Goal: Transaction & Acquisition: Purchase product/service

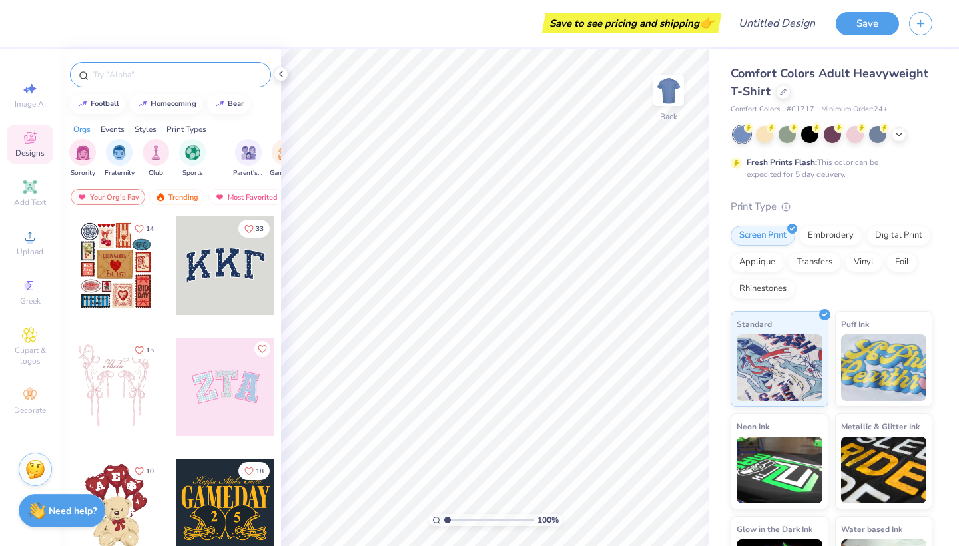
click at [122, 71] on input "text" at bounding box center [177, 74] width 170 height 13
type input "football"
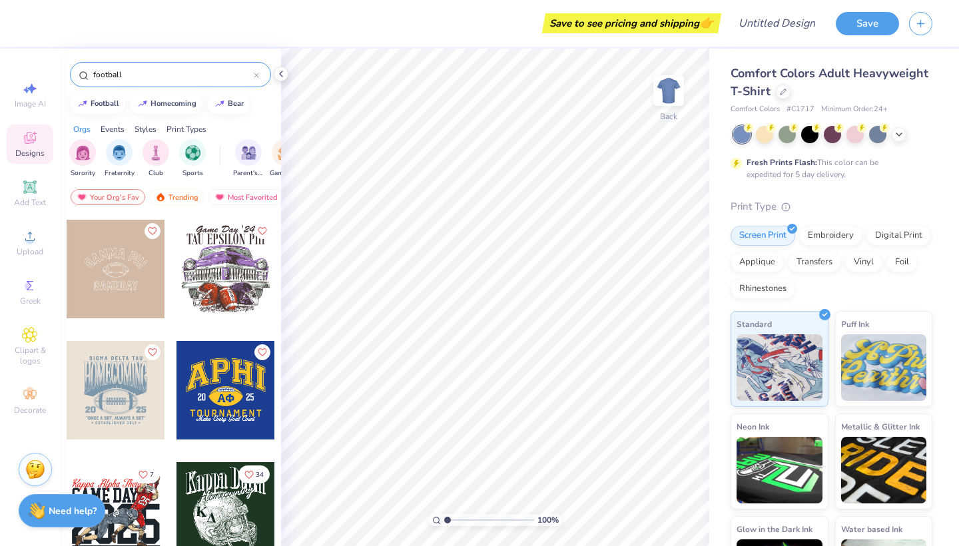
scroll to position [140, 0]
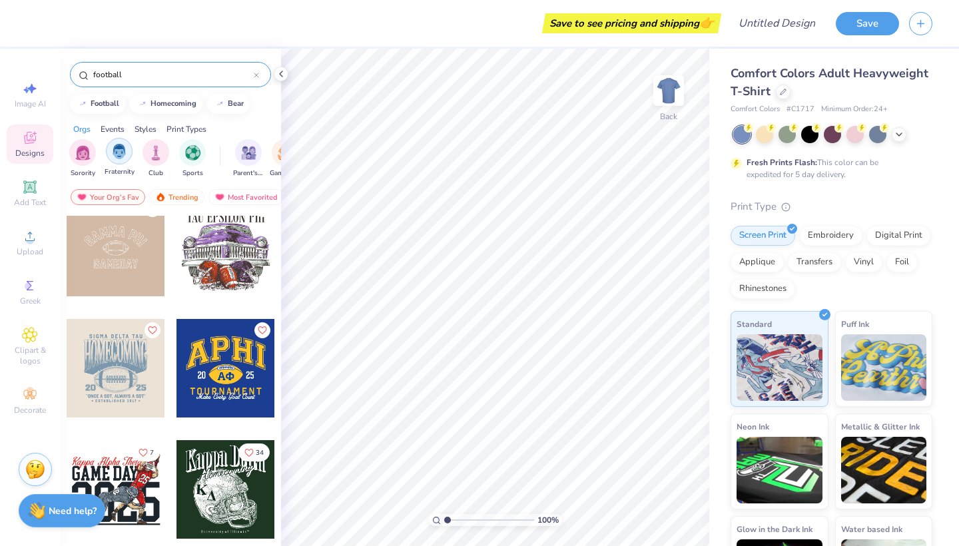
click at [116, 160] on div "filter for Fraternity" at bounding box center [119, 151] width 27 height 27
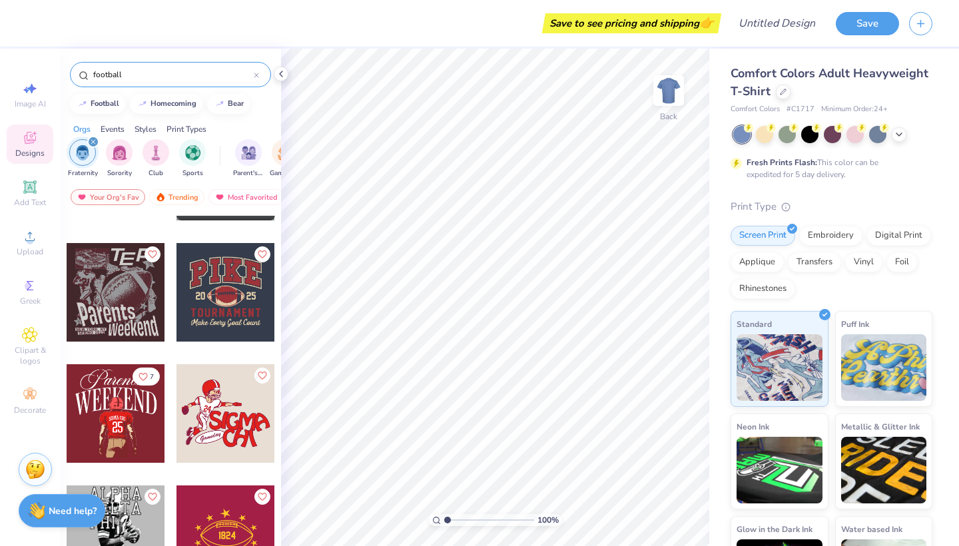
scroll to position [97, 0]
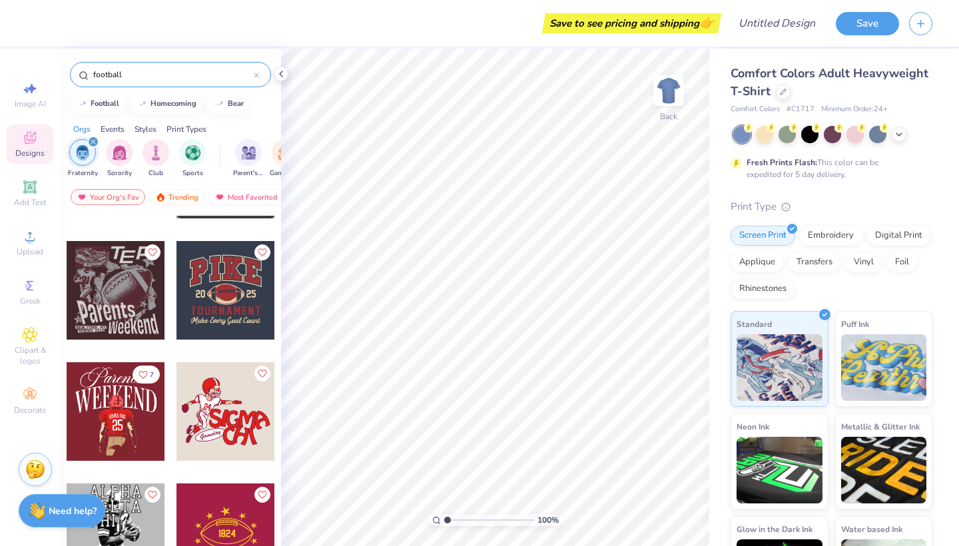
click at [111, 291] on div at bounding box center [116, 290] width 99 height 99
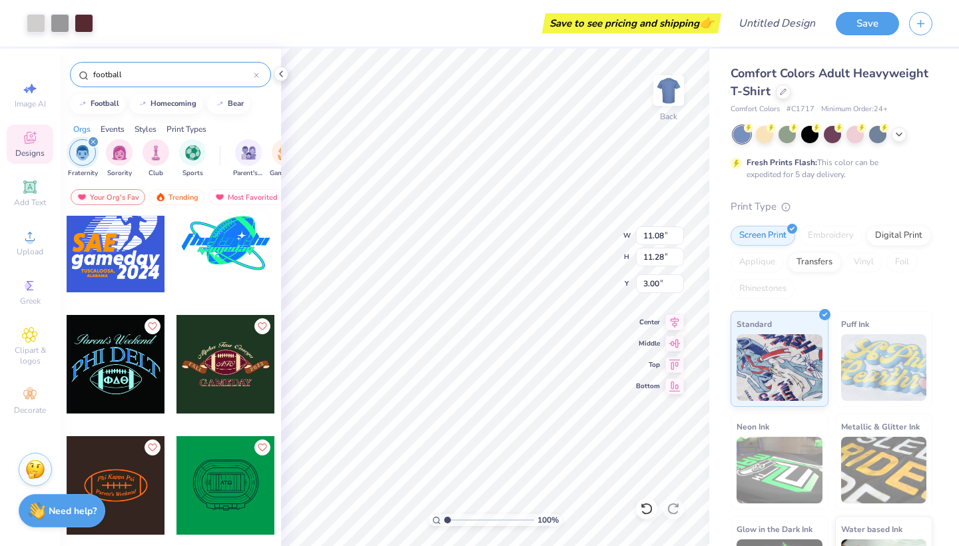
scroll to position [759, 0]
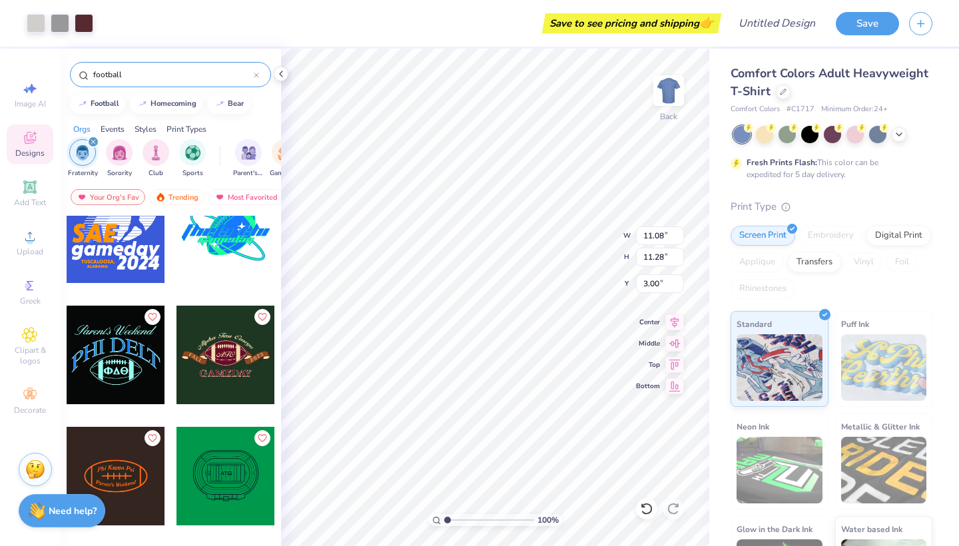
type input "12.57"
type input "12.80"
type input "3.00"
click at [777, 87] on div at bounding box center [783, 90] width 15 height 15
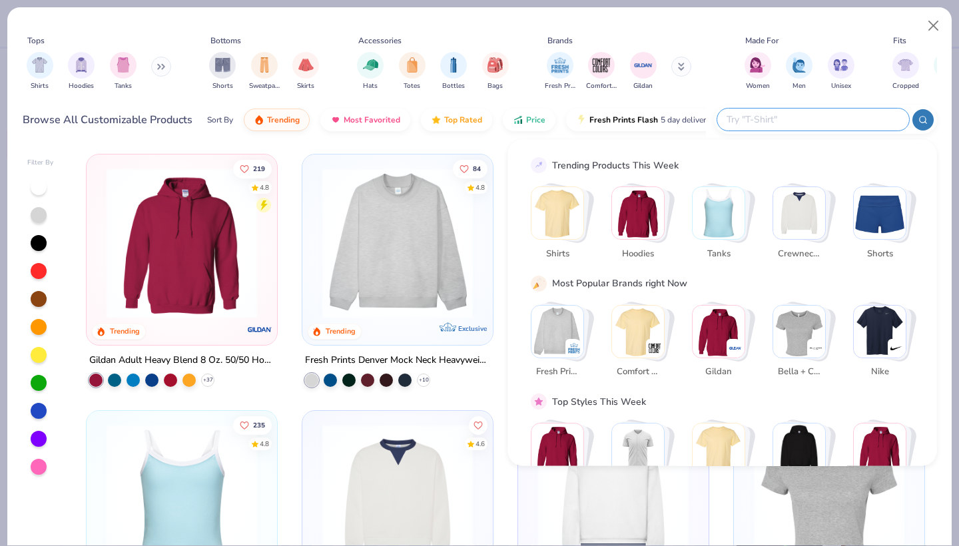
click at [815, 115] on input "text" at bounding box center [812, 119] width 174 height 15
type input "tote. bag"
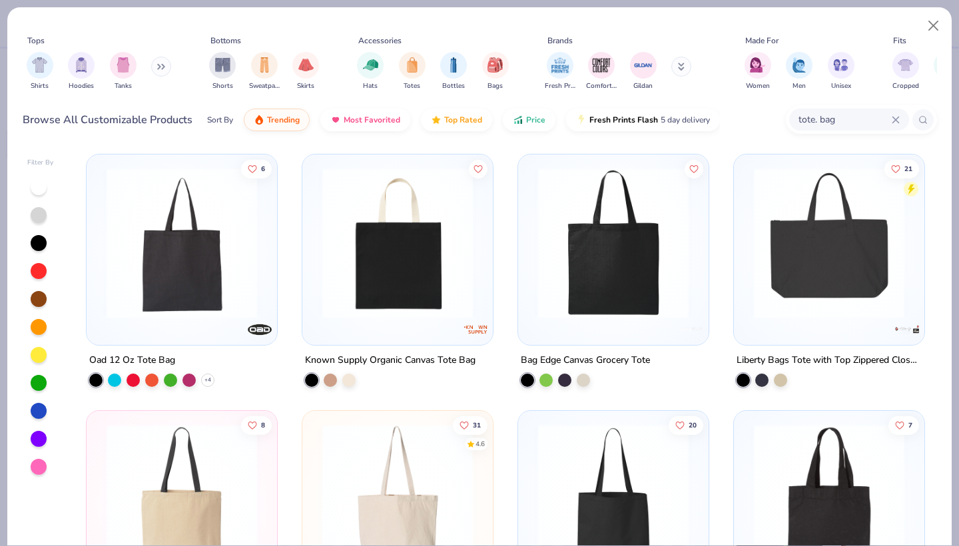
click at [402, 266] on img at bounding box center [398, 243] width 164 height 150
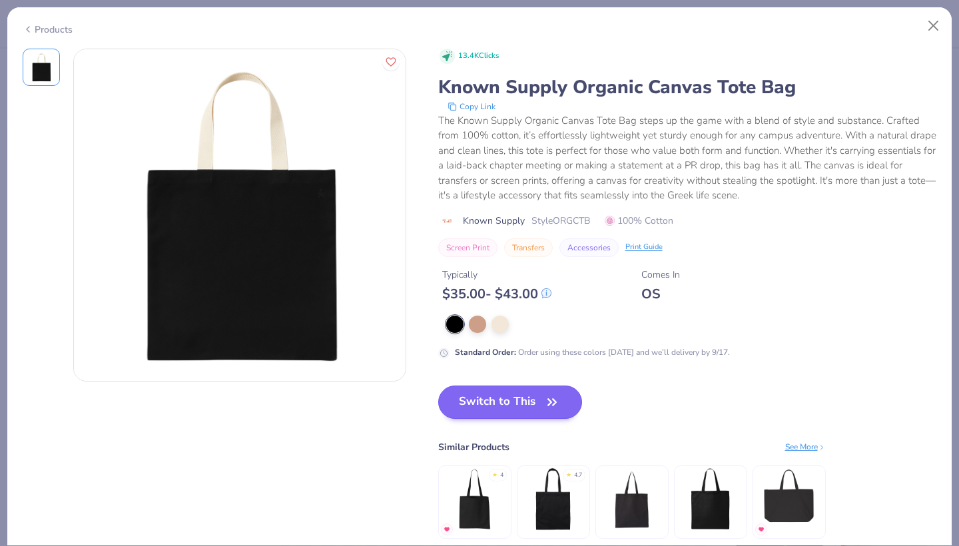
click at [522, 400] on button "Switch to This" at bounding box center [510, 401] width 144 height 33
click at [506, 412] on button "Switch to This" at bounding box center [510, 401] width 144 height 33
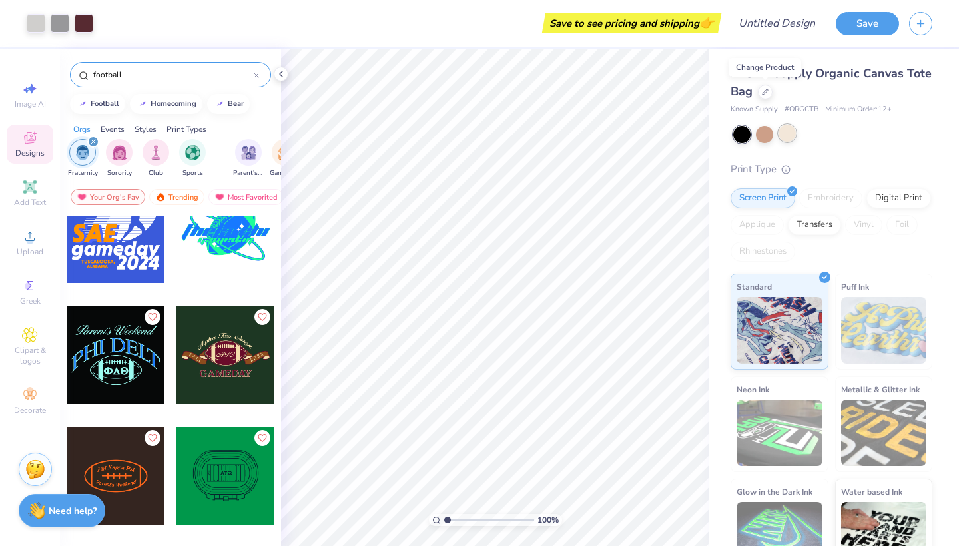
click at [782, 134] on div at bounding box center [786, 133] width 17 height 17
click at [784, 132] on div at bounding box center [786, 133] width 17 height 17
click at [91, 24] on div at bounding box center [84, 22] width 19 height 19
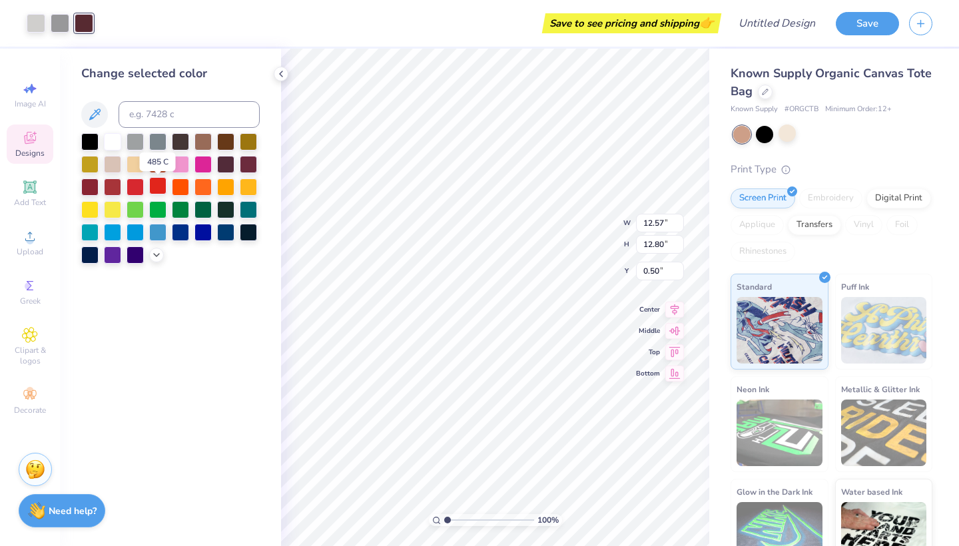
click at [155, 192] on div at bounding box center [157, 185] width 17 height 17
click at [59, 17] on div at bounding box center [60, 22] width 19 height 19
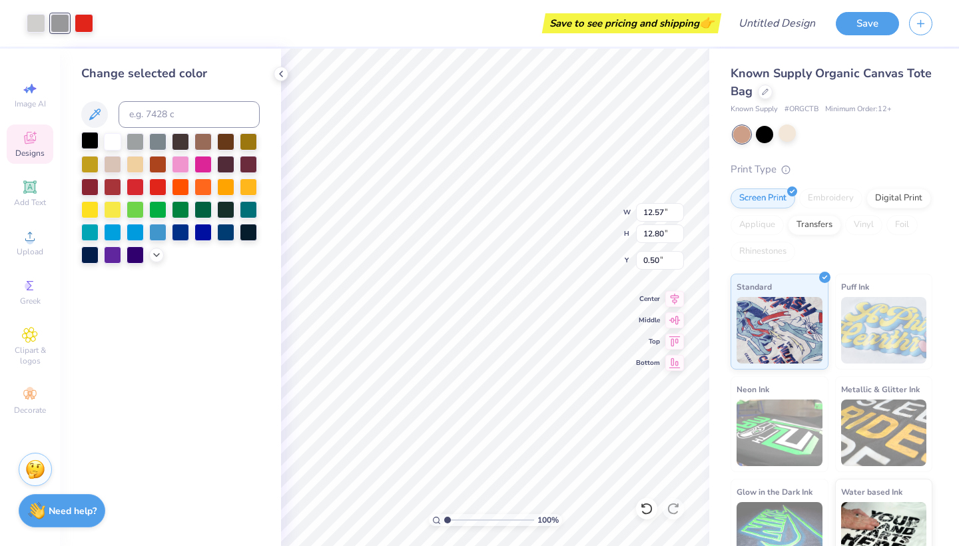
click at [87, 146] on div at bounding box center [89, 140] width 17 height 17
click at [153, 189] on div at bounding box center [157, 185] width 17 height 17
click at [79, 25] on div "Save to see pricing and shipping 👉" at bounding box center [398, 23] width 638 height 47
click at [89, 140] on div at bounding box center [89, 140] width 17 height 17
click at [276, 71] on icon at bounding box center [281, 74] width 11 height 11
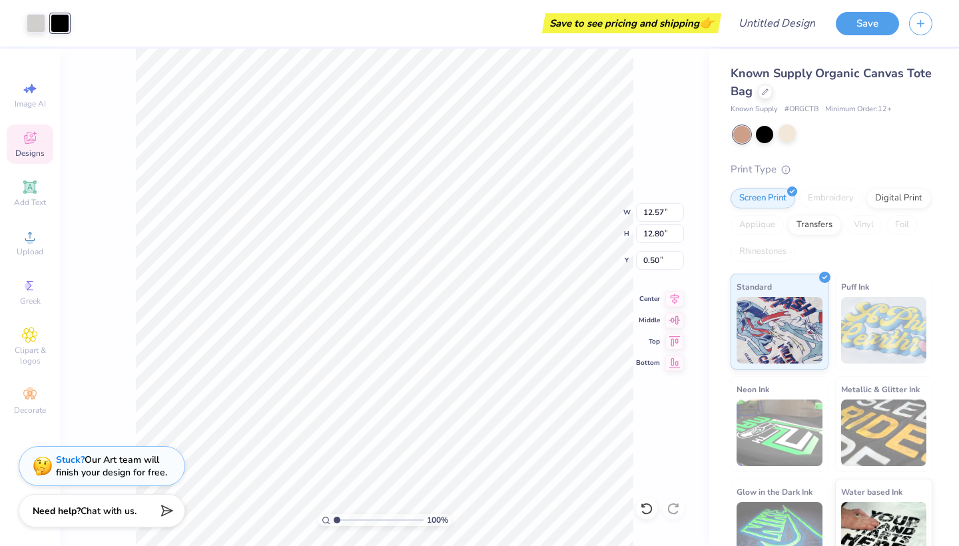
click at [67, 32] on div at bounding box center [60, 23] width 19 height 19
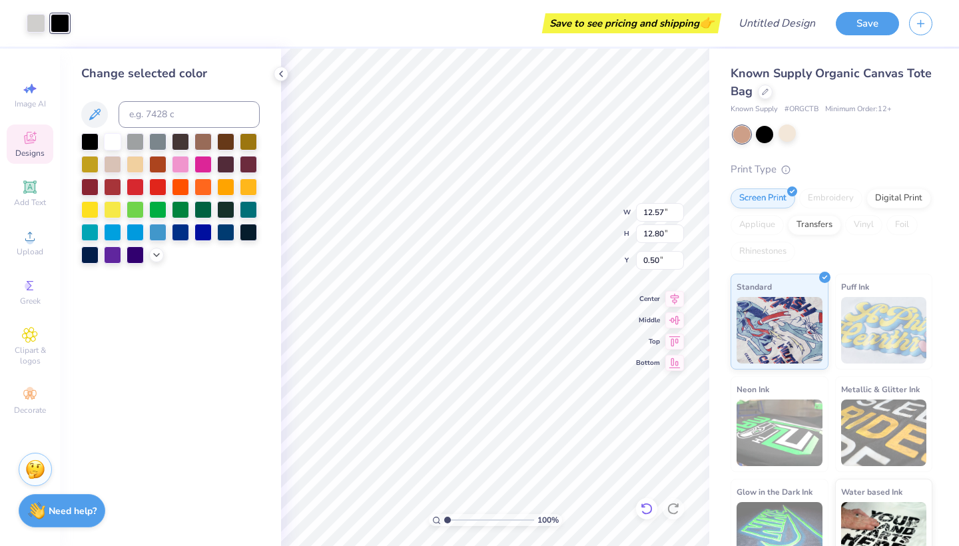
click at [643, 515] on icon at bounding box center [646, 508] width 13 height 13
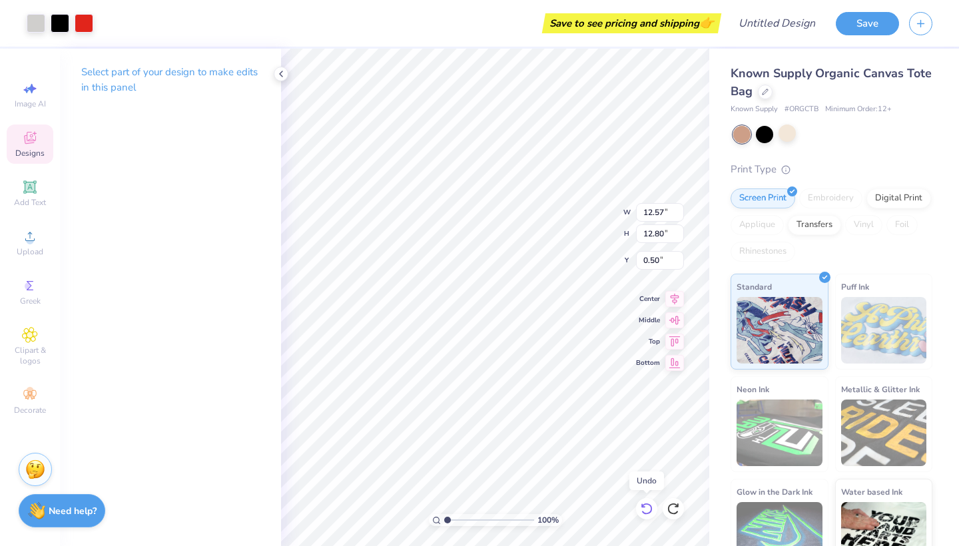
click at [643, 515] on icon at bounding box center [646, 508] width 13 height 13
click at [758, 133] on div at bounding box center [764, 133] width 17 height 17
click at [790, 134] on div at bounding box center [786, 133] width 17 height 17
click at [51, 28] on div at bounding box center [60, 22] width 19 height 19
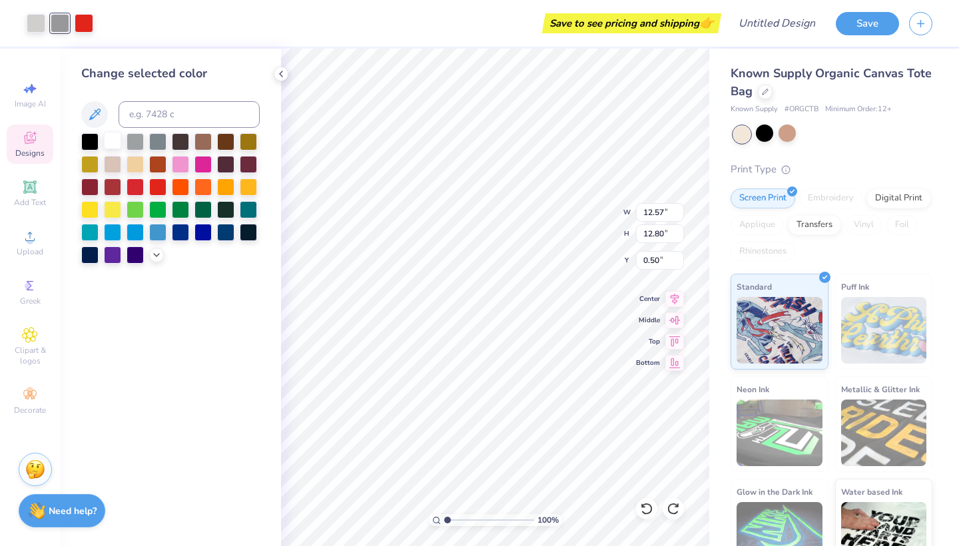
click at [111, 140] on div at bounding box center [112, 140] width 17 height 17
click at [39, 17] on div at bounding box center [36, 22] width 19 height 19
click at [102, 144] on div at bounding box center [170, 198] width 178 height 130
click at [87, 144] on div at bounding box center [89, 140] width 17 height 17
click at [648, 505] on icon at bounding box center [646, 508] width 13 height 13
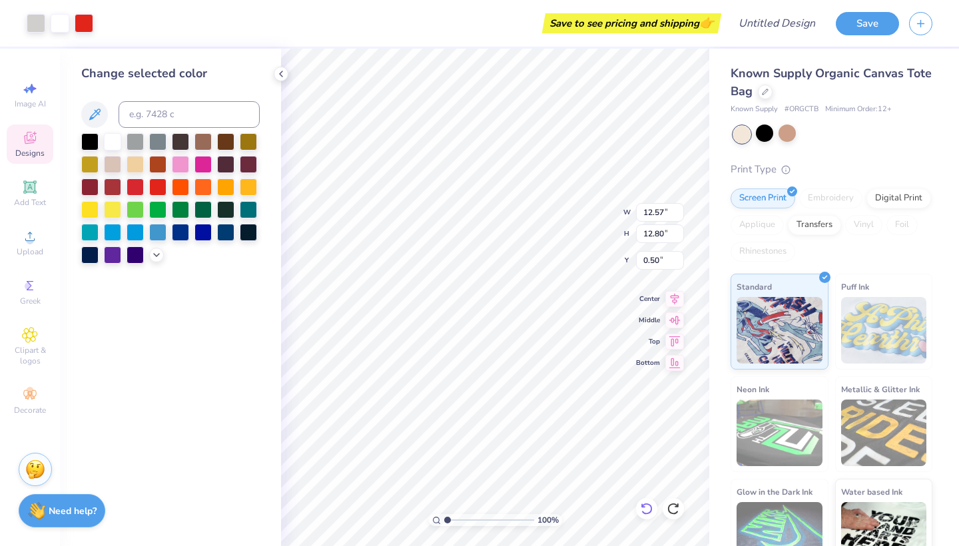
click at [648, 505] on icon at bounding box center [646, 508] width 13 height 13
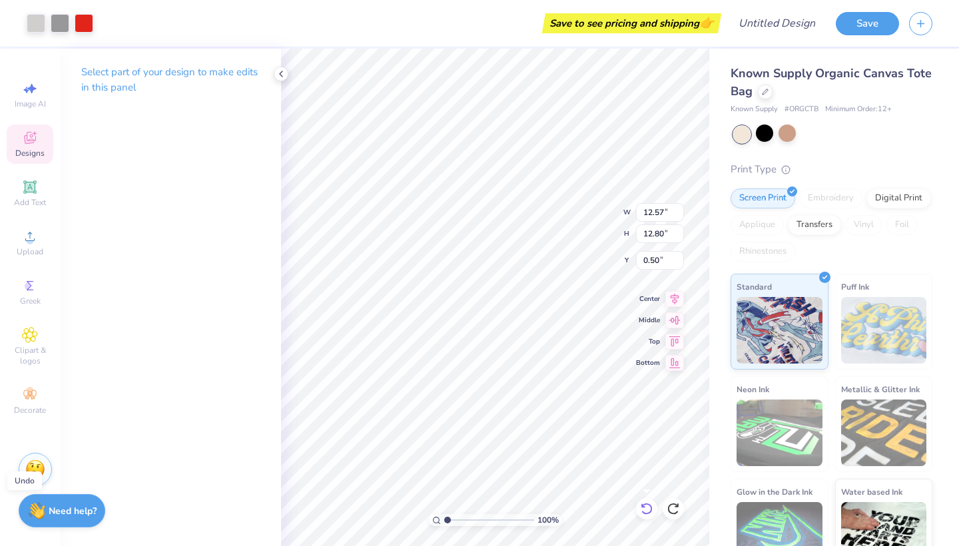
click at [648, 505] on icon at bounding box center [646, 508] width 13 height 13
click at [90, 22] on div at bounding box center [84, 22] width 19 height 19
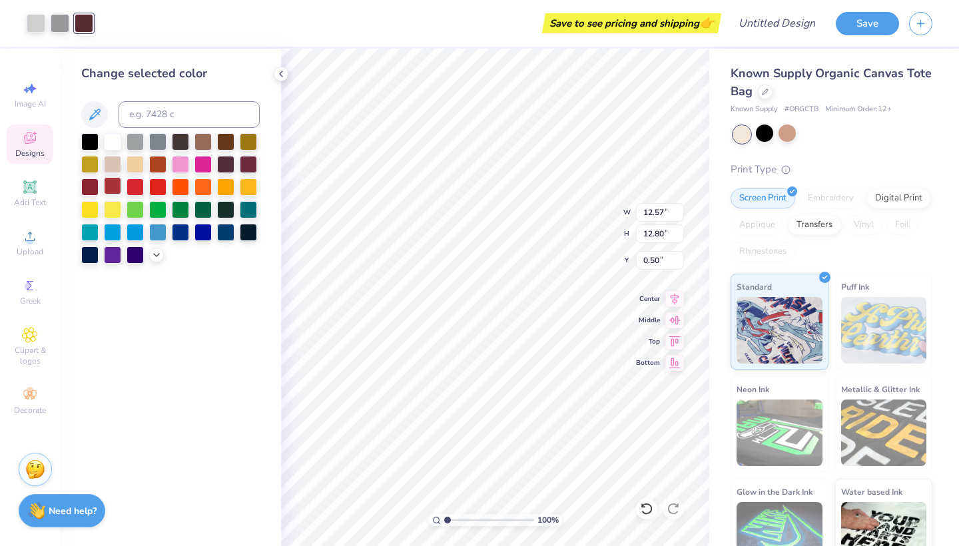
click at [117, 189] on div at bounding box center [112, 185] width 17 height 17
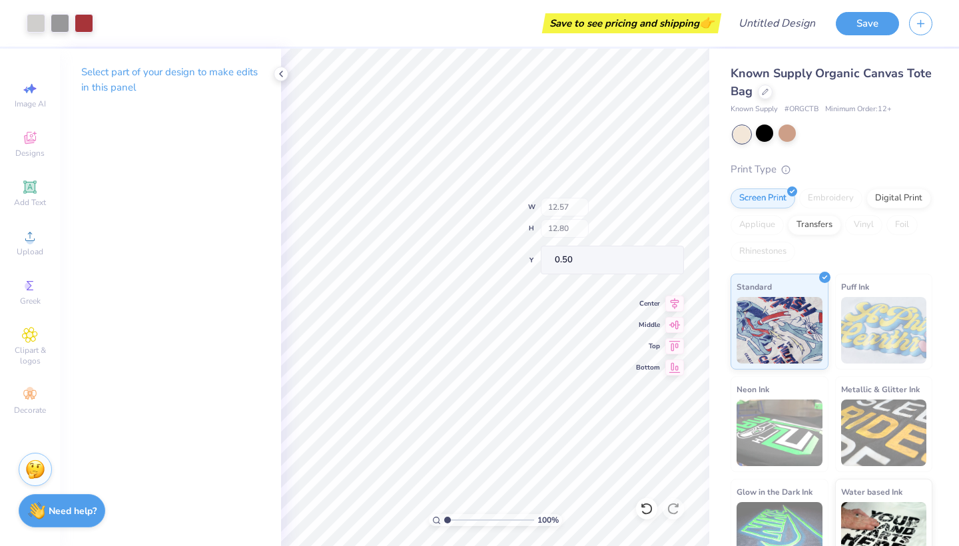
type input "2.38"
type input "1.85"
type input "1.10"
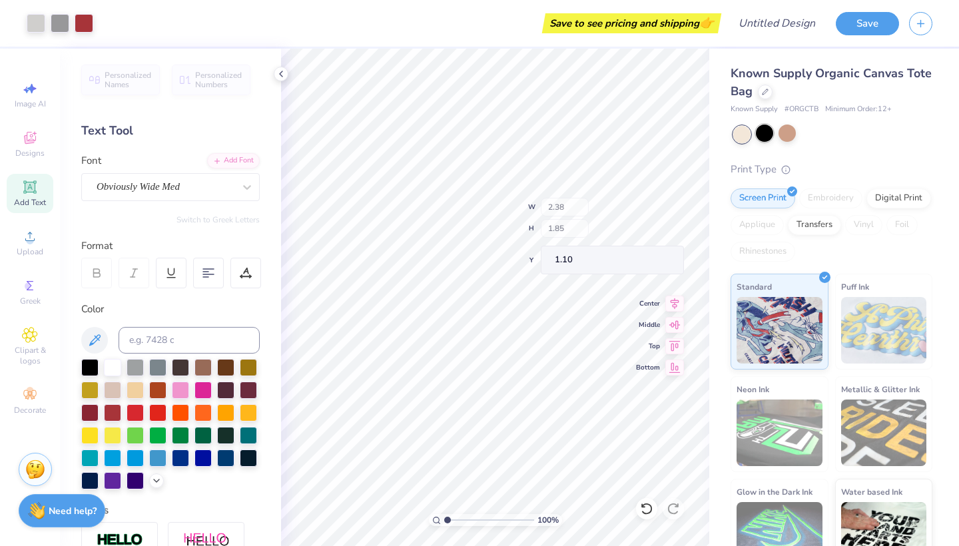
click at [764, 138] on div at bounding box center [764, 133] width 17 height 17
click at [764, 132] on div at bounding box center [764, 133] width 17 height 17
type input "2.38"
type input "1.85"
type input "1.10"
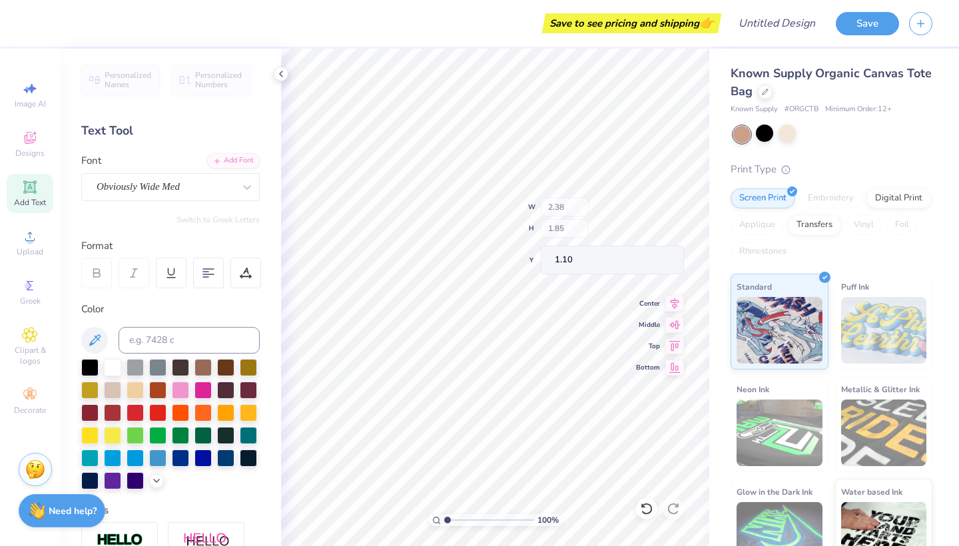
type input "2.04"
type input "0.53"
type input "8.62"
type input "3.58"
type input "8.31"
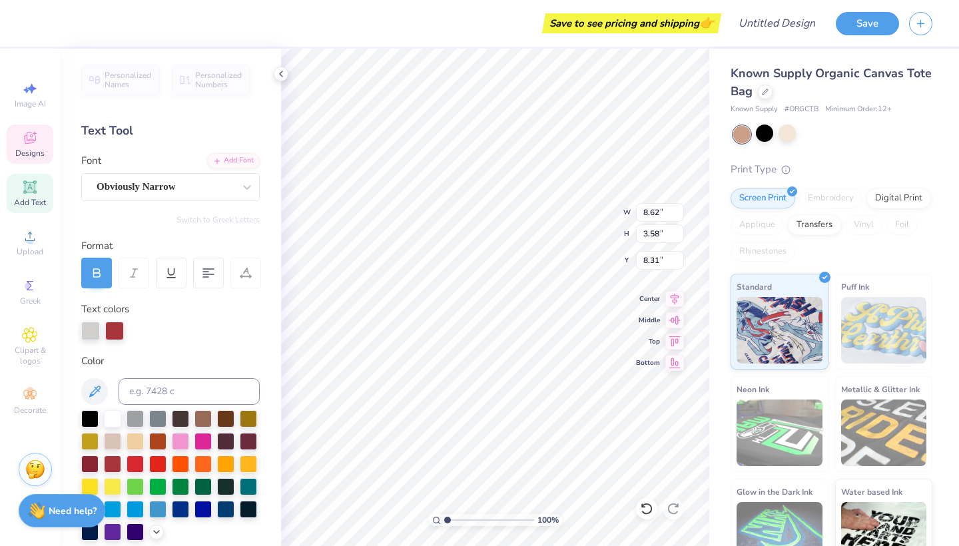
type textarea "Utah vs"
type input "7.37"
type input "3.09"
type input "10.20"
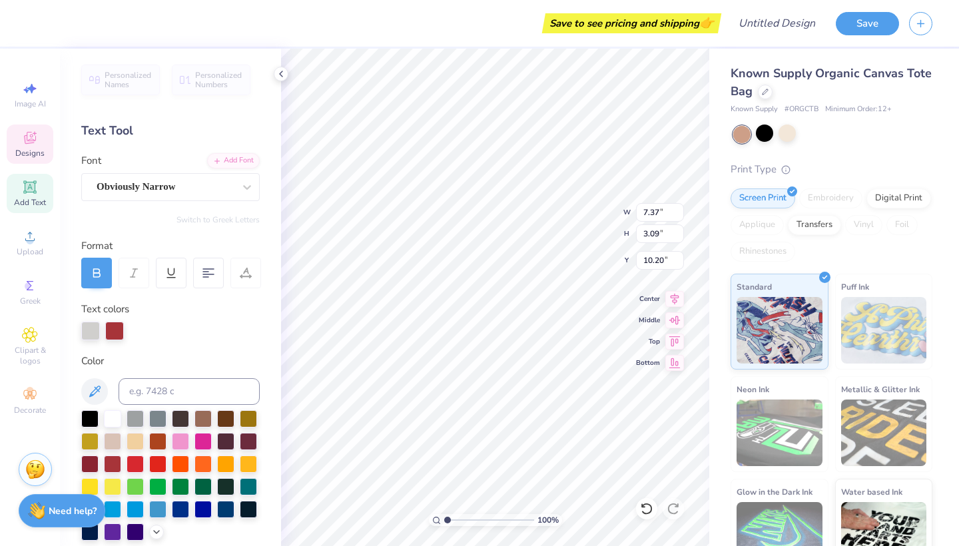
scroll to position [7, 13]
type textarea "Cal Poly"
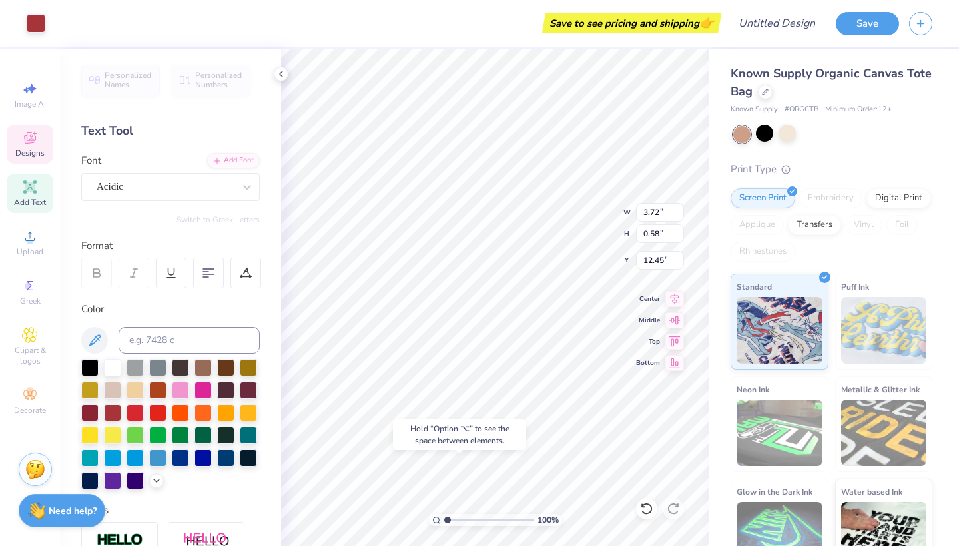
type input "12.45"
type input "4.27"
type input "0.54"
type input "12.02"
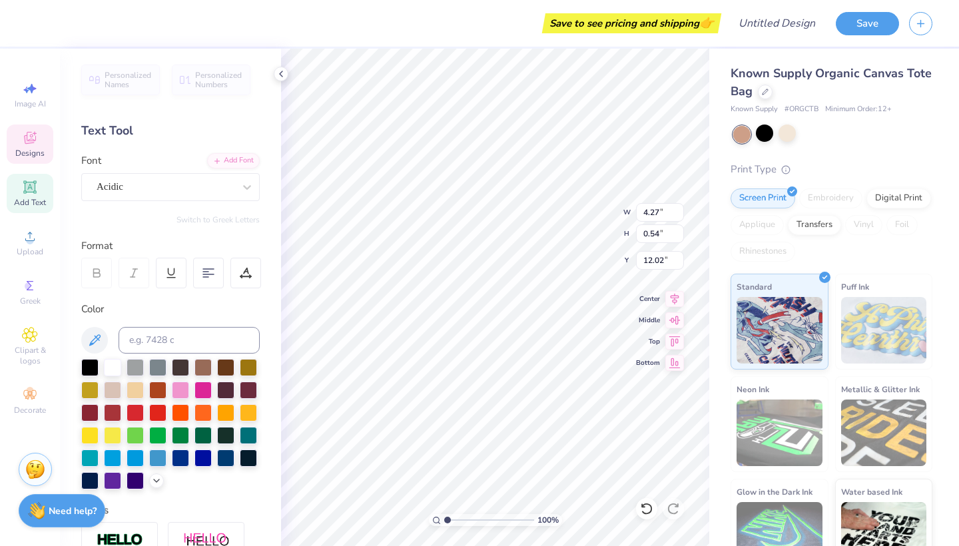
type textarea "N"
type textarea "1225 E 400 S"
click at [262, 374] on div "Personalized Names Personalized Numbers Text Tool Add Font Font Acidic Switch t…" at bounding box center [170, 297] width 221 height 497
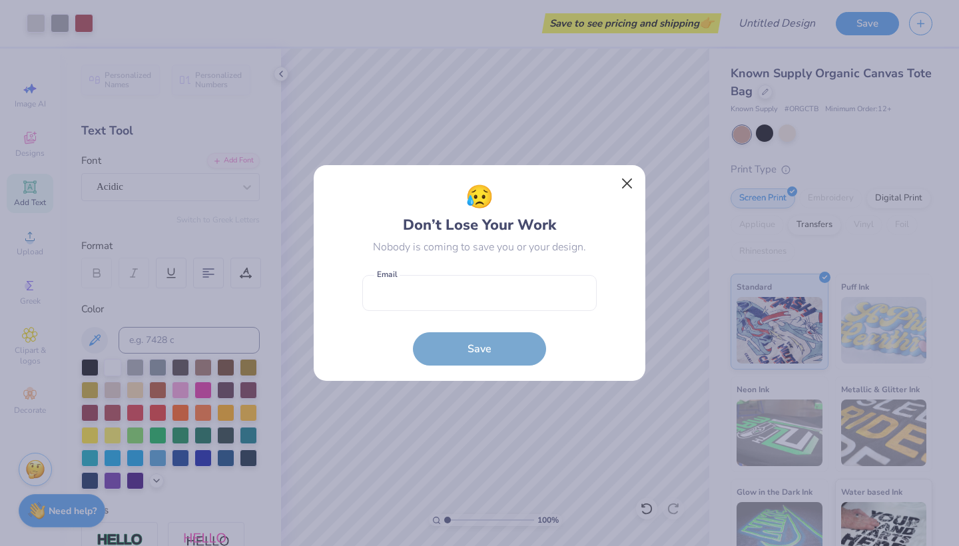
click at [631, 177] on button "Close" at bounding box center [627, 183] width 25 height 25
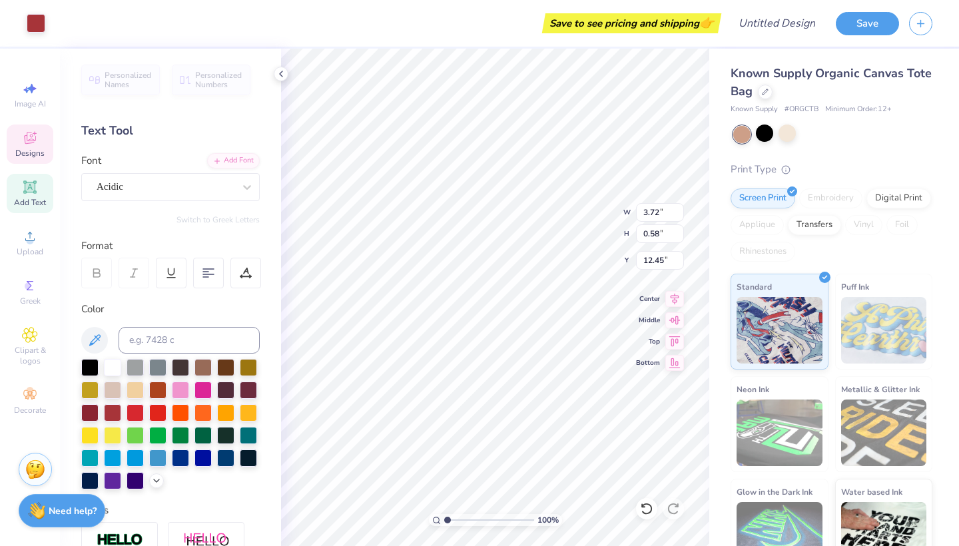
type input "3.72"
type input "0.58"
type input "12.45"
type textarea "5"
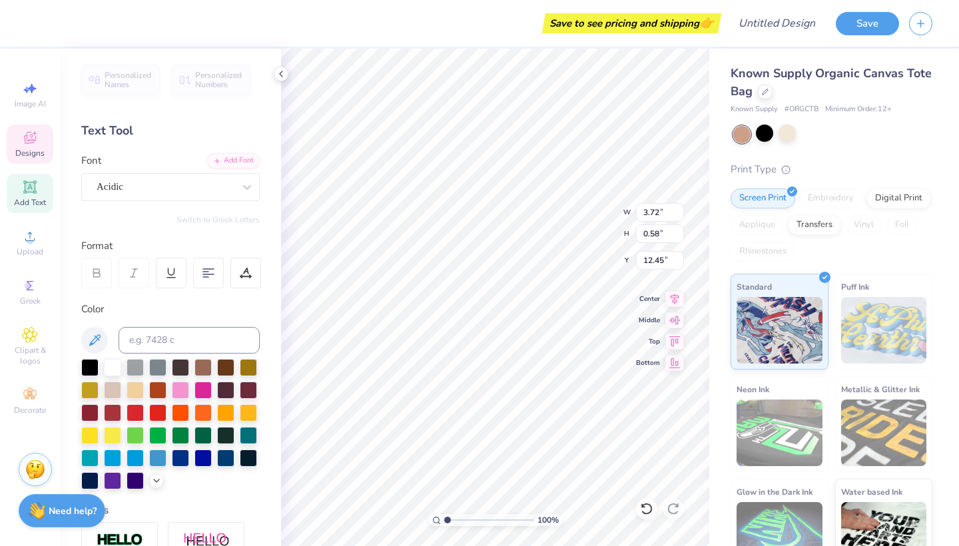
type textarea "SAT @ 2"
type input "2.18"
type input "0.53"
type input "12.52"
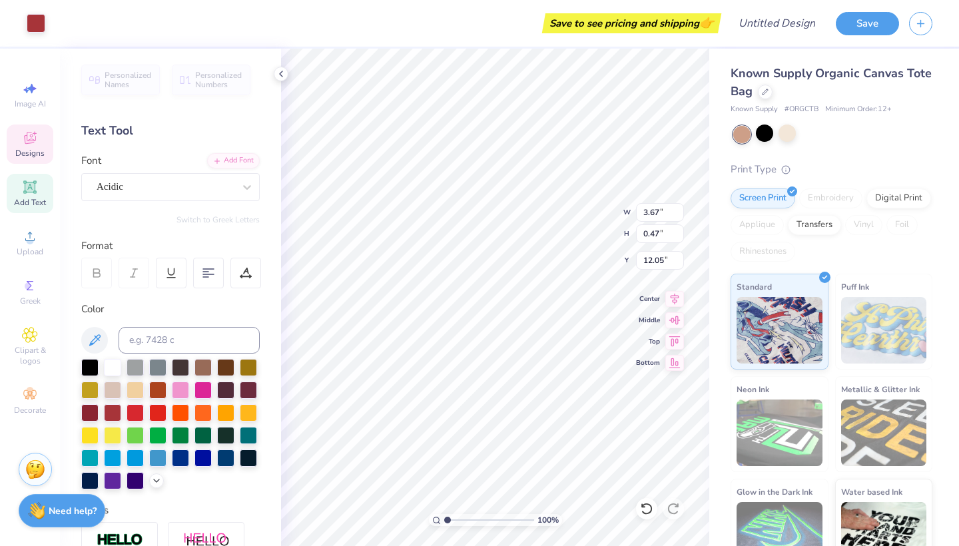
type input "3.67"
type input "0.47"
type input "12.05"
type input "3.40"
type input "0.44"
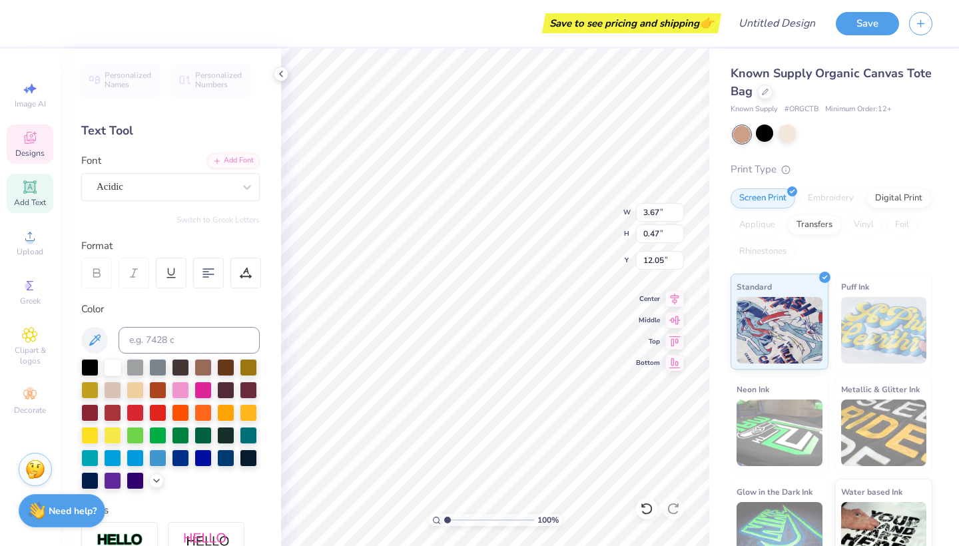
type input "11.99"
type input "4.48"
type input "0.45"
type input "12.02"
type input "4.55"
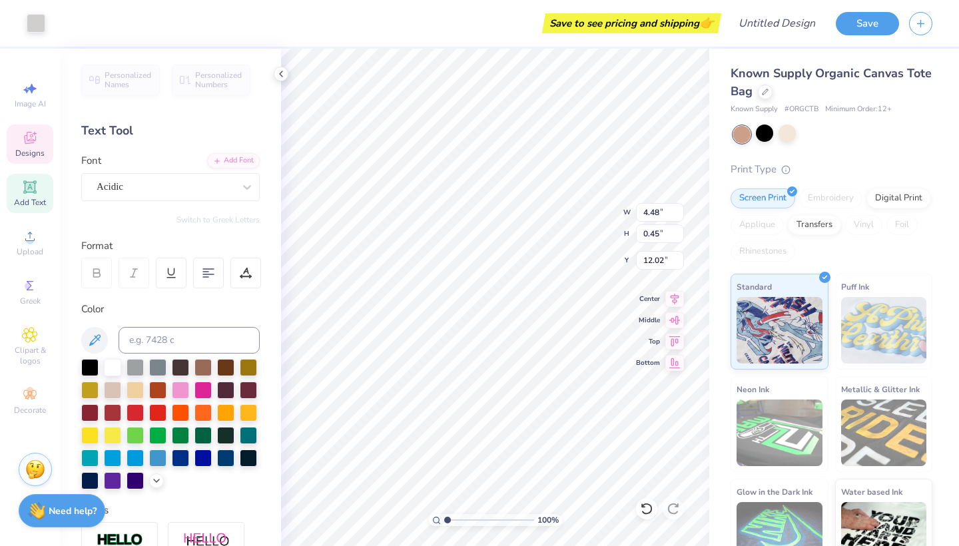
type input "0.46"
type input "12.01"
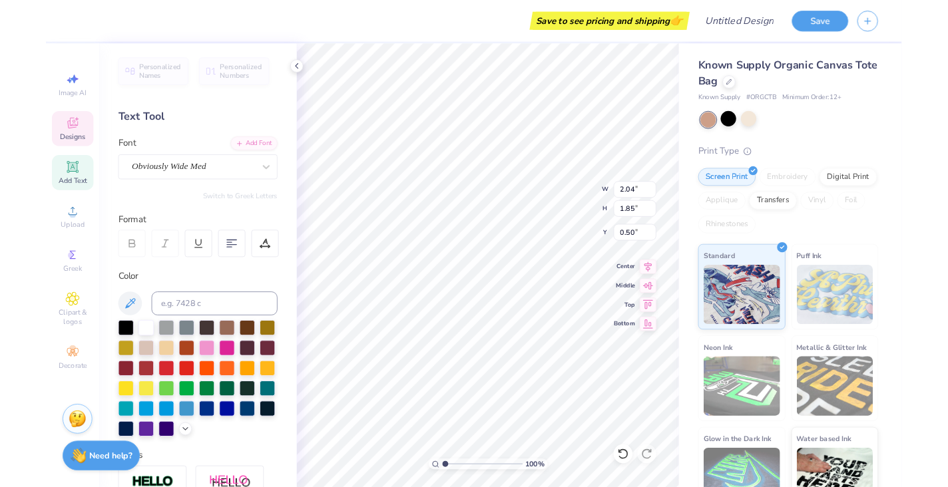
scroll to position [7, 1]
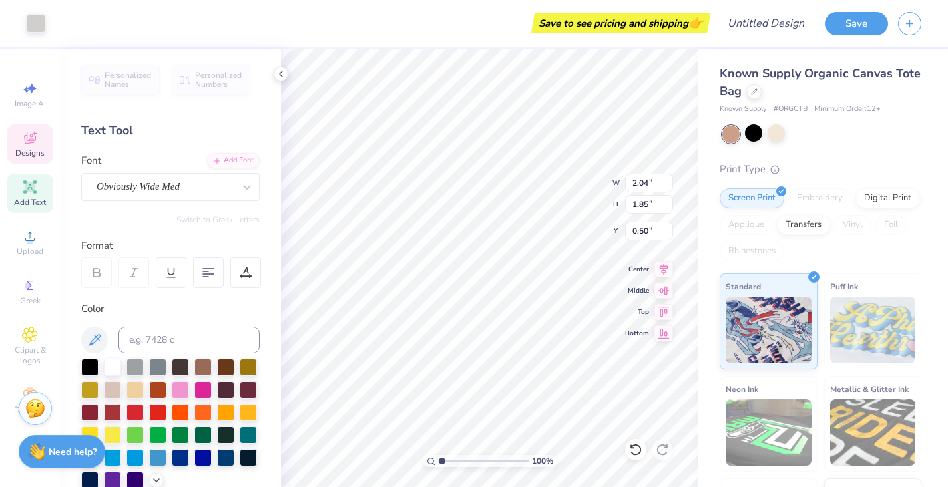
type input "2.38"
type input "1.10"
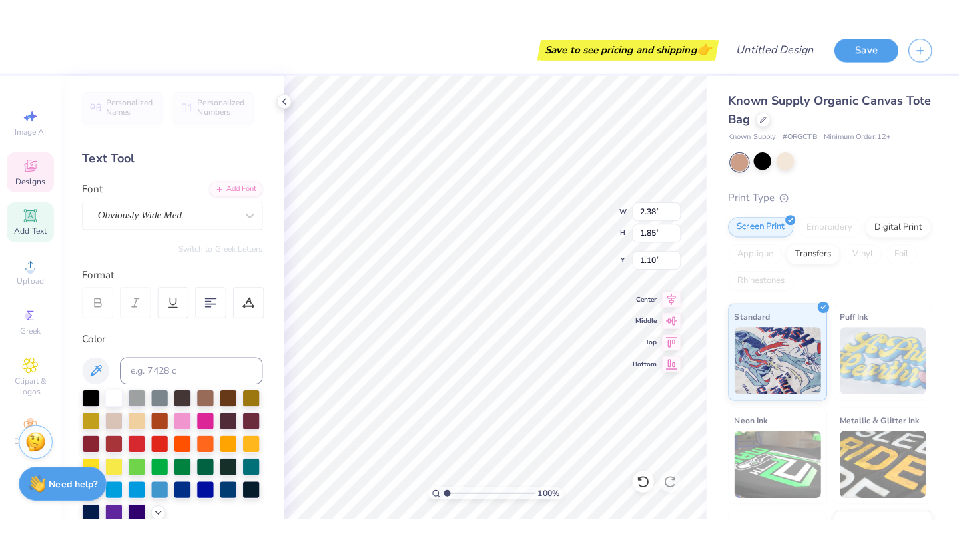
scroll to position [7, 2]
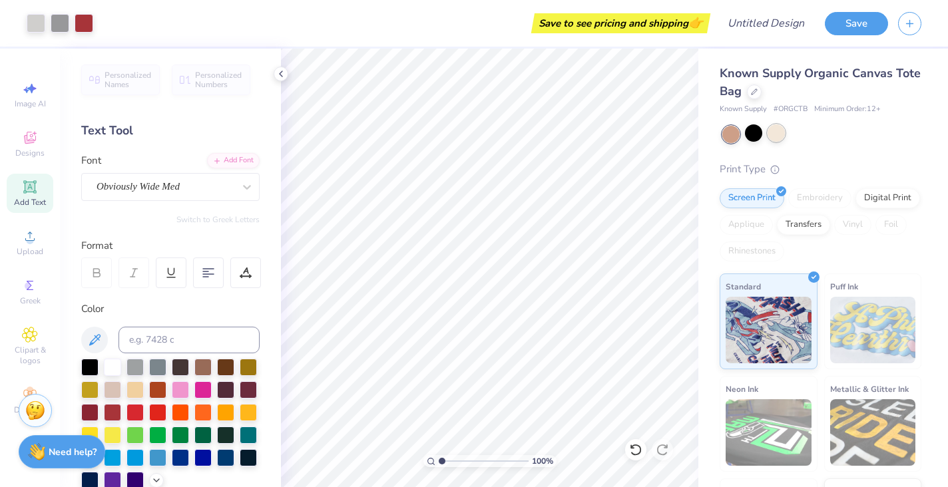
click at [781, 132] on div at bounding box center [776, 133] width 17 height 17
click at [755, 133] on div at bounding box center [753, 133] width 17 height 17
click at [835, 23] on button "Save" at bounding box center [856, 21] width 63 height 23
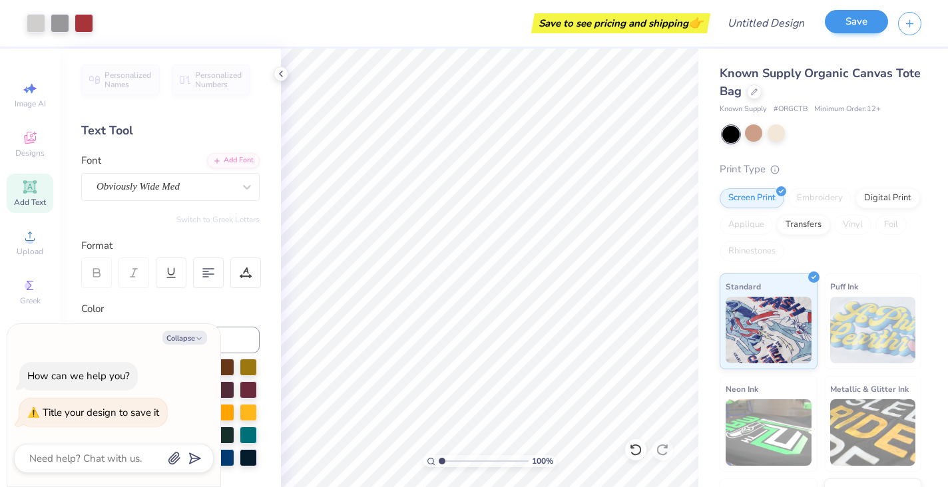
click at [859, 15] on button "Save" at bounding box center [856, 21] width 63 height 23
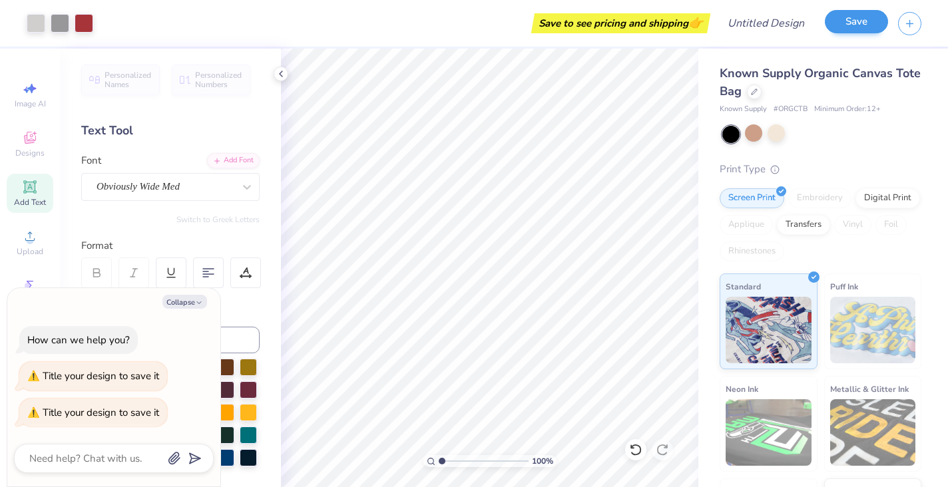
click at [838, 25] on button "Save" at bounding box center [856, 21] width 63 height 23
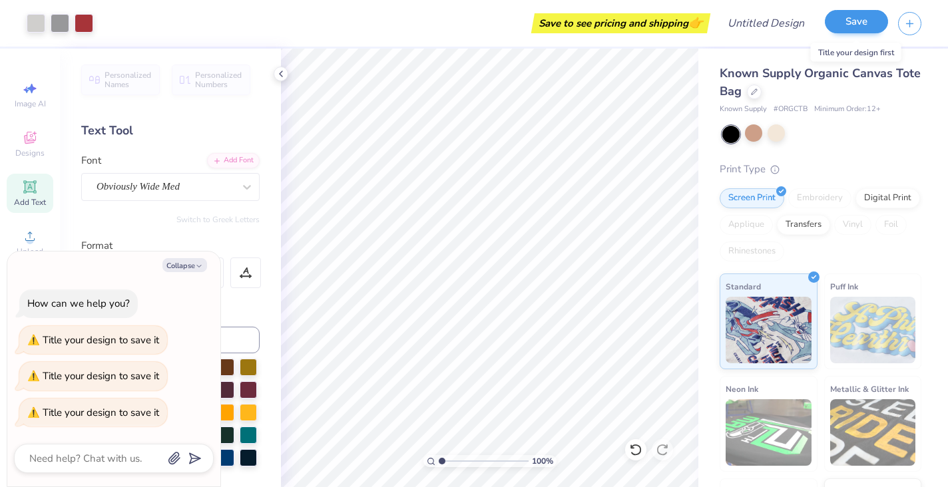
click at [836, 20] on button "Save" at bounding box center [856, 21] width 63 height 23
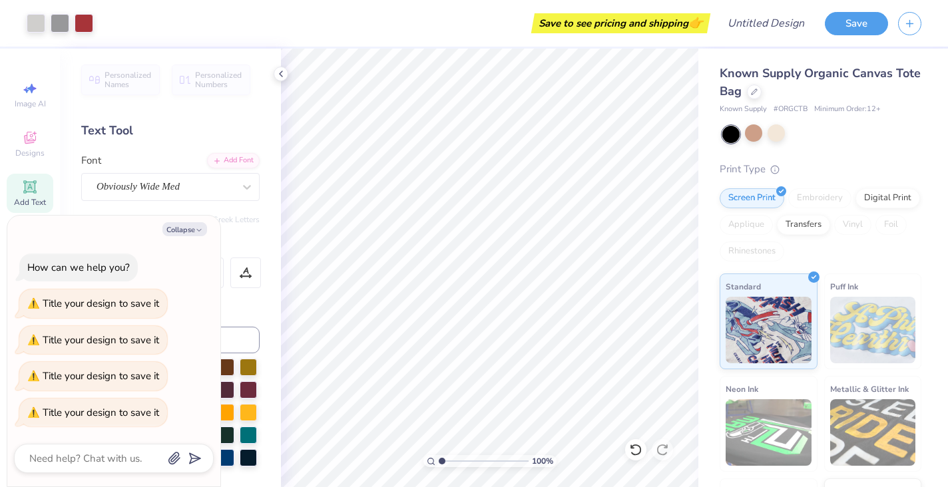
click at [198, 217] on div "Collapse How can we help you? Title your design to save it Title your design to…" at bounding box center [114, 351] width 214 height 273
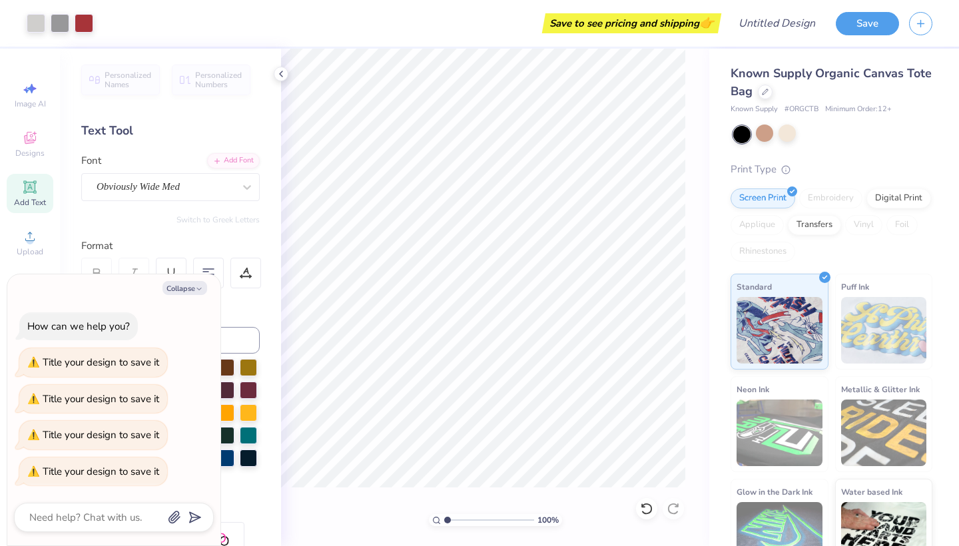
type textarea "x"
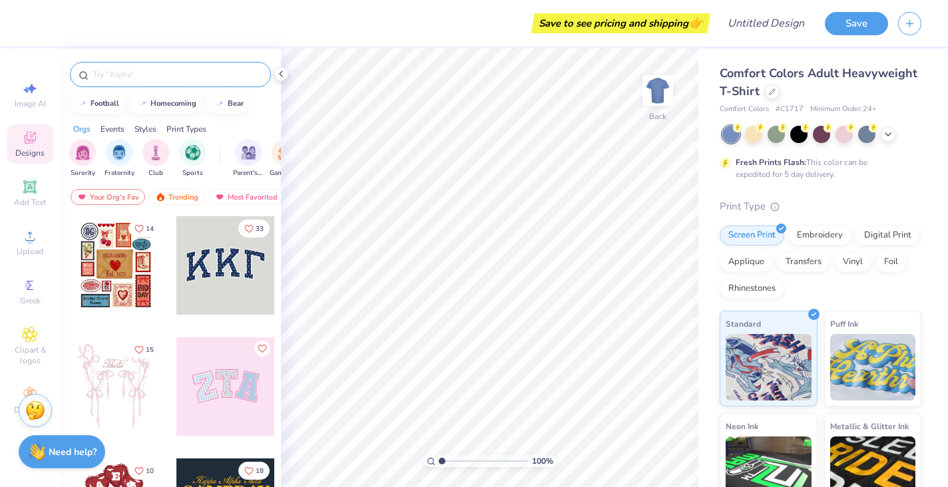
click at [132, 67] on div at bounding box center [170, 74] width 201 height 25
click at [128, 75] on input "text" at bounding box center [177, 74] width 170 height 13
type input "volleyball"
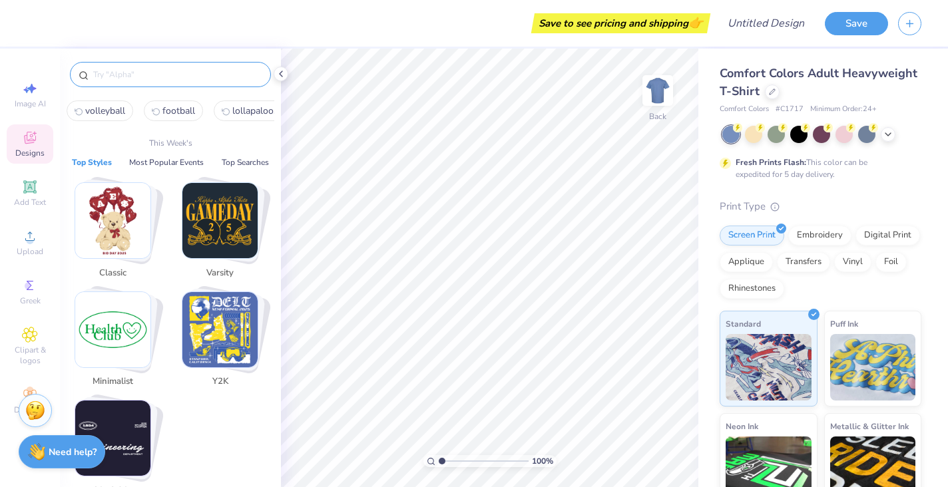
click at [127, 79] on input "text" at bounding box center [177, 74] width 170 height 13
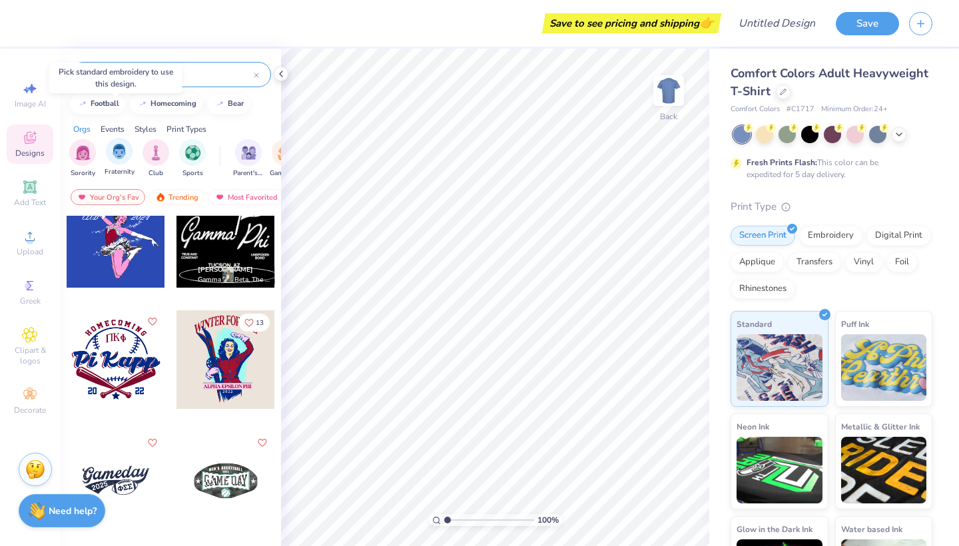
scroll to position [290, 0]
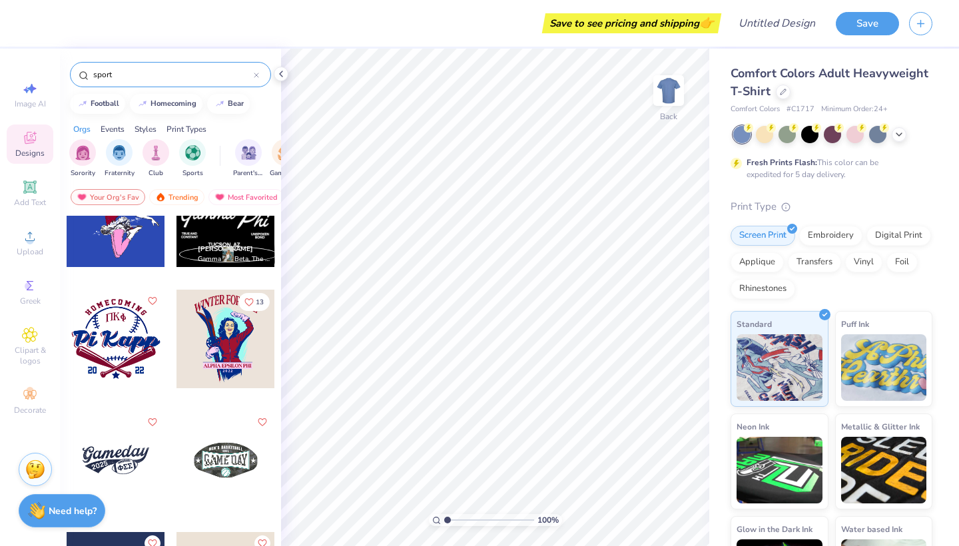
click at [148, 78] on input "sport" at bounding box center [173, 74] width 162 height 13
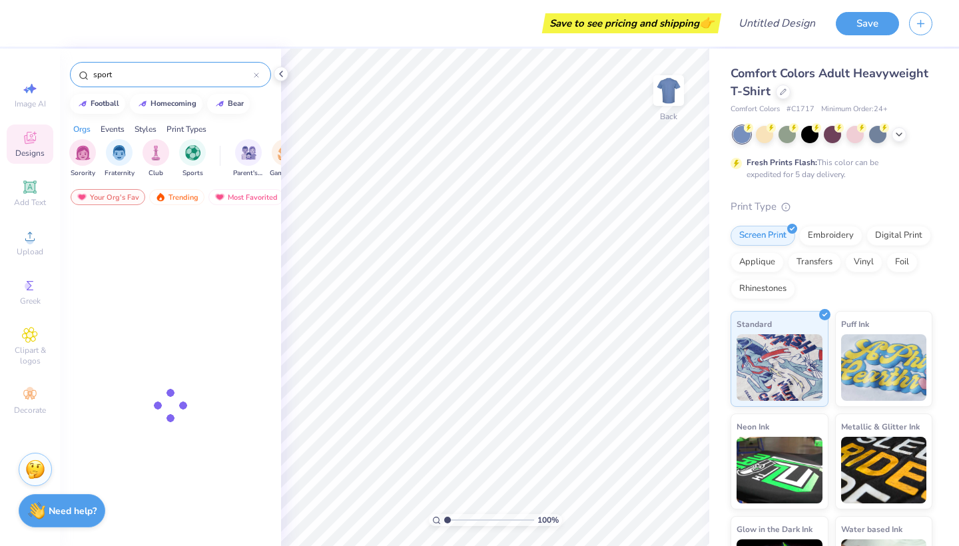
click at [148, 78] on input "sport" at bounding box center [173, 74] width 162 height 13
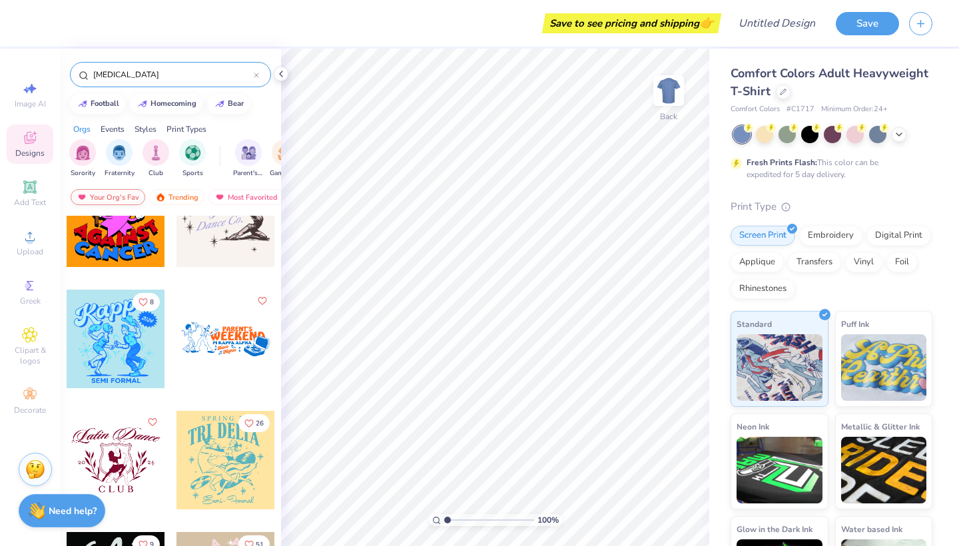
scroll to position [162, 0]
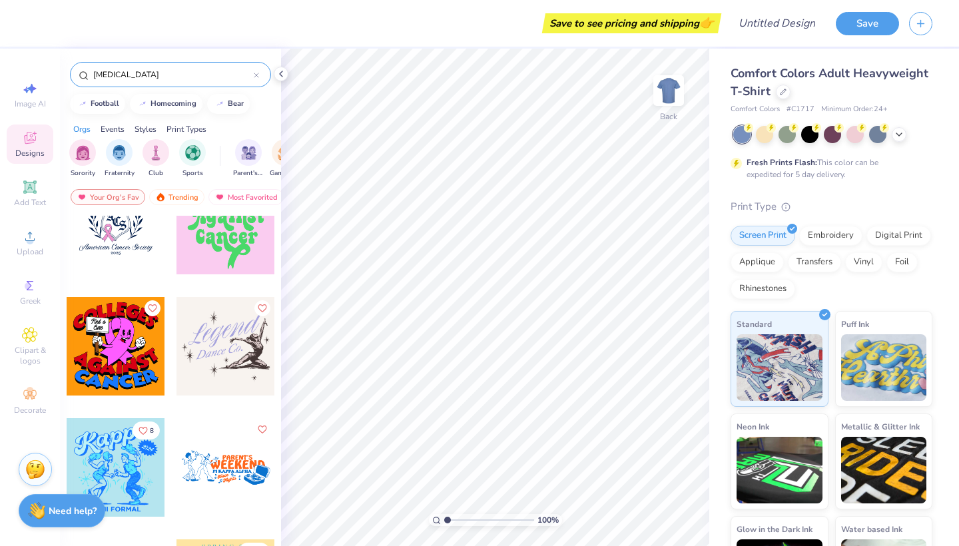
click at [113, 77] on input "[MEDICAL_DATA]" at bounding box center [173, 74] width 162 height 13
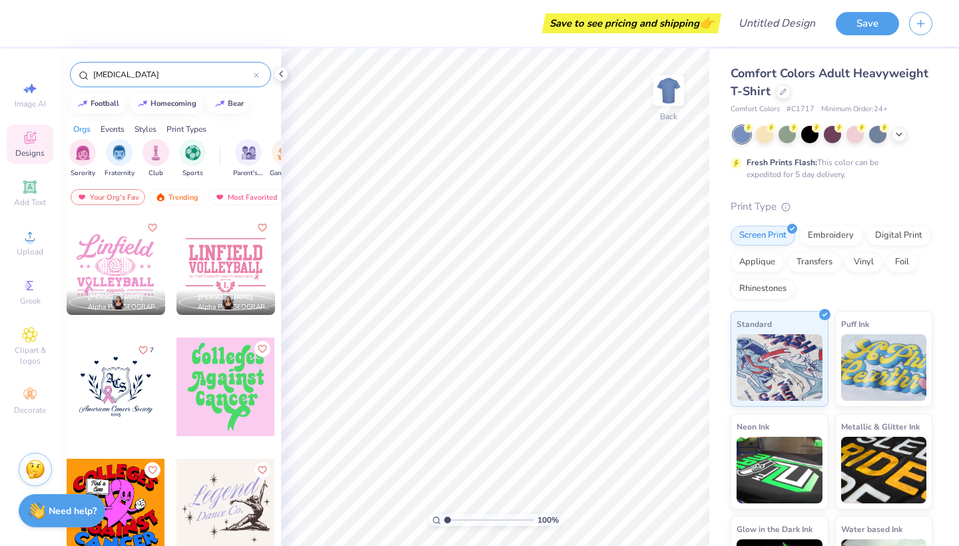
click at [113, 77] on input "[MEDICAL_DATA]" at bounding box center [173, 74] width 162 height 13
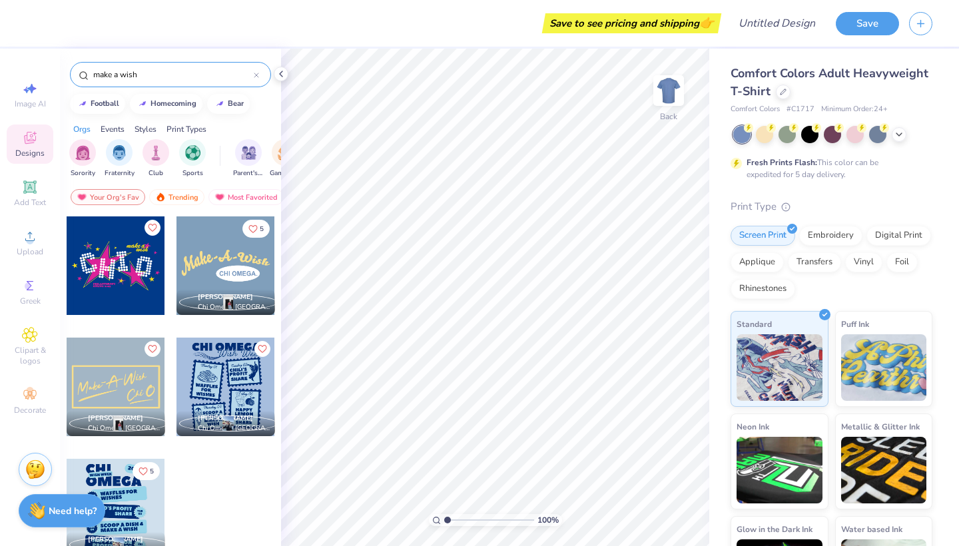
click at [157, 76] on input "make a wish" at bounding box center [173, 74] width 162 height 13
type input "m"
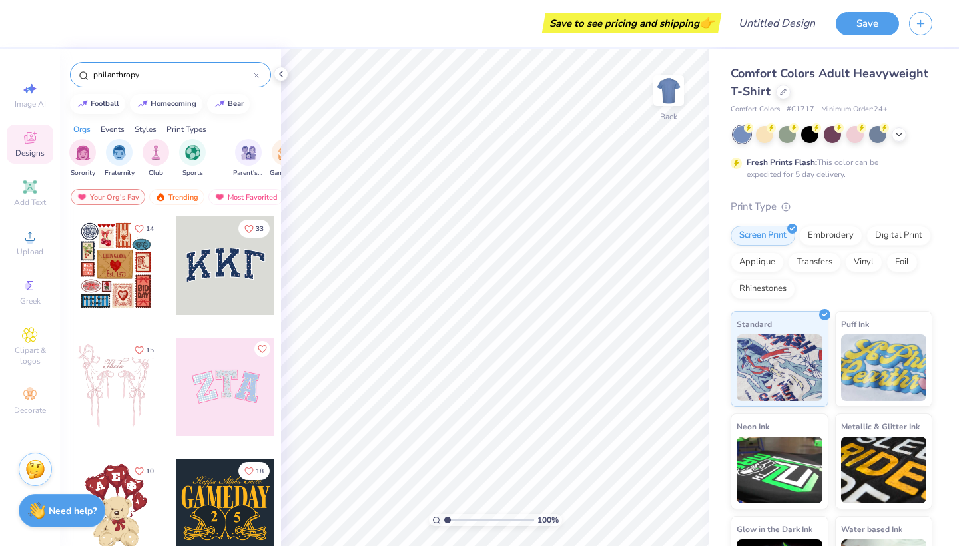
type input "philanthropy"
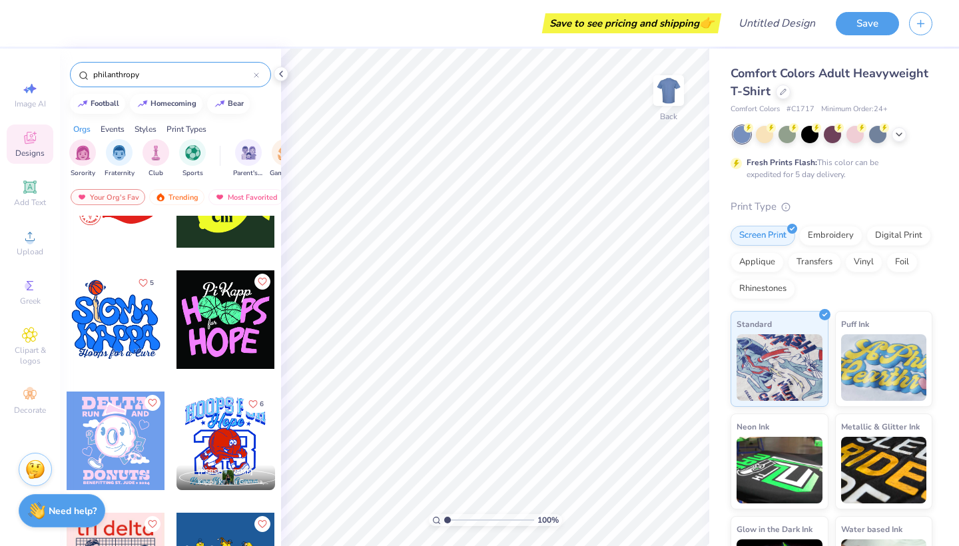
scroll to position [1763, 0]
click at [225, 346] on div at bounding box center [225, 320] width 99 height 99
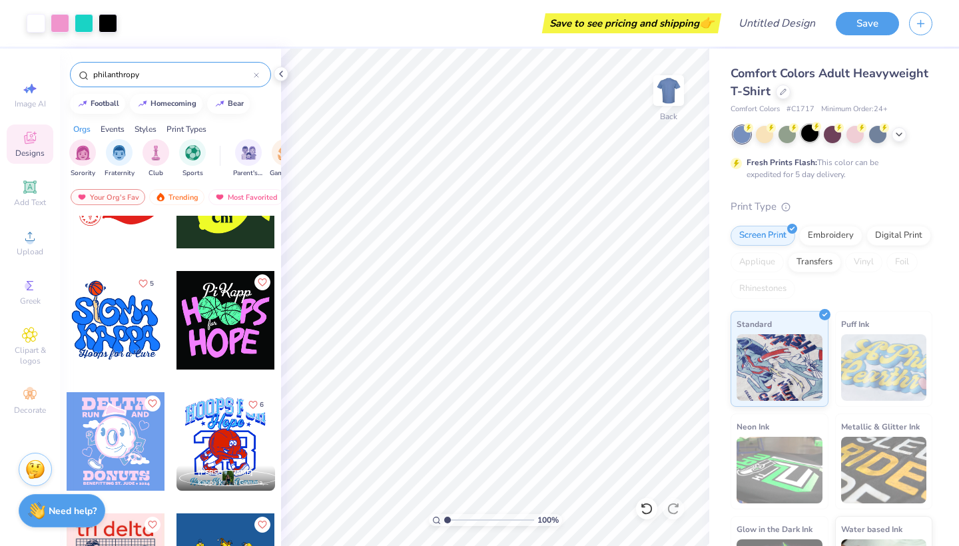
click at [812, 130] on icon at bounding box center [816, 126] width 9 height 9
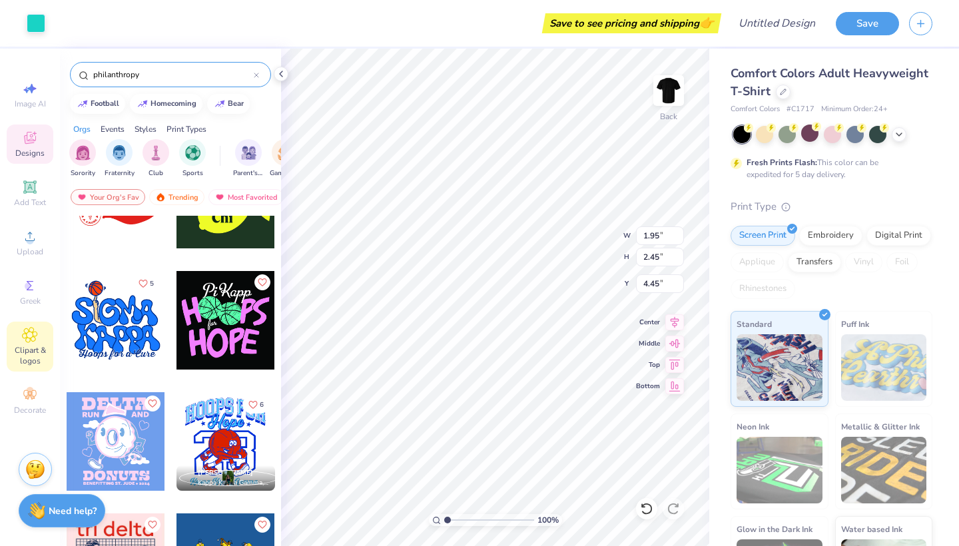
click at [22, 346] on span "Clipart & logos" at bounding box center [30, 355] width 47 height 21
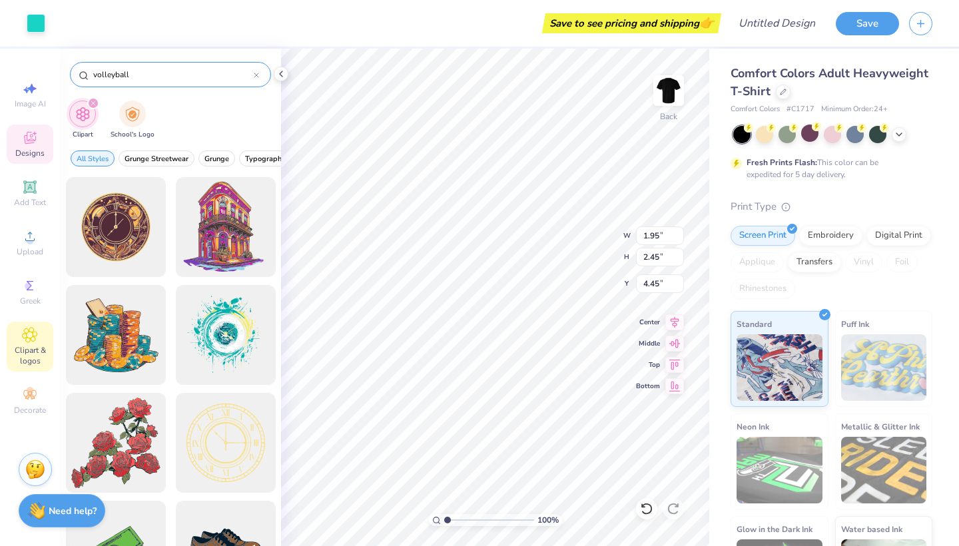
type input "volleyball"
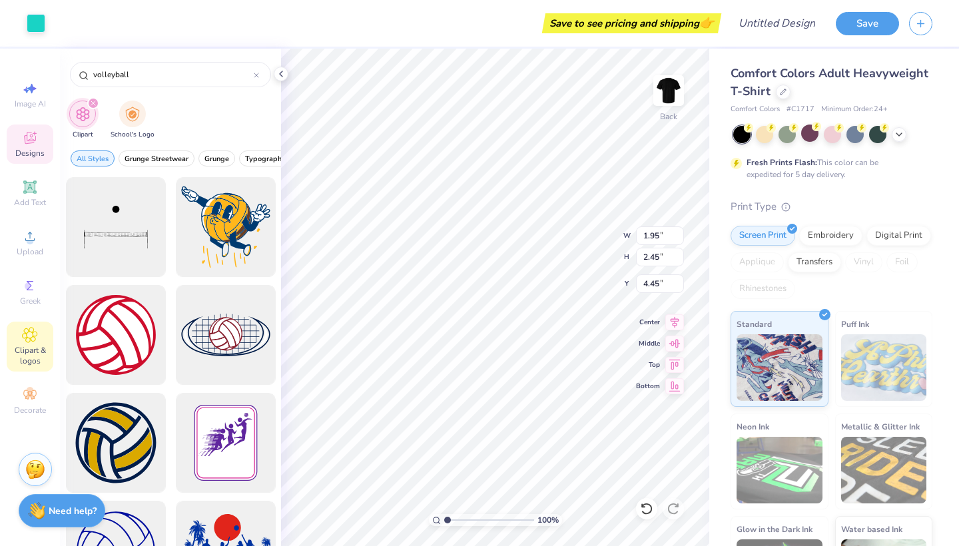
scroll to position [0, 0]
click at [111, 338] on div at bounding box center [116, 335] width 110 height 110
type input "14.17"
type input "3.00"
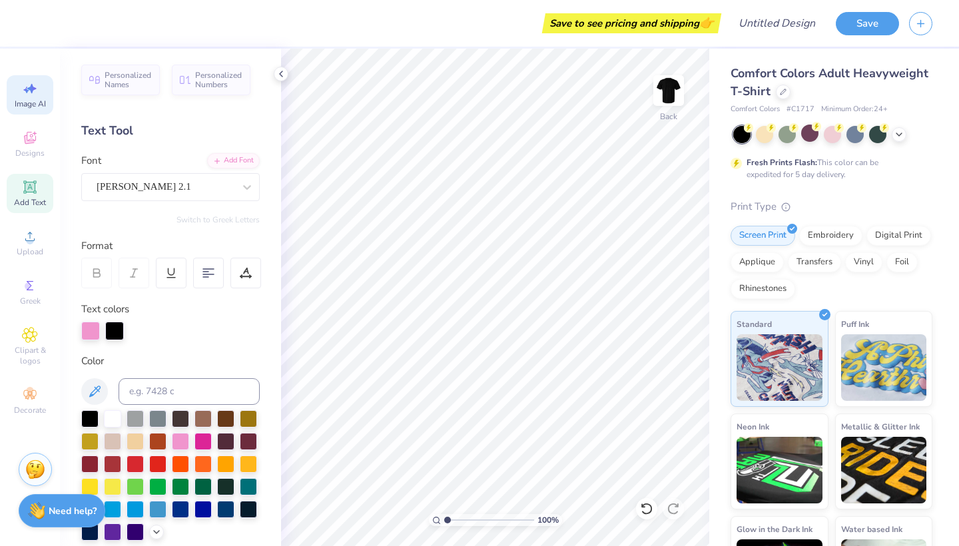
click at [19, 94] on div "Image AI" at bounding box center [30, 94] width 47 height 39
select select "4"
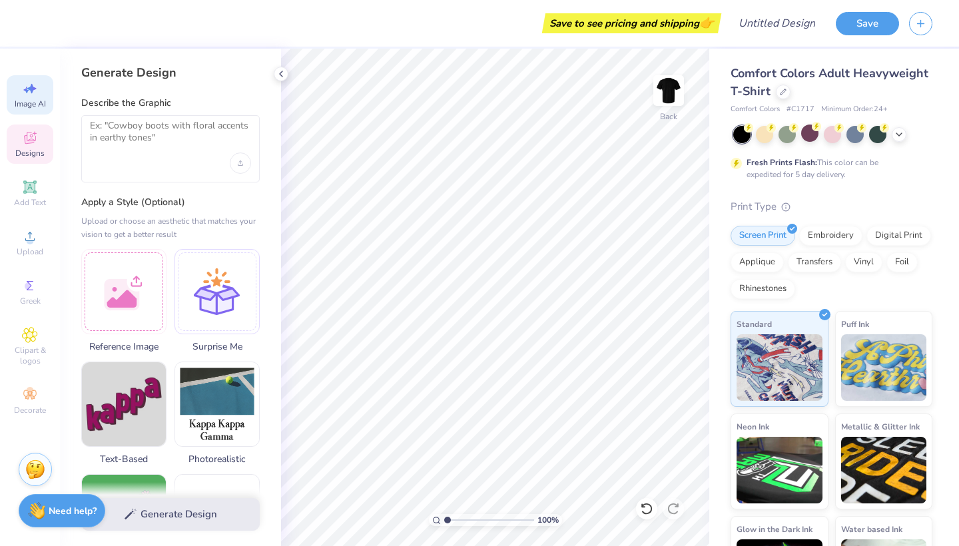
click at [27, 162] on div "Designs" at bounding box center [30, 144] width 47 height 39
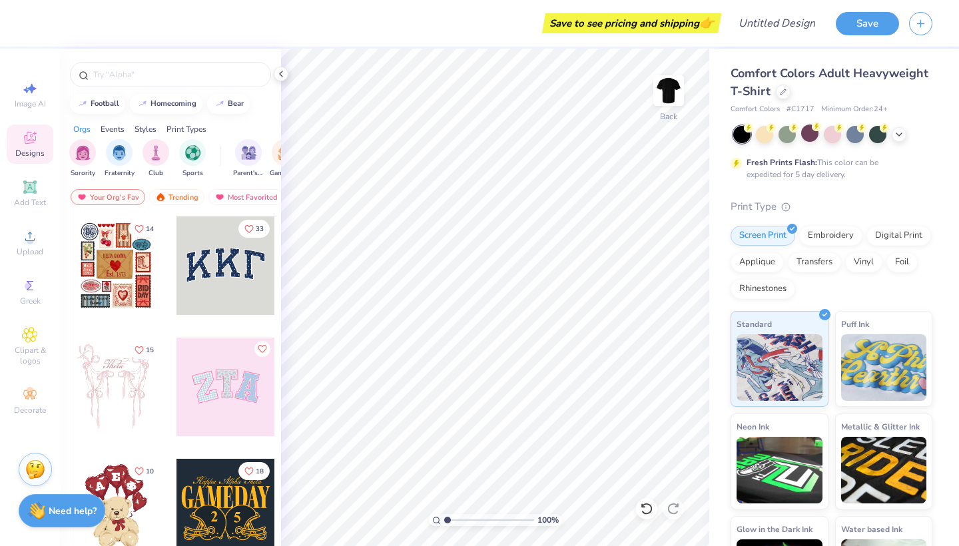
scroll to position [491, 0]
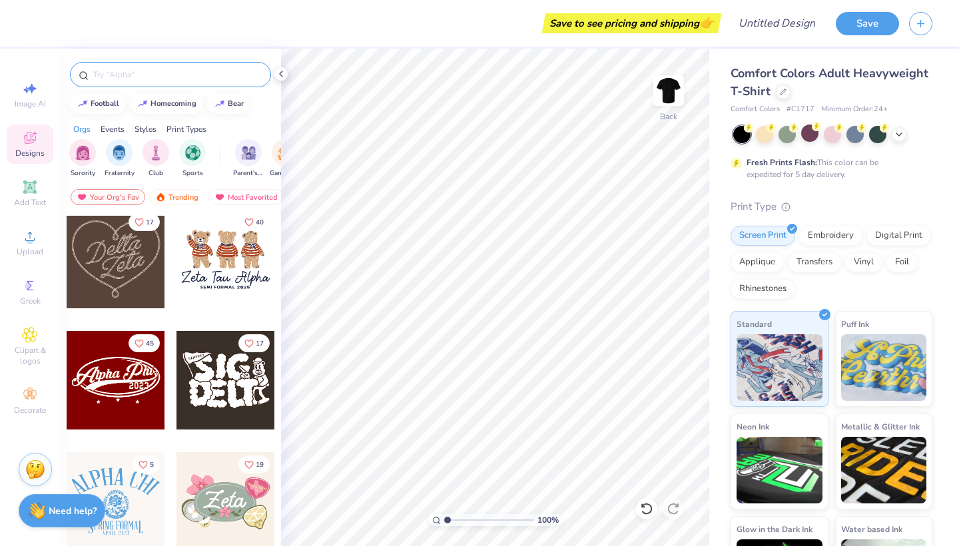
click at [118, 77] on input "text" at bounding box center [177, 74] width 170 height 13
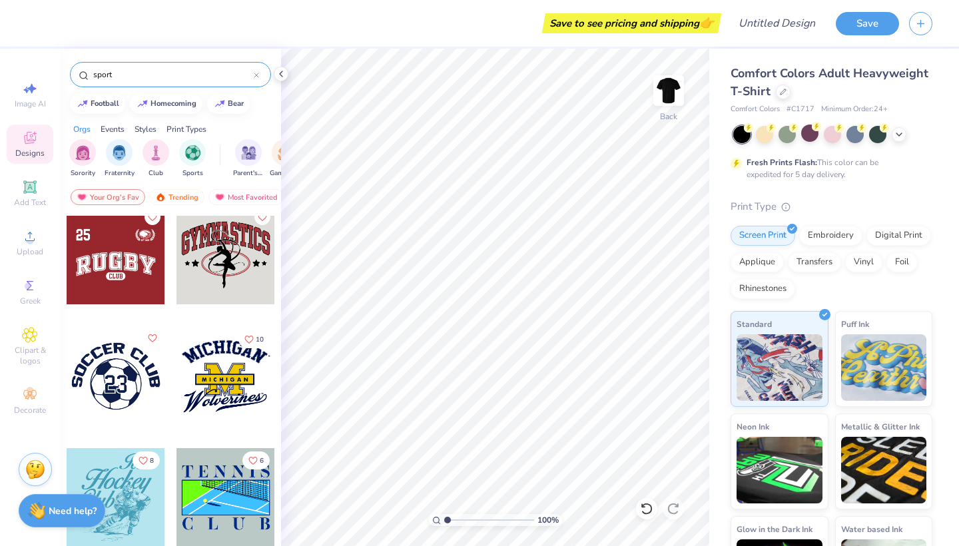
scroll to position [5123, 0]
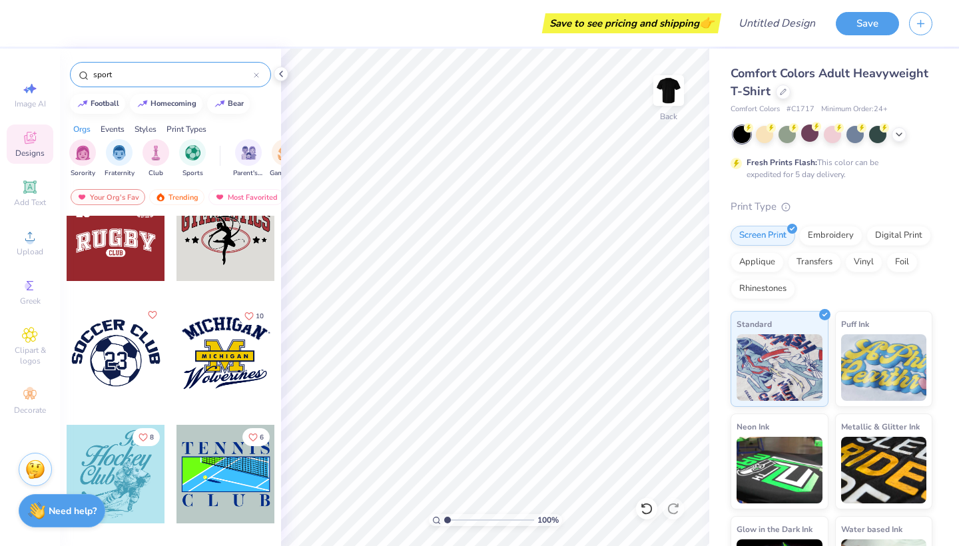
click at [144, 71] on input "sport" at bounding box center [173, 74] width 162 height 13
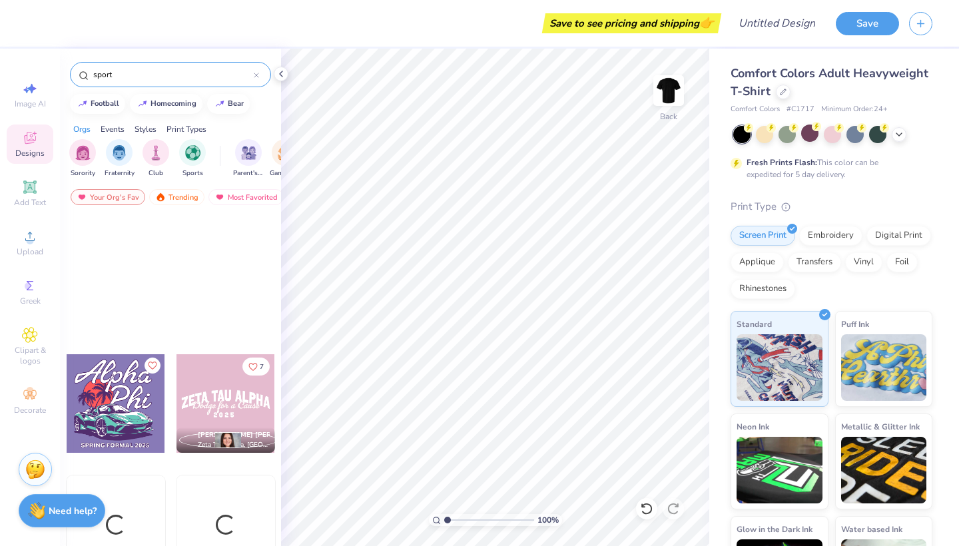
scroll to position [1559, 0]
click at [144, 71] on input "sport" at bounding box center [173, 74] width 162 height 13
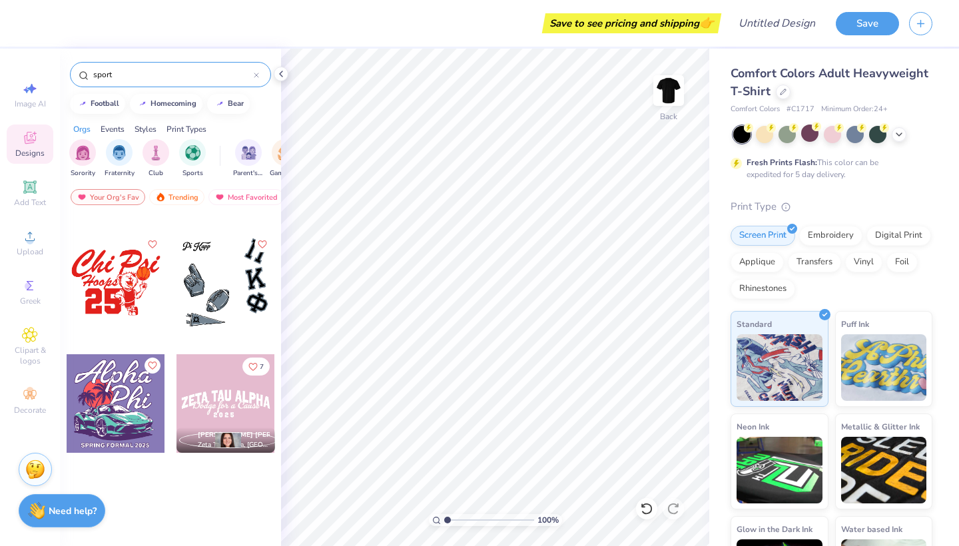
click at [144, 71] on input "sport" at bounding box center [173, 74] width 162 height 13
type input "c"
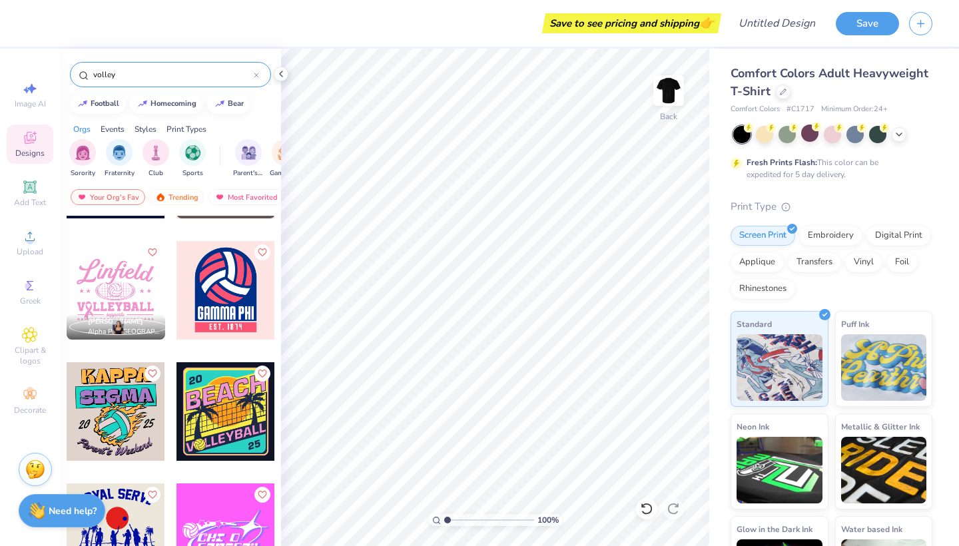
scroll to position [99, 0]
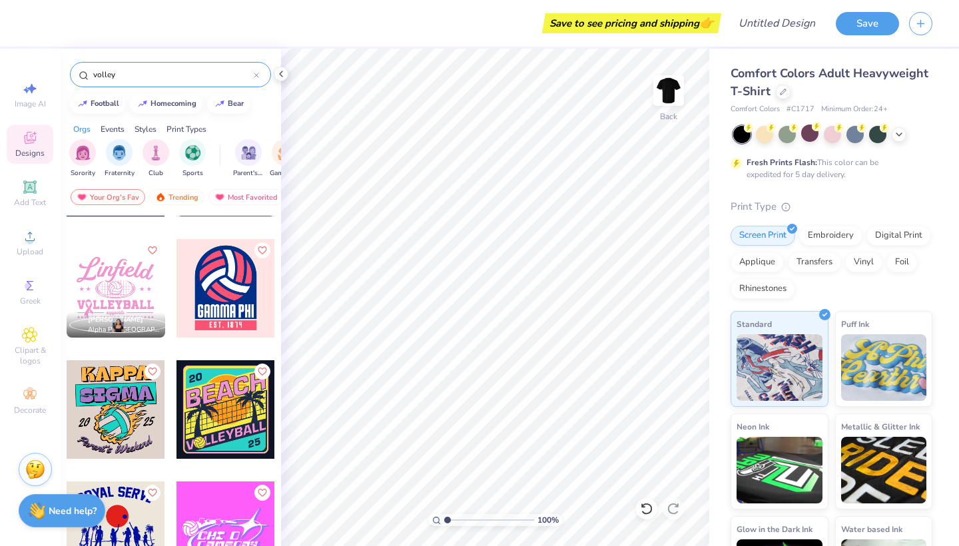
type input "volley"
click at [228, 391] on div at bounding box center [225, 409] width 99 height 99
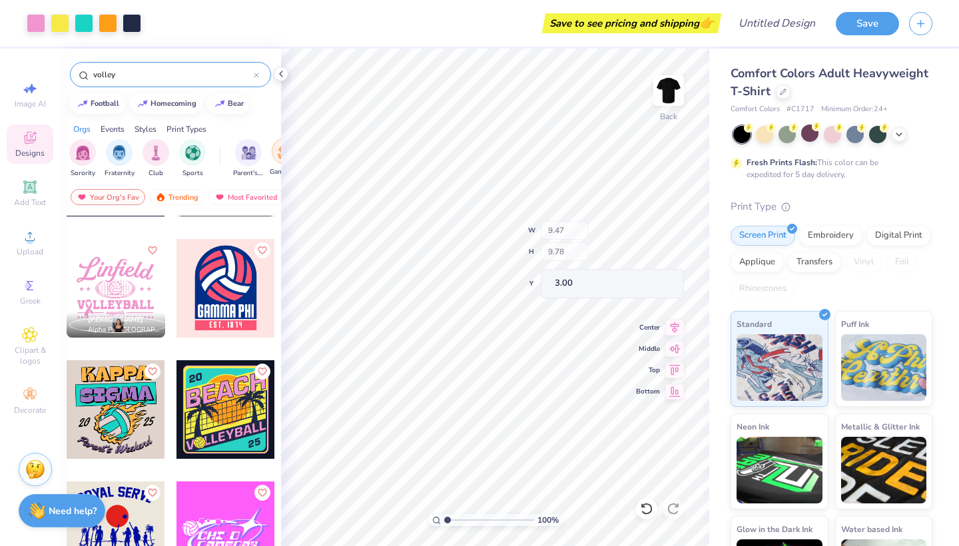
type input "8.90"
type input "4.26"
type input "3.56"
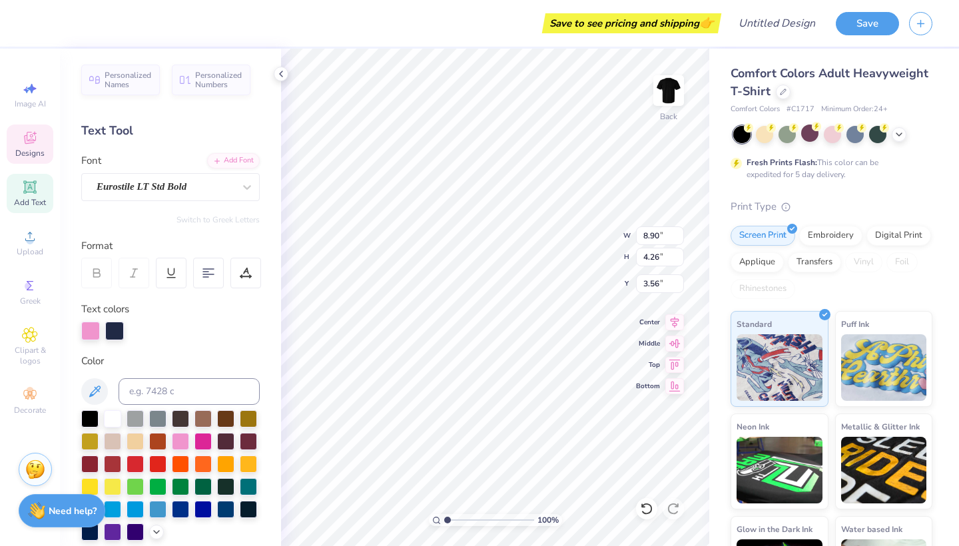
scroll to position [7, 16]
type textarea "GRASS"
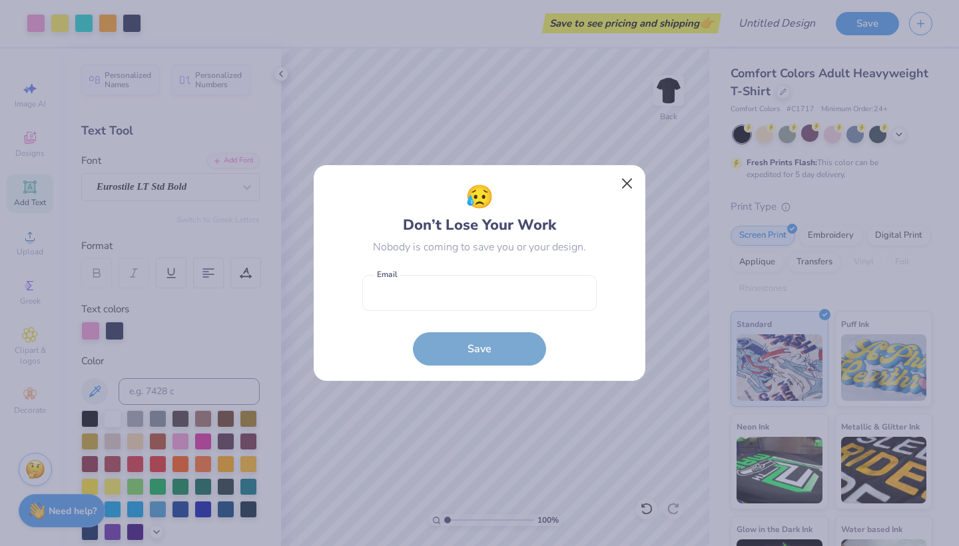
click at [628, 181] on button "Close" at bounding box center [627, 183] width 25 height 25
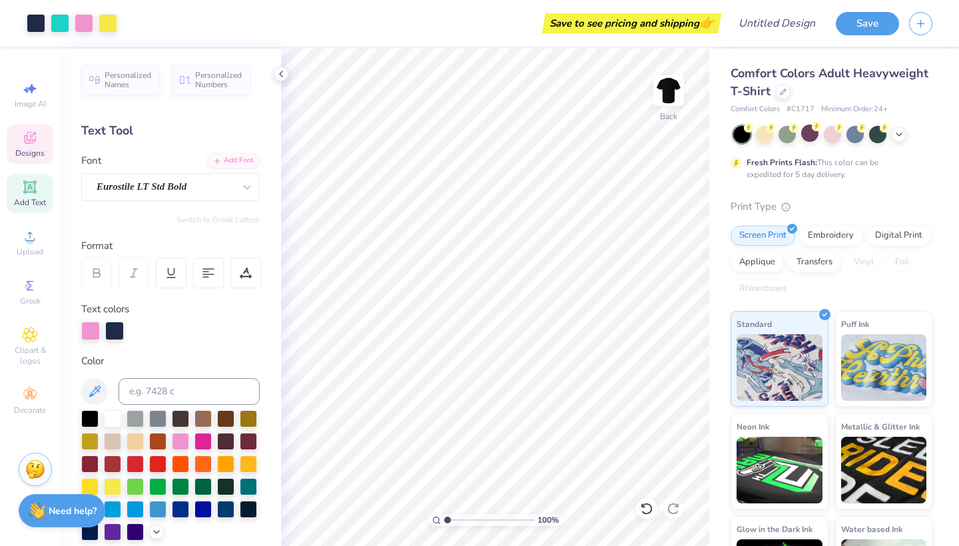
click at [32, 145] on icon at bounding box center [30, 138] width 16 height 16
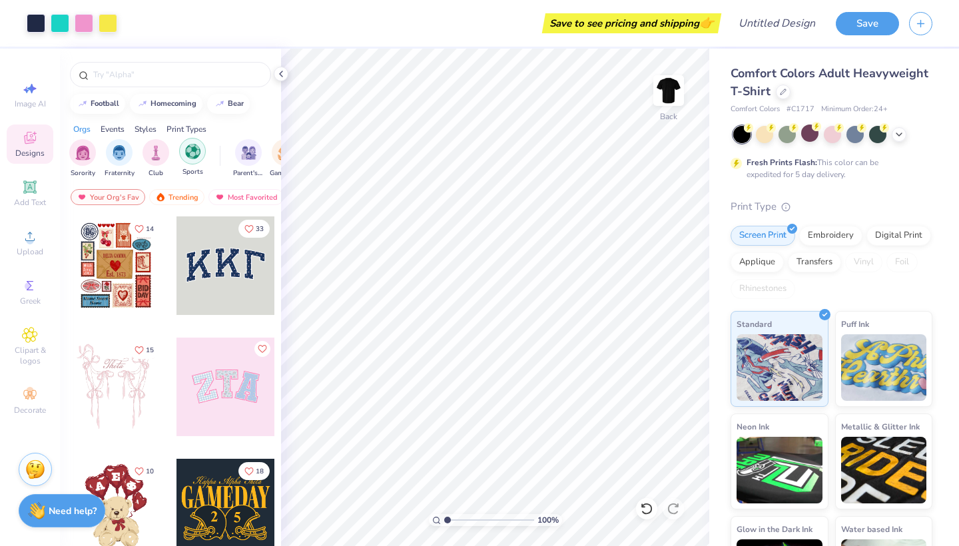
click at [184, 148] on div "filter for Sports" at bounding box center [192, 151] width 27 height 27
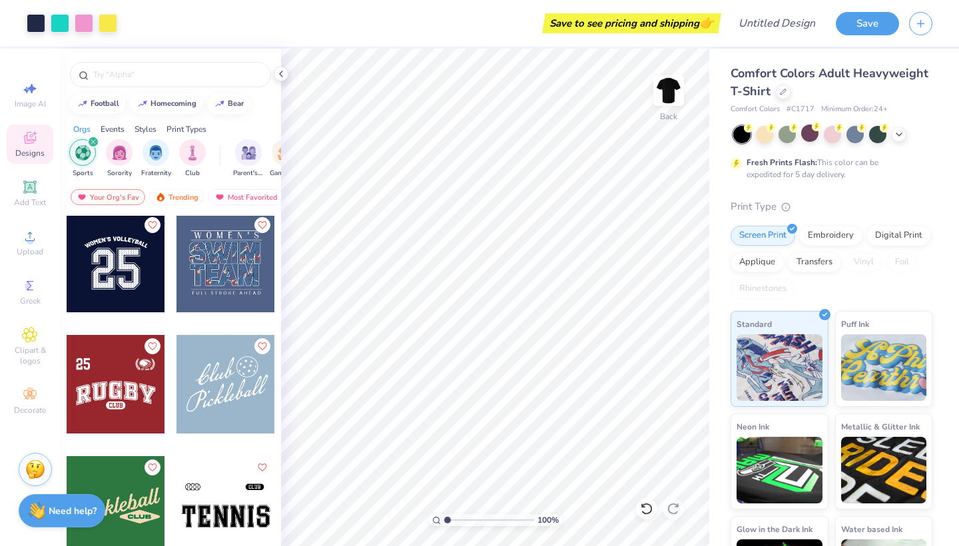
scroll to position [269, 0]
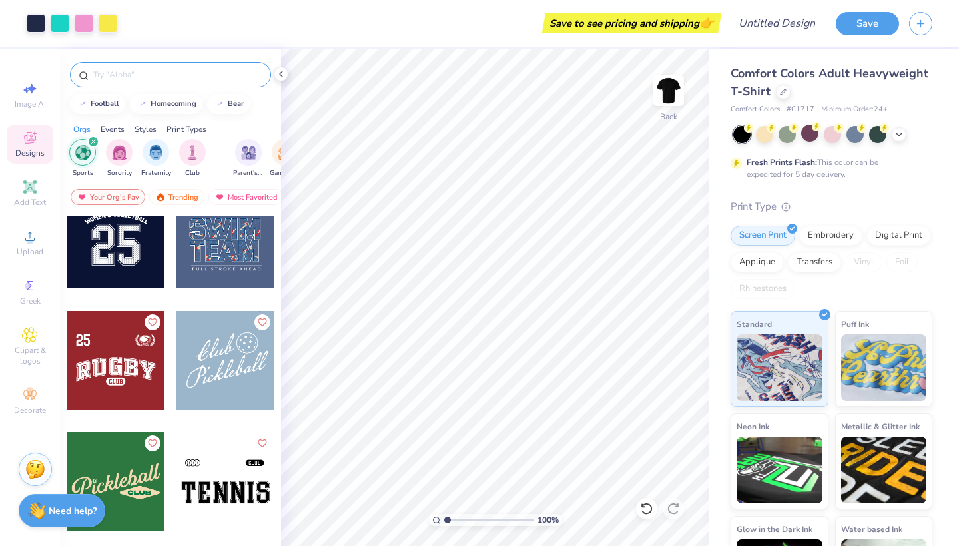
click at [140, 74] on input "text" at bounding box center [177, 74] width 170 height 13
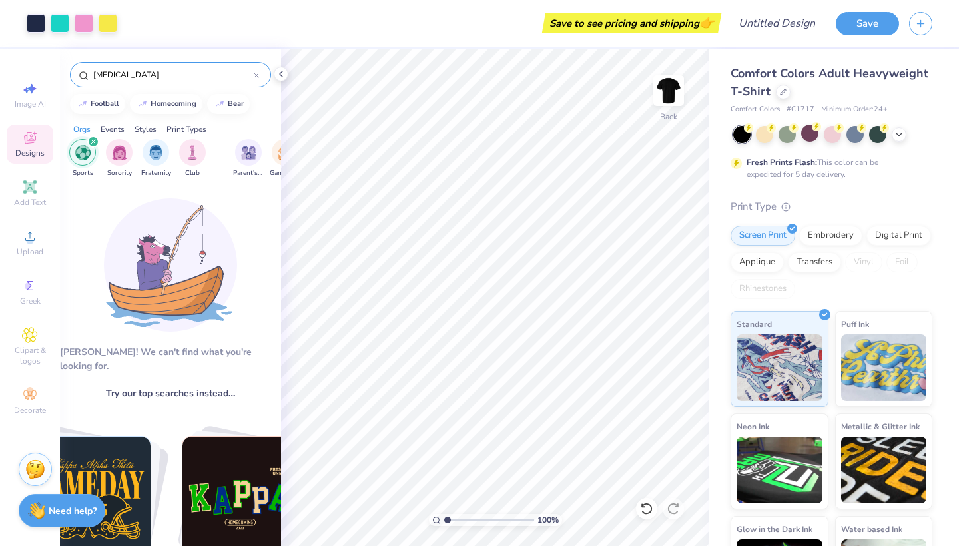
scroll to position [0, 0]
click at [124, 70] on input "[MEDICAL_DATA]" at bounding box center [173, 74] width 162 height 13
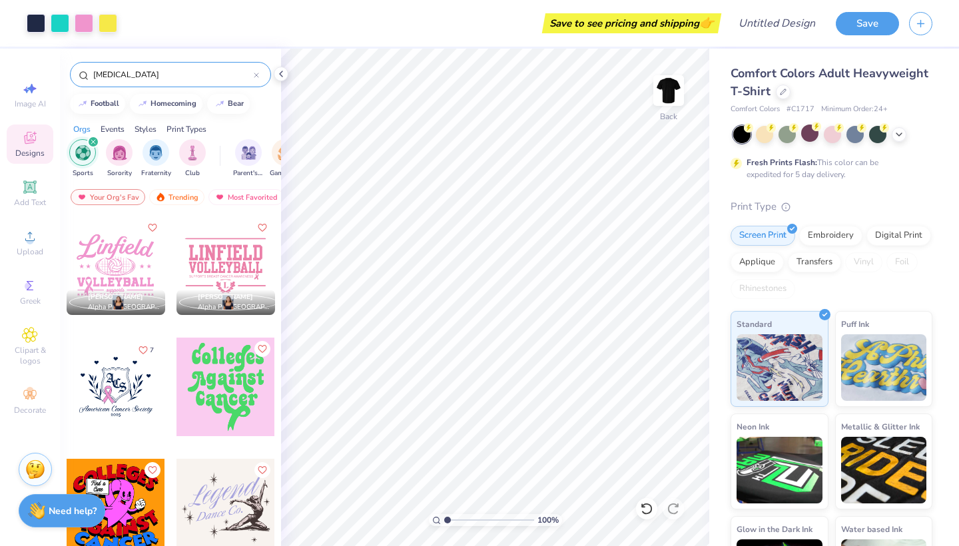
click at [124, 70] on input "[MEDICAL_DATA]" at bounding box center [173, 74] width 162 height 13
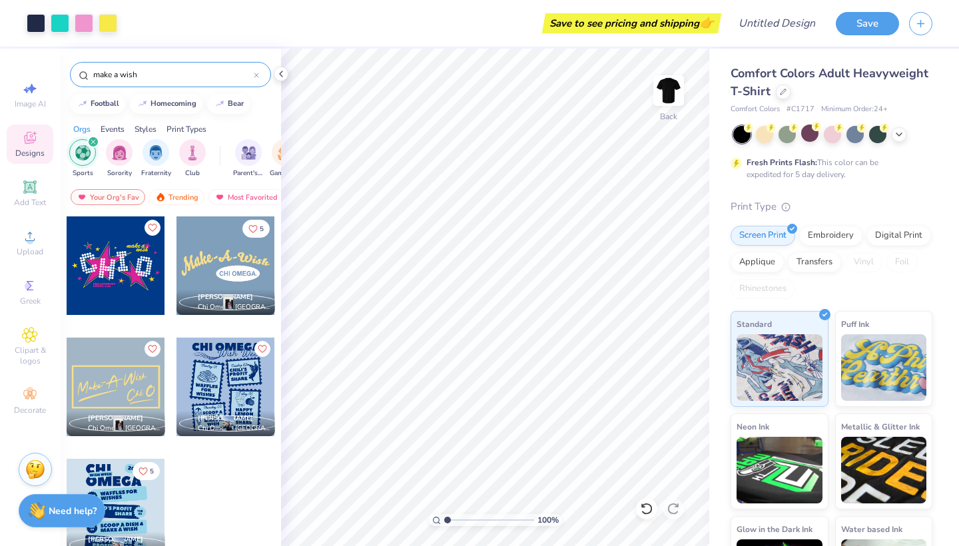
click at [137, 71] on input "make a wish" at bounding box center [173, 74] width 162 height 13
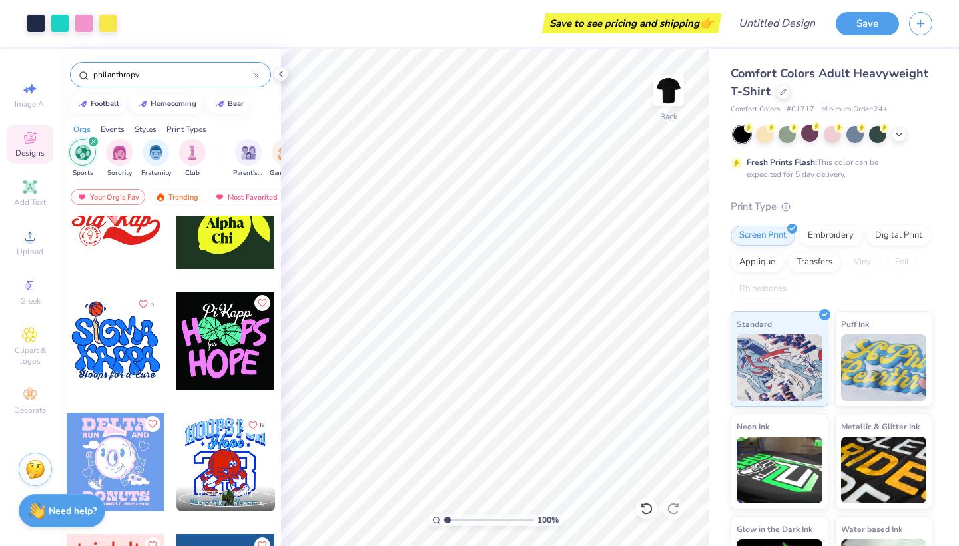
scroll to position [1748, 0]
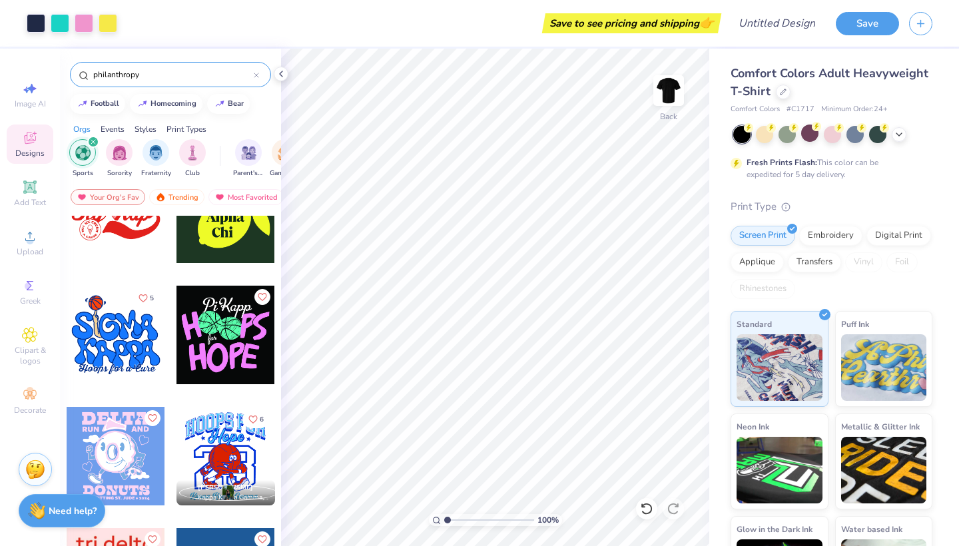
type input "philanthropy"
click at [115, 331] on div at bounding box center [116, 335] width 99 height 99
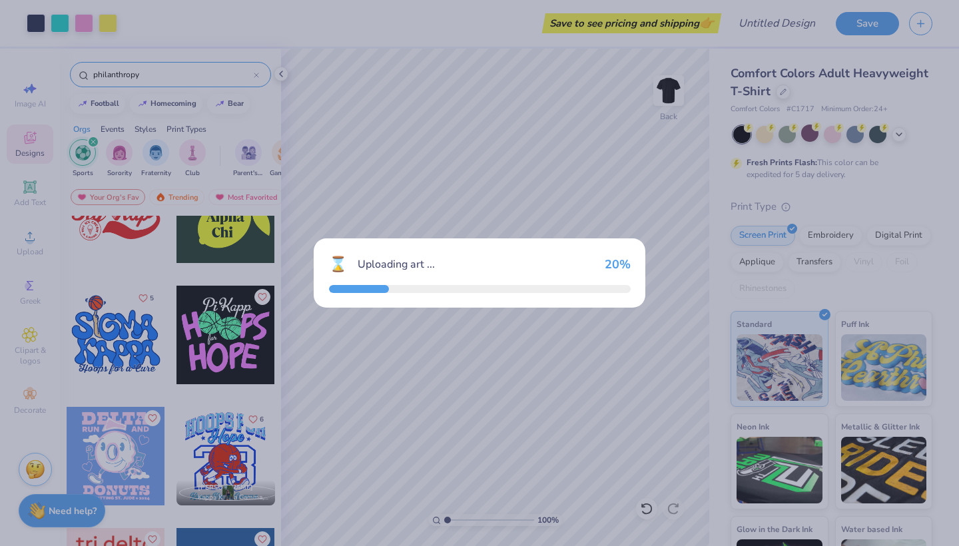
click at [415, 146] on div "⌛ Uploading art ... 20 %" at bounding box center [479, 273] width 959 height 546
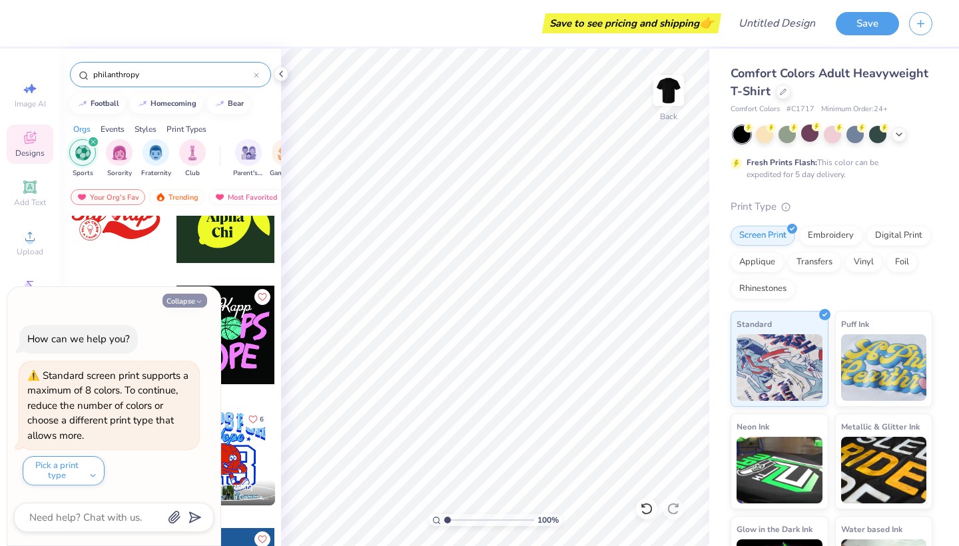
click at [190, 302] on button "Collapse" at bounding box center [184, 301] width 45 height 14
type textarea "x"
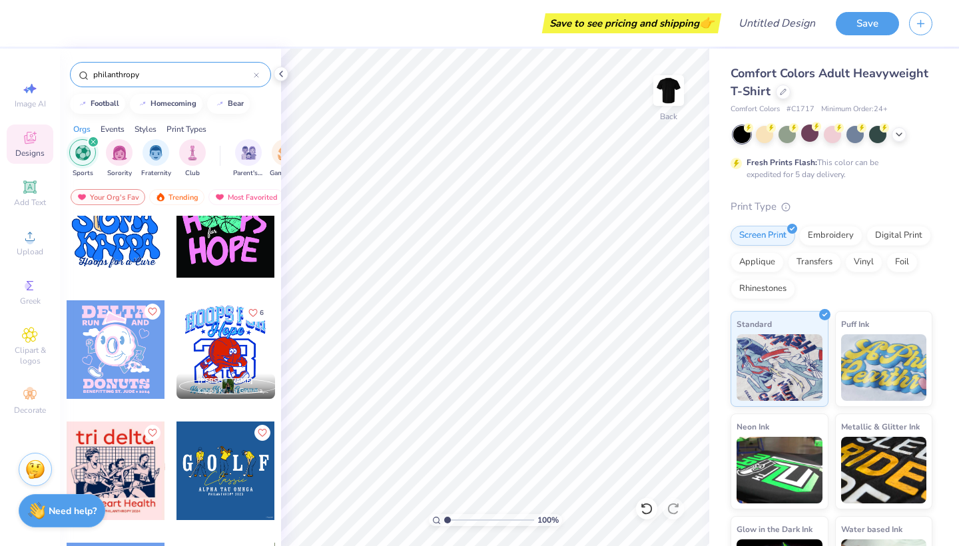
scroll to position [1770, 0]
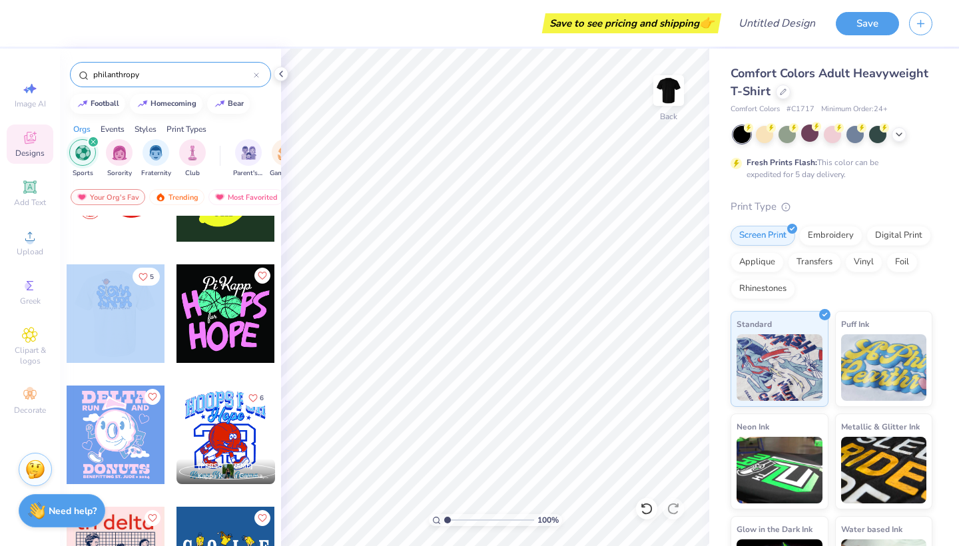
click at [121, 306] on div at bounding box center [116, 313] width 296 height 99
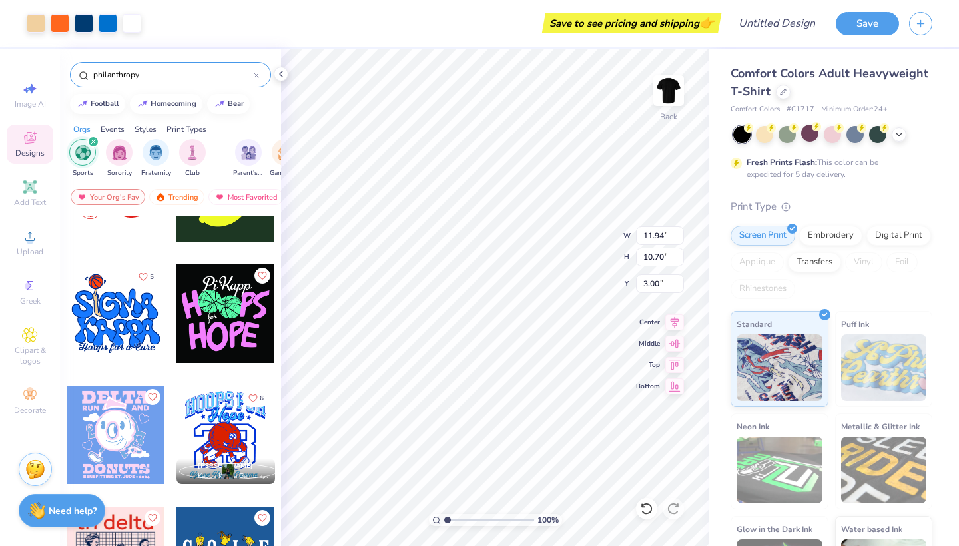
click at [913, 131] on div at bounding box center [832, 134] width 199 height 17
click at [905, 134] on div at bounding box center [899, 133] width 15 height 15
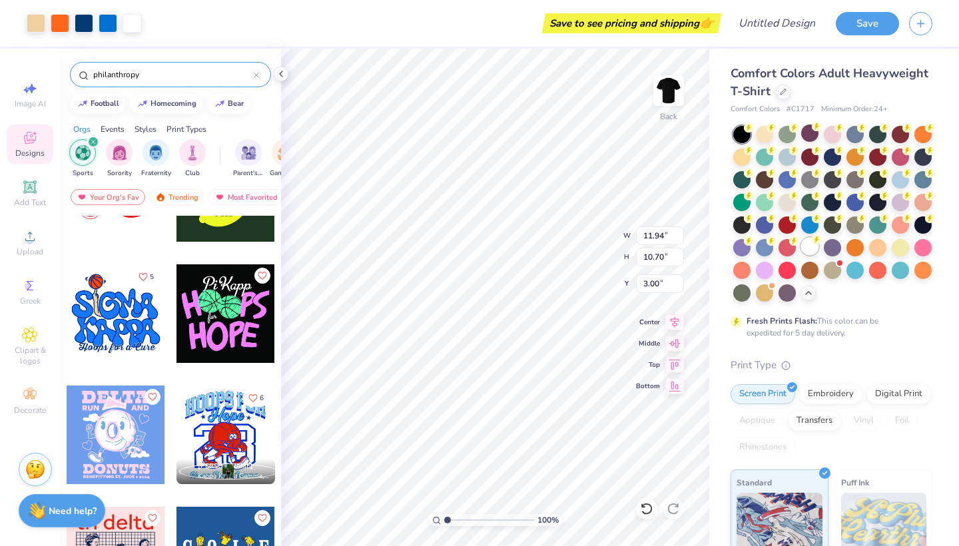
click at [806, 244] on div at bounding box center [809, 246] width 17 height 17
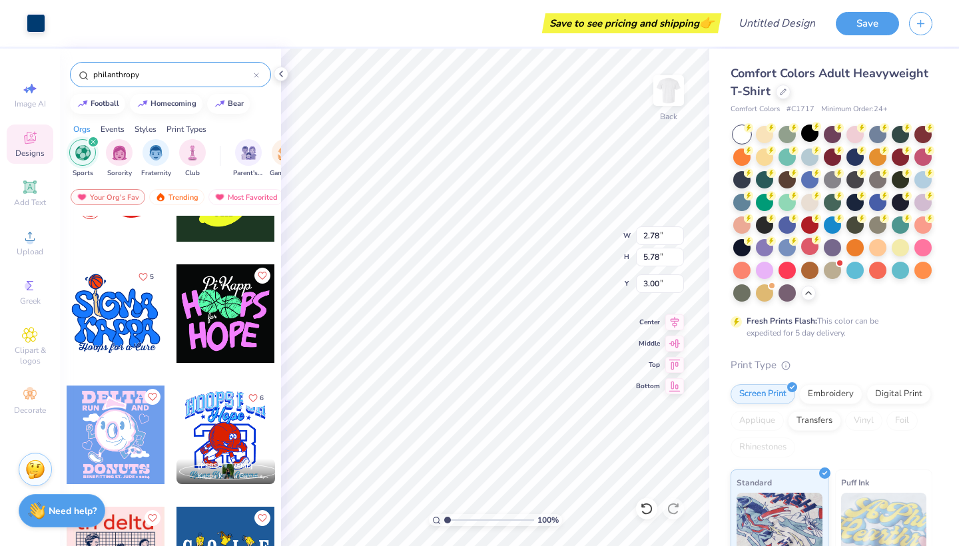
type input "1.78"
type input "1.83"
type input "3.12"
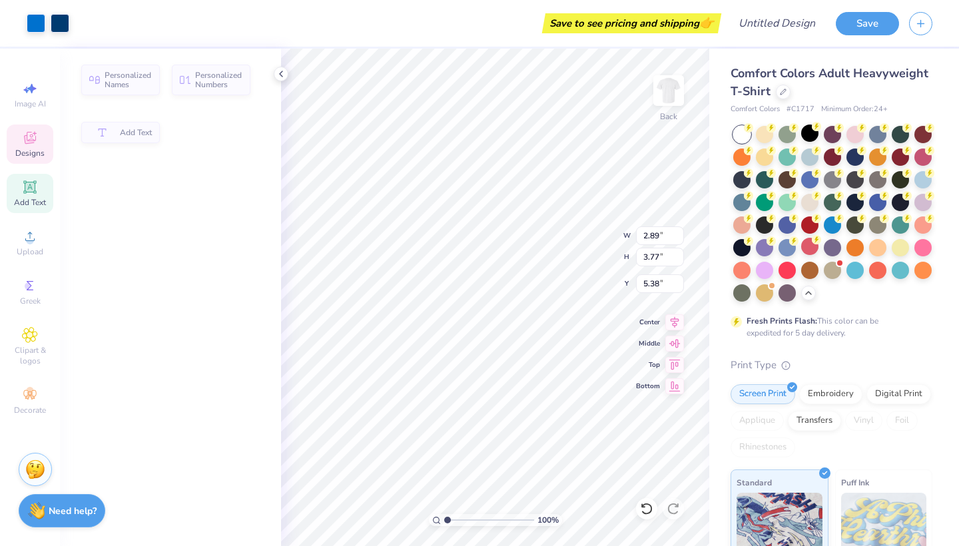
type input "2.89"
type input "3.77"
type input "5.38"
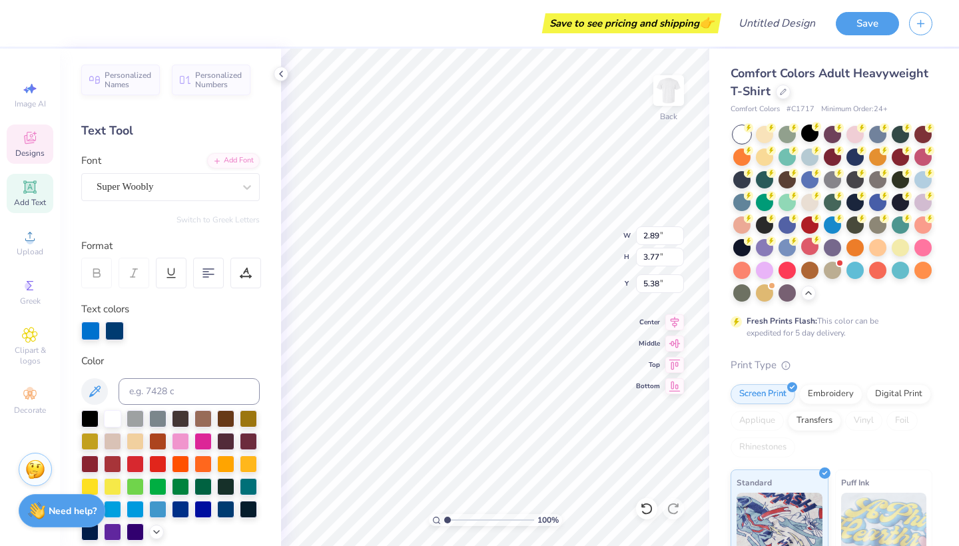
type input "2.92"
type input "5.21"
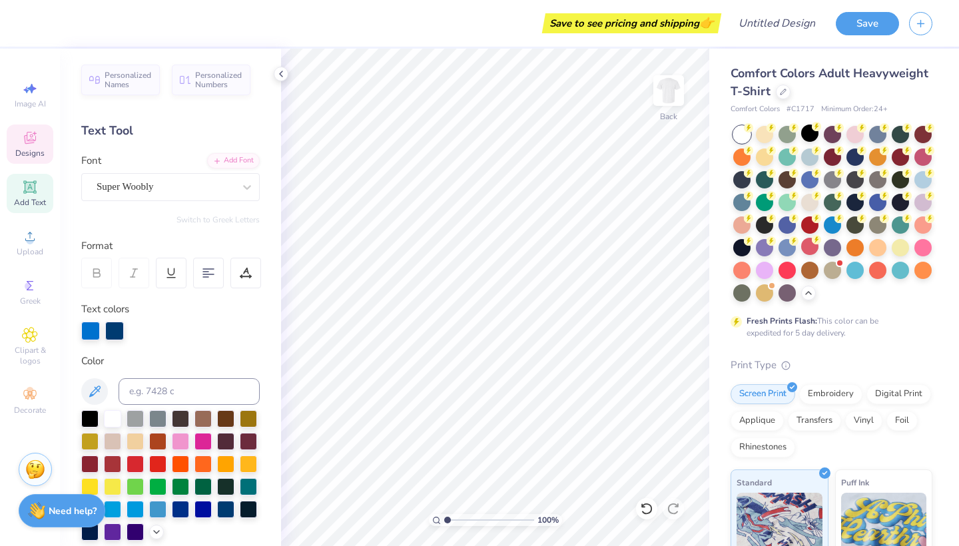
click at [27, 154] on span "Designs" at bounding box center [29, 153] width 29 height 11
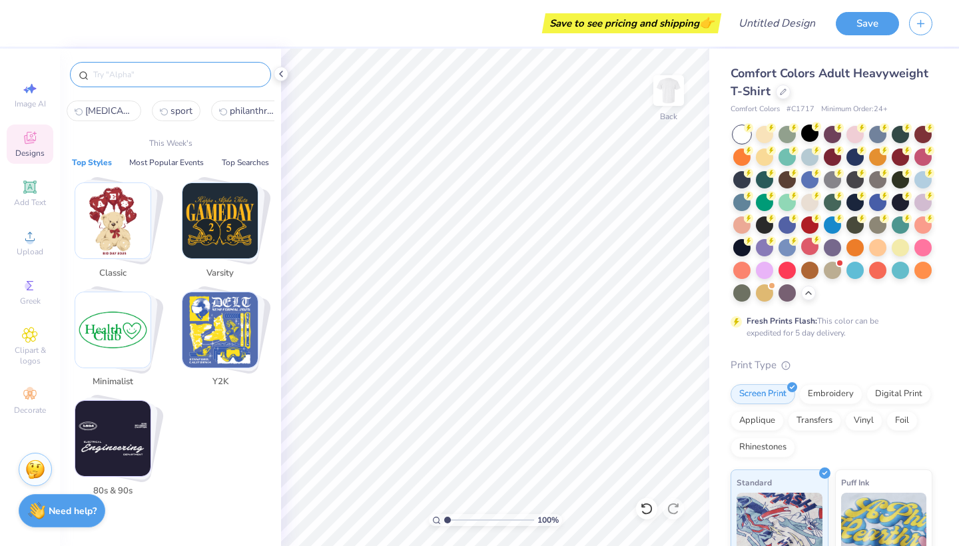
click at [133, 68] on input "text" at bounding box center [177, 74] width 170 height 13
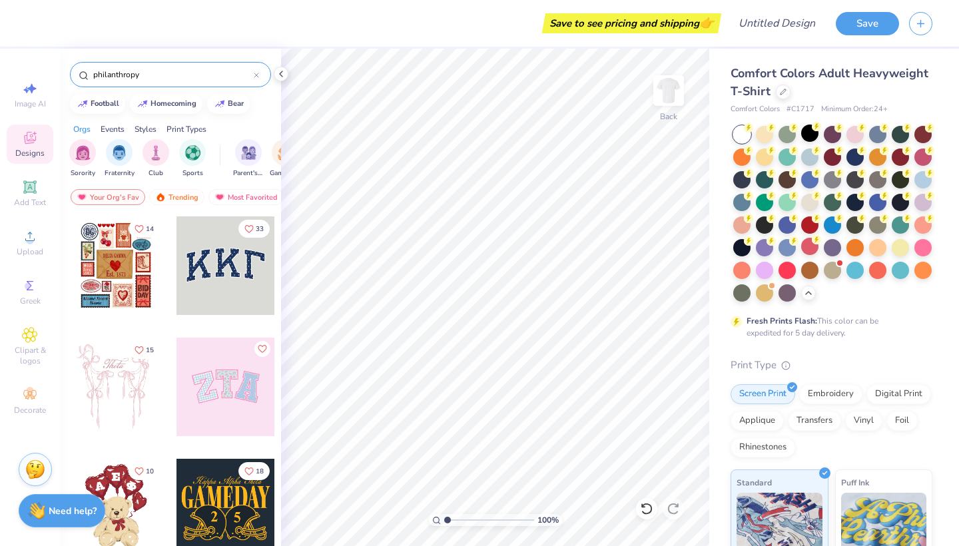
type input "philanthropy"
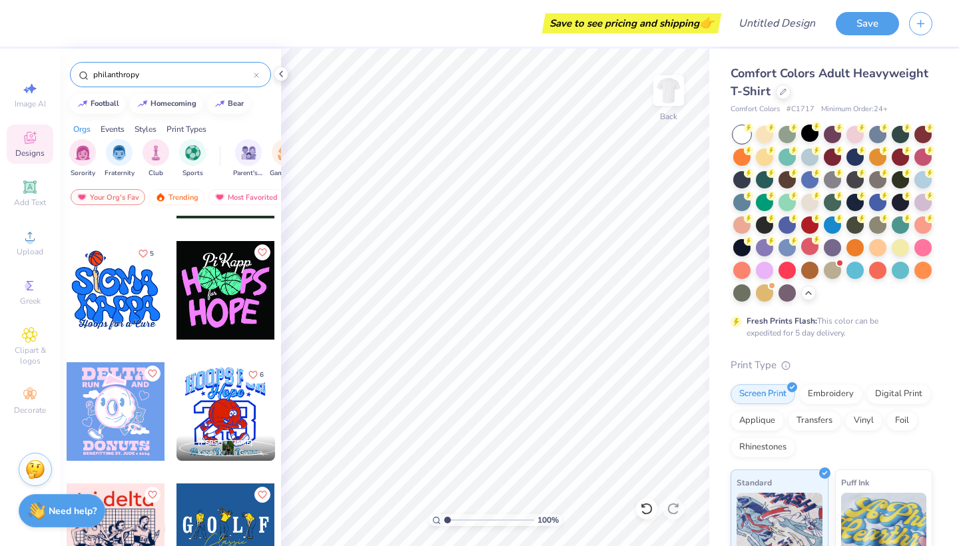
scroll to position [1790, 0]
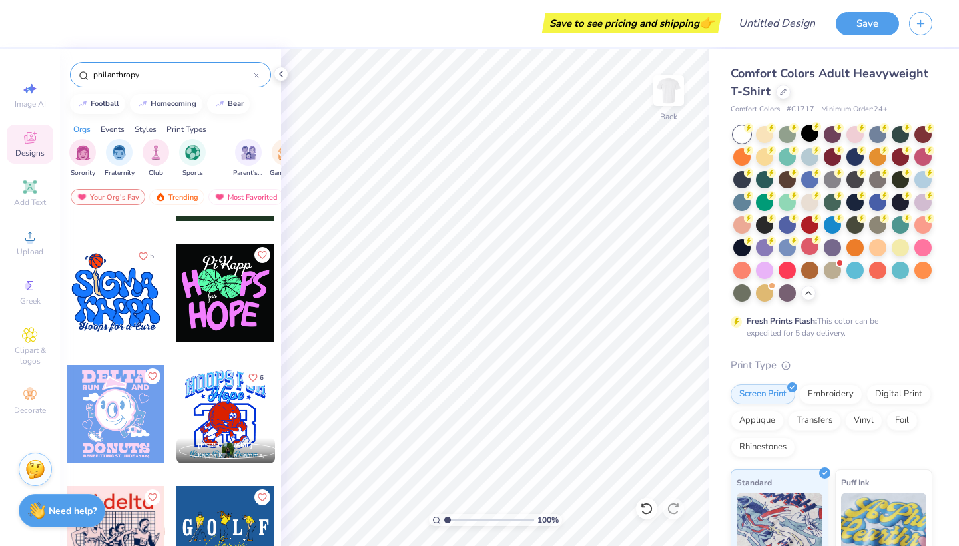
click at [208, 308] on div at bounding box center [225, 293] width 99 height 99
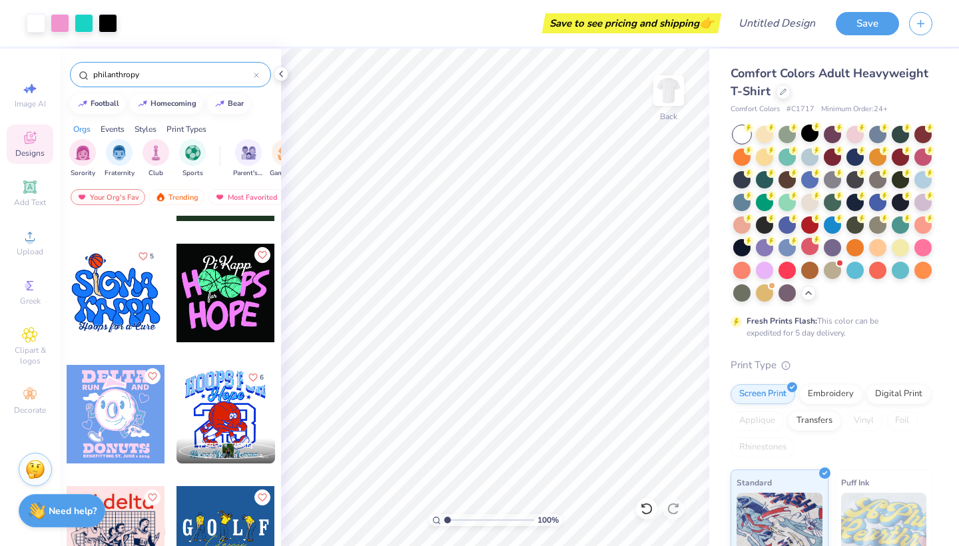
type input "2.68"
click at [462, 487] on input "range" at bounding box center [489, 520] width 90 height 12
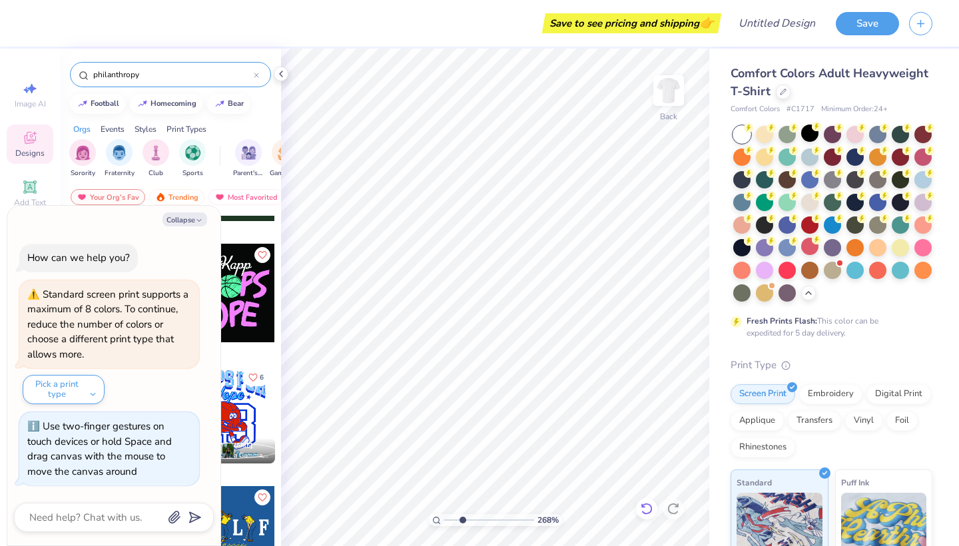
click at [644, 487] on icon at bounding box center [646, 508] width 13 height 13
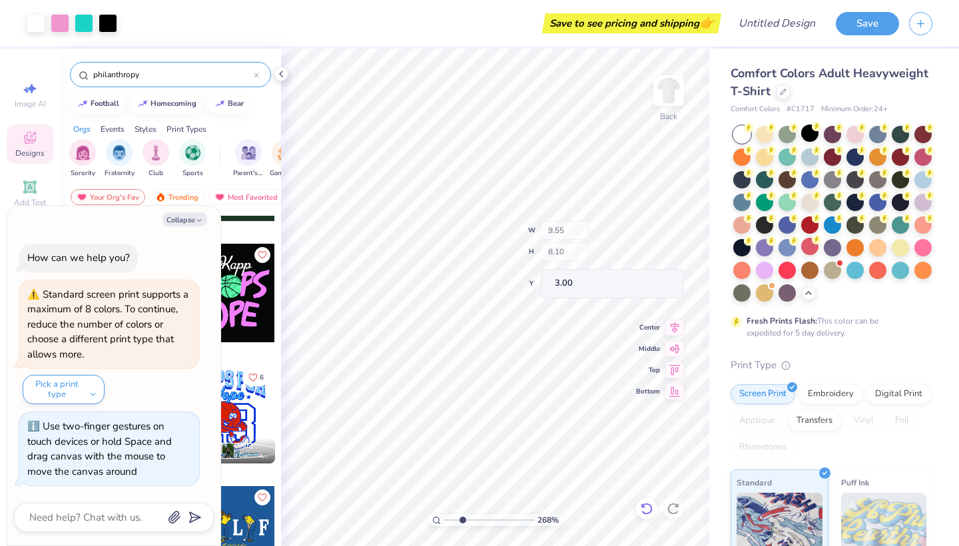
type textarea "x"
type input "3.44"
type textarea "x"
type input "5.34"
type input "2.21"
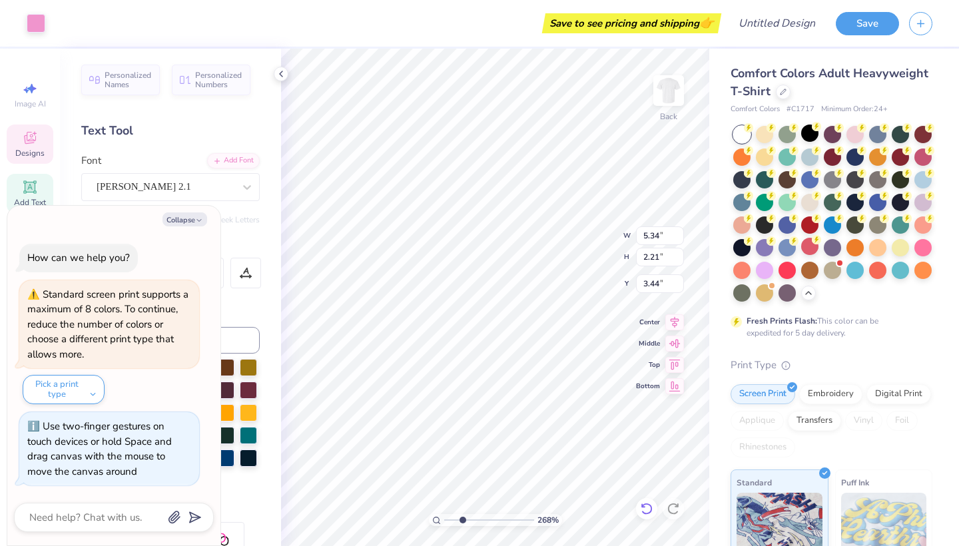
type textarea "x"
type input "2.17"
type input "3.11"
type input "4.95"
type textarea "x"
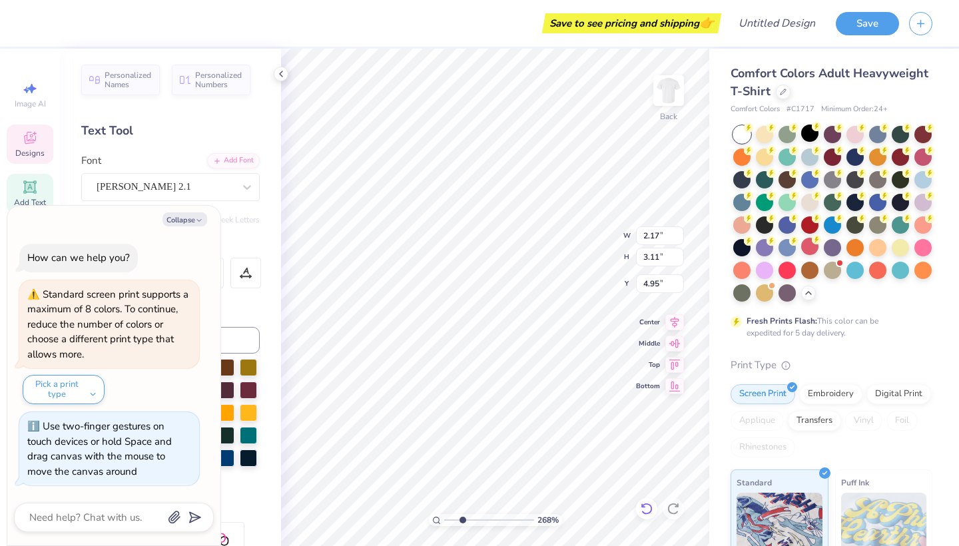
type textarea "x"
type textarea "V"
type textarea "x"
type input "4.91"
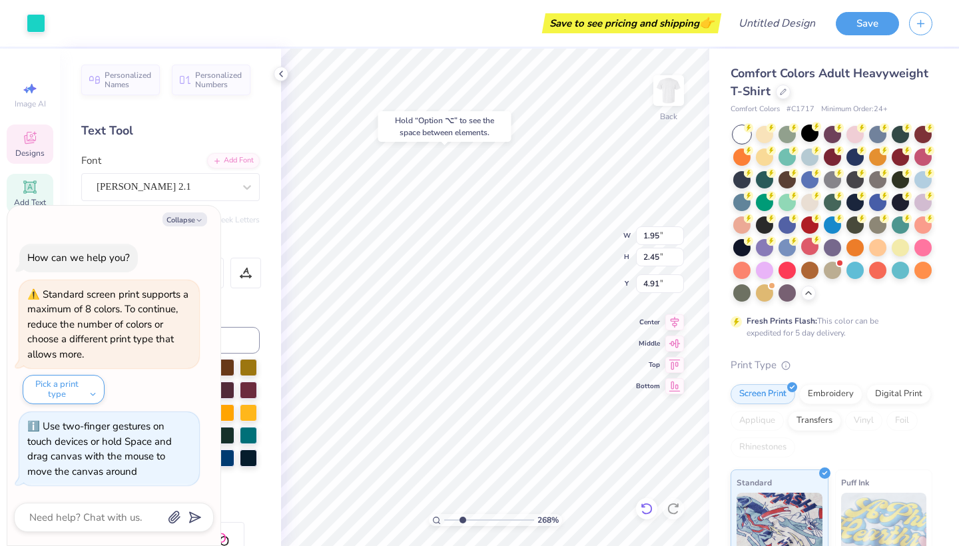
type textarea "x"
type input "2.41"
type input "2.34"
type input "5.02"
type textarea "x"
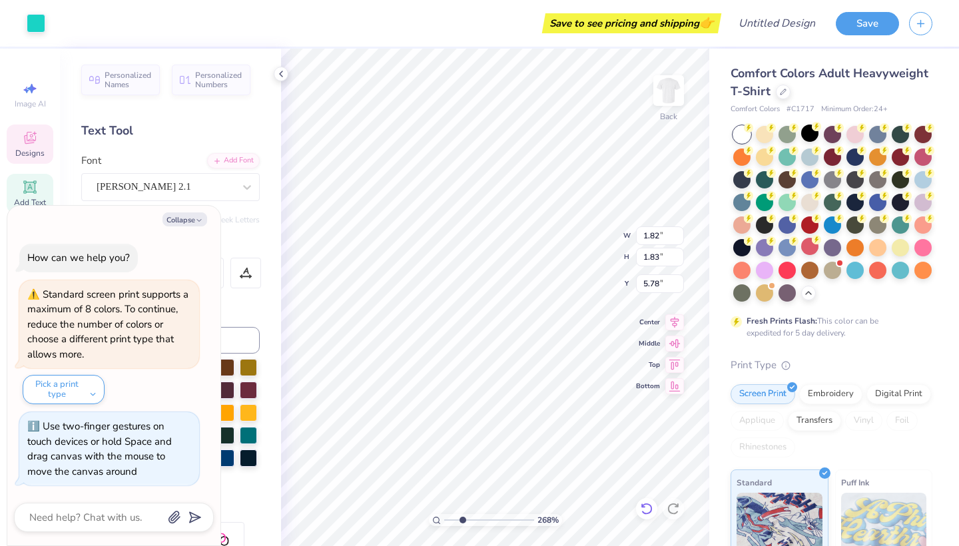
type input "1.82"
type input "1.83"
type input "5.78"
type textarea "x"
type input "2.32"
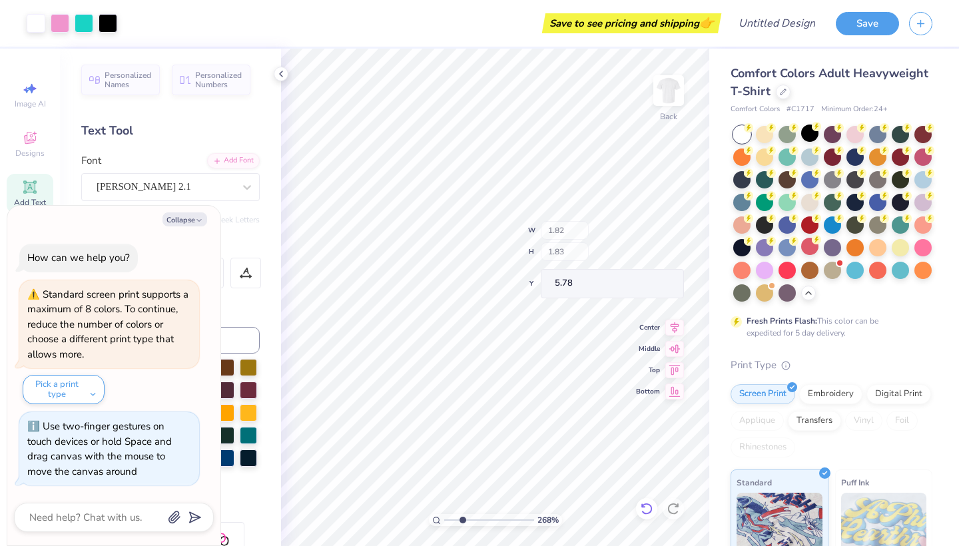
type input "2.41"
type input "5.58"
type textarea "x"
type input "3.37"
type input "2.97"
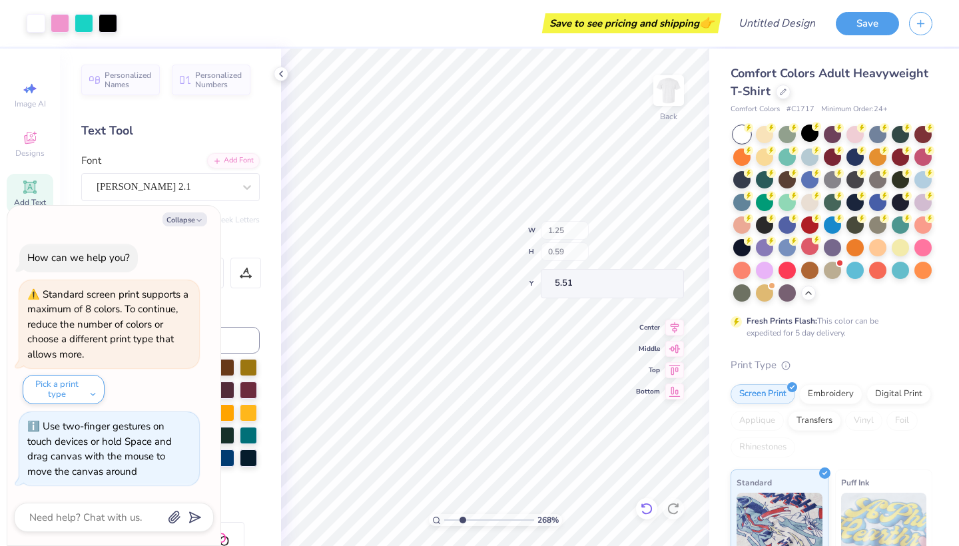
type input "5.06"
click at [652, 487] on icon at bounding box center [645, 509] width 11 height 12
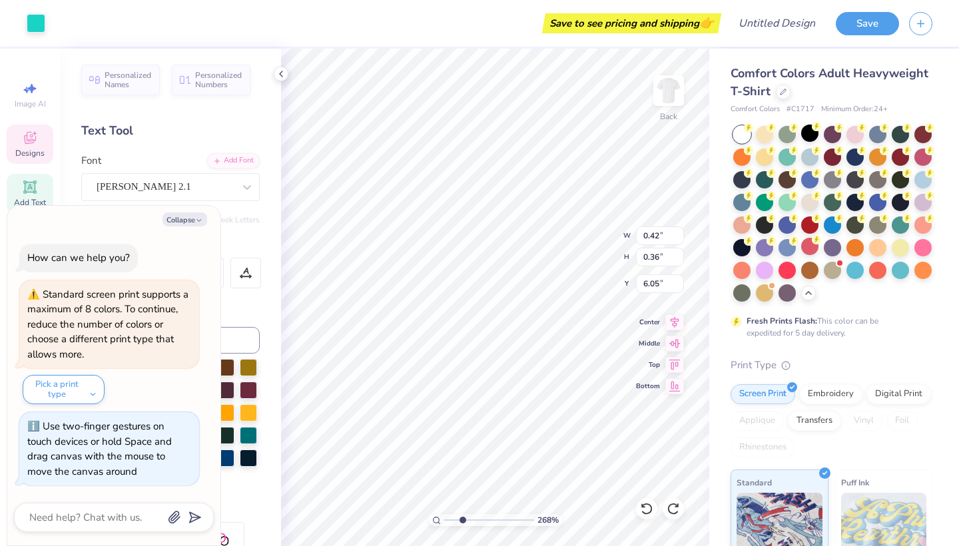
type textarea "x"
type input "3.37"
type input "2.97"
type input "5.06"
type textarea "x"
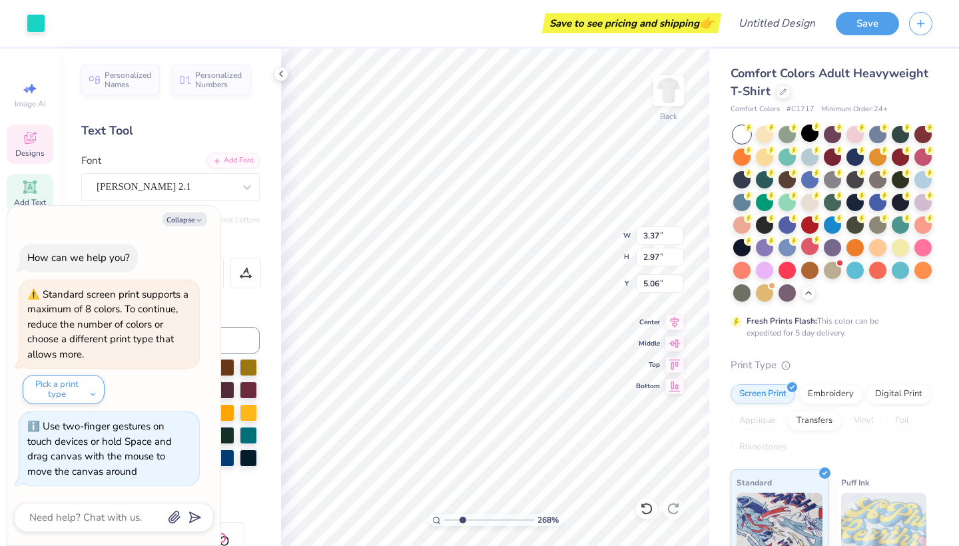
type input "5.36"
click at [649, 487] on icon at bounding box center [646, 508] width 13 height 13
type textarea "x"
type input "5.06"
type textarea "x"
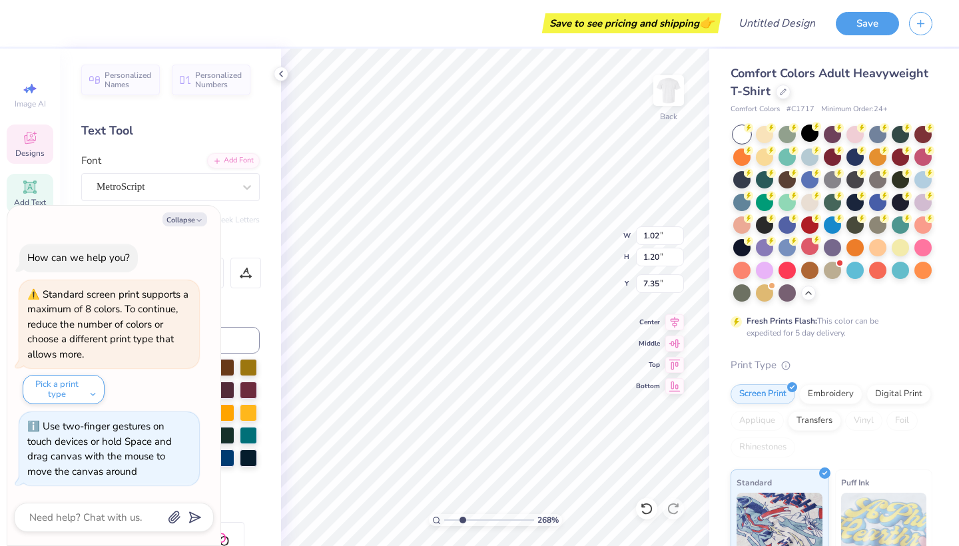
type input "8.02"
type textarea "x"
type input "5.21"
type textarea "x"
type input "6.39"
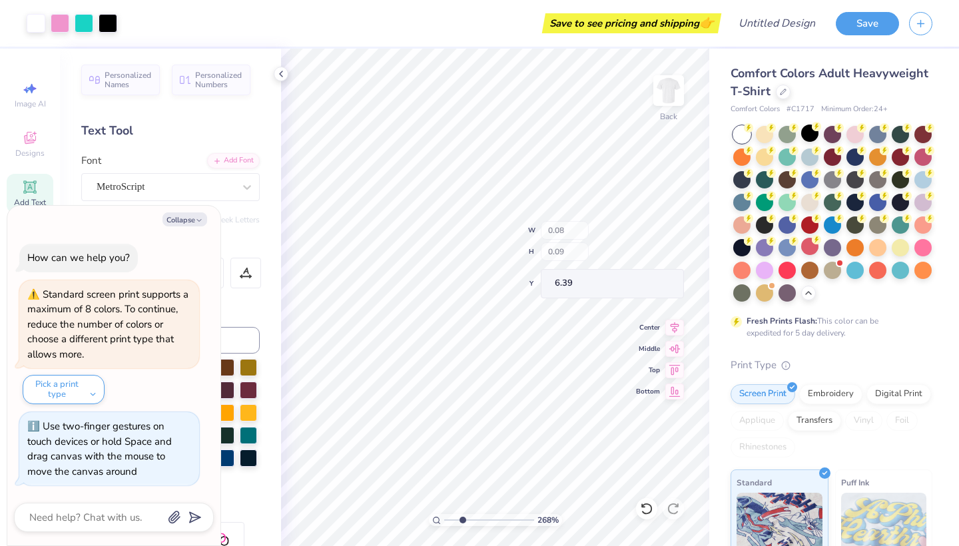
type textarea "x"
type input "1.73"
type input "2.70"
type input "5.14"
type textarea "x"
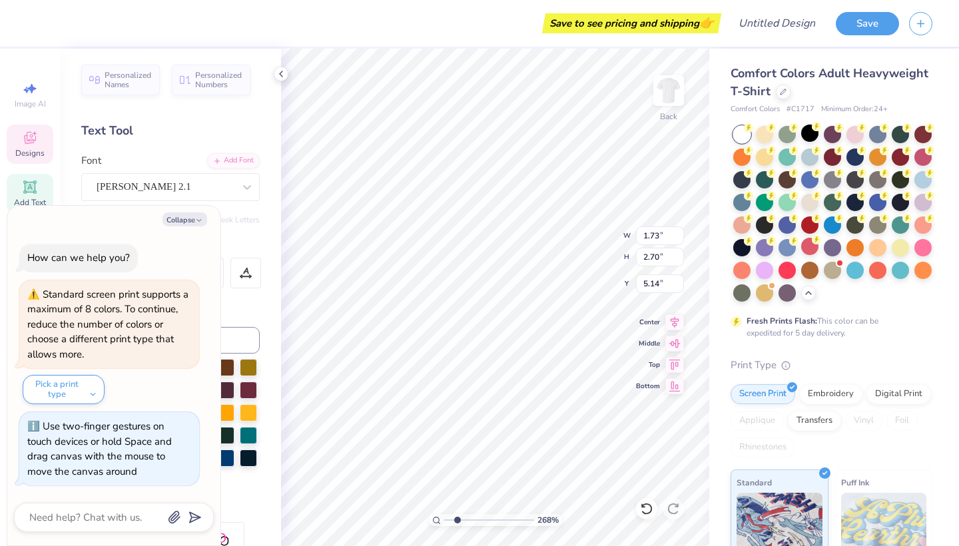
click at [457, 487] on input "range" at bounding box center [489, 520] width 90 height 12
click at [455, 487] on input "range" at bounding box center [489, 520] width 90 height 12
type input "1.63"
click at [453, 487] on input "range" at bounding box center [489, 520] width 90 height 12
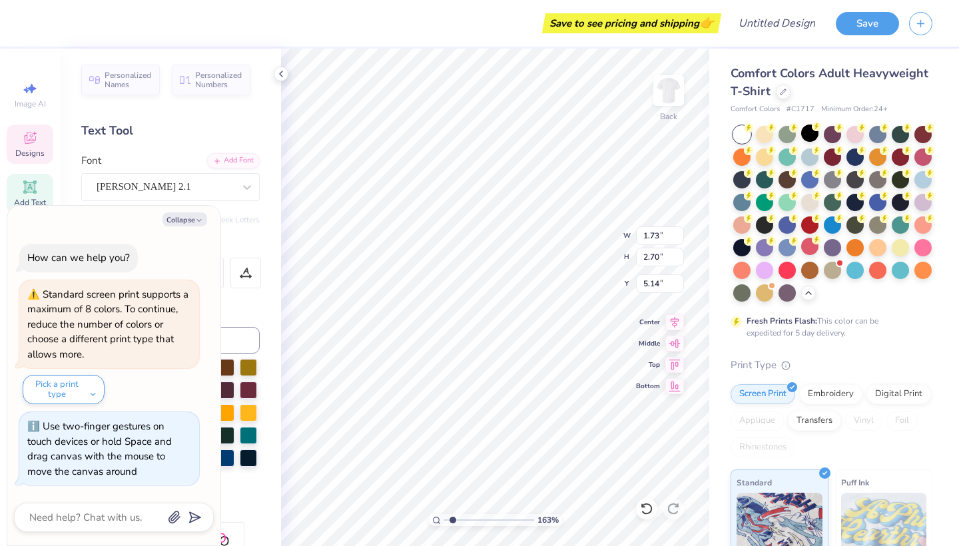
scroll to position [7, 1]
type textarea "x"
type textarea ":"
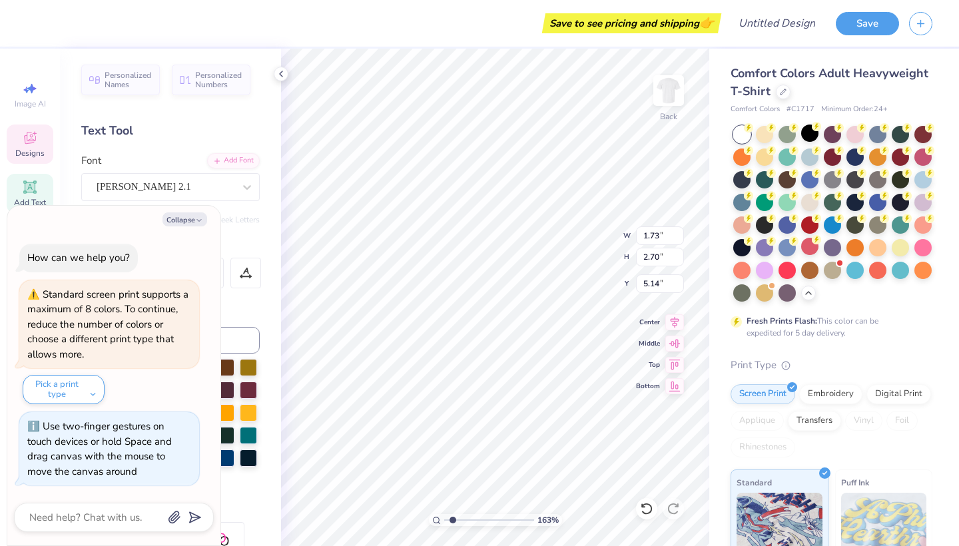
type textarea "x"
type textarea "L"
type textarea "x"
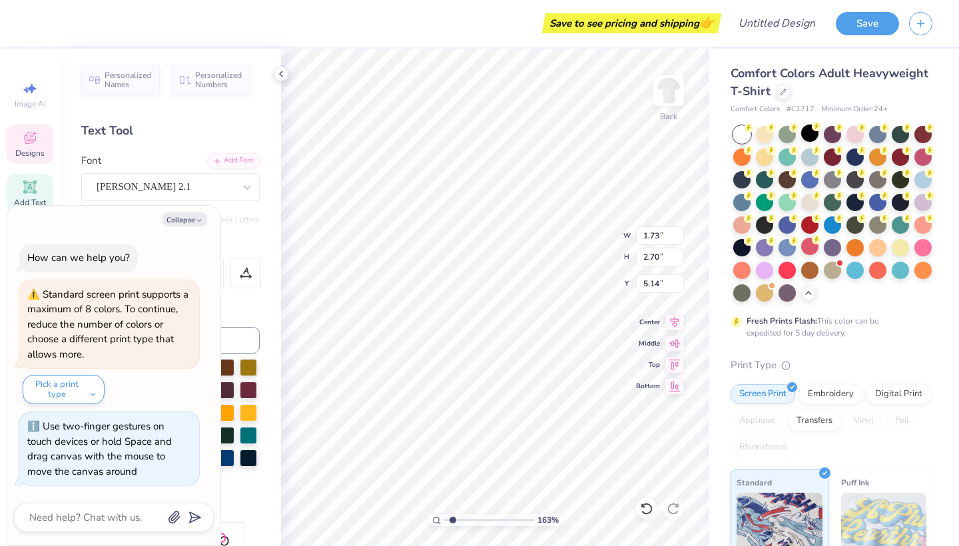
type input "5.34"
type input "2.21"
type input "3.44"
type textarea "x"
type input "1.41"
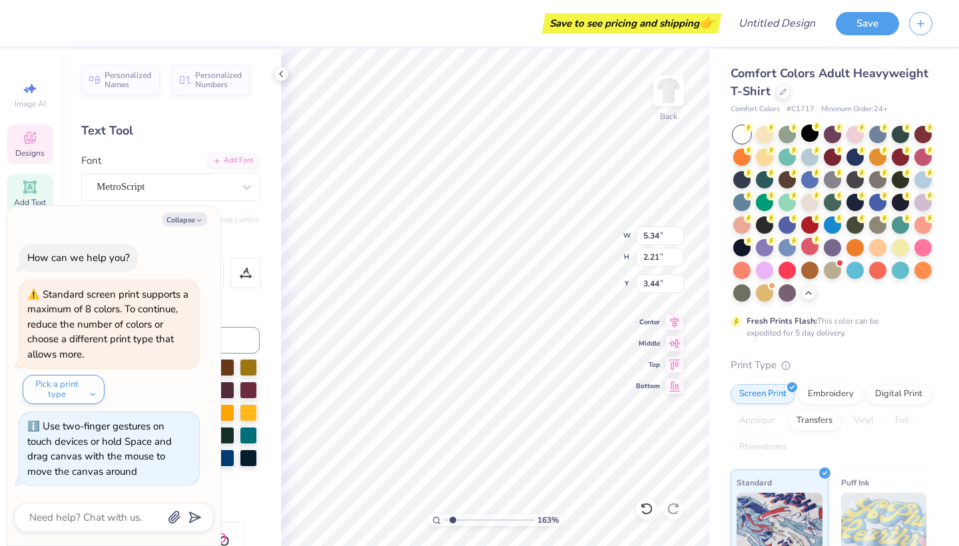
type input "2.87"
type input "5.05"
type textarea "x"
type input "4.91"
type textarea "x"
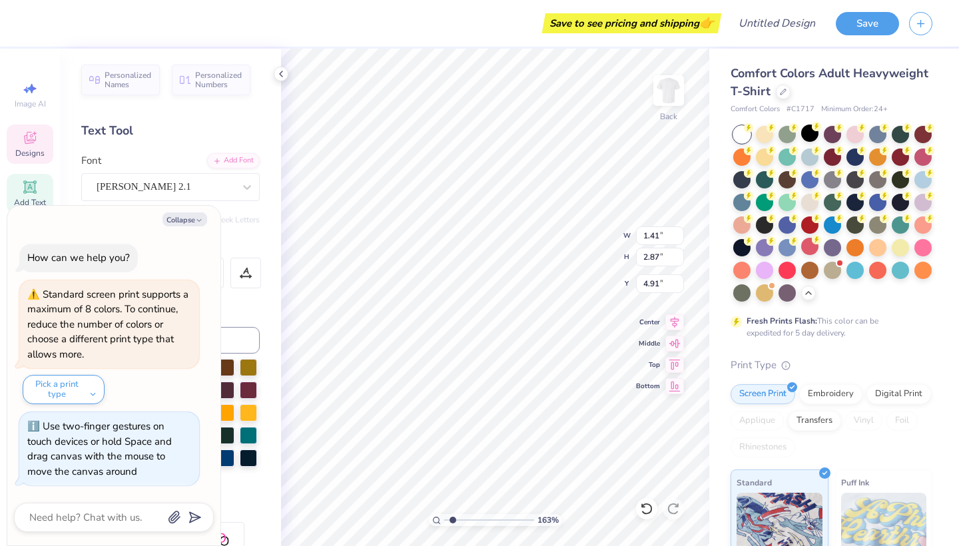
type input "1.90"
type input "3.19"
type textarea "x"
type input "4.84"
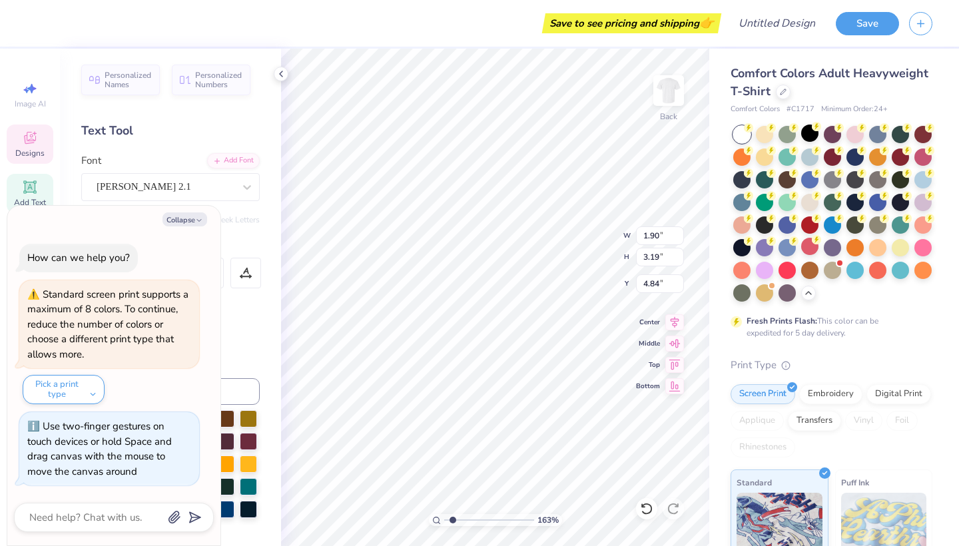
type textarea "x"
type input "1.41"
type input "2.87"
type input "4.91"
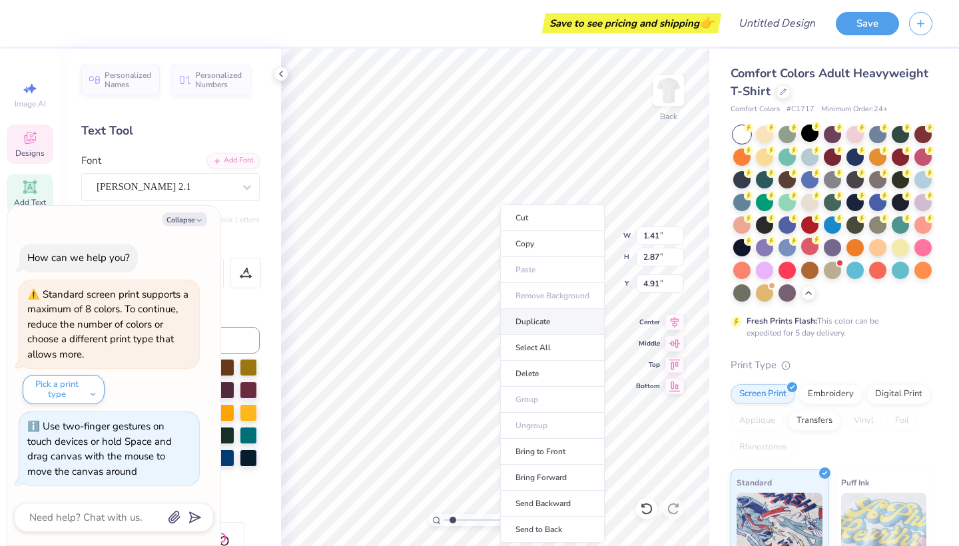
click at [524, 324] on li "Duplicate" at bounding box center [552, 322] width 105 height 26
type textarea "x"
type input "5.91"
type textarea "x"
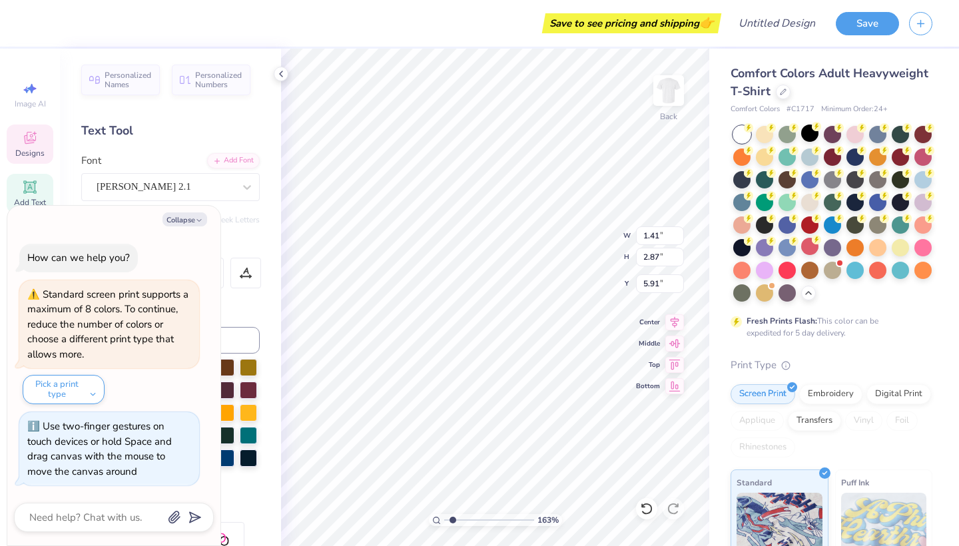
type input "5.34"
type input "2.21"
type input "3.44"
type textarea "x"
type input "1.19"
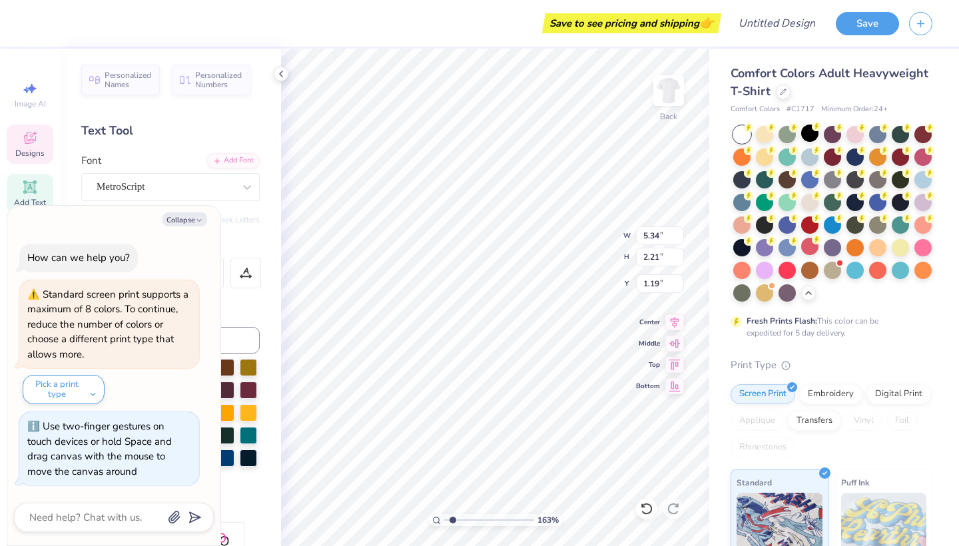
type textarea "x"
type input "1.41"
type input "2.87"
type input "5.91"
type textarea "x"
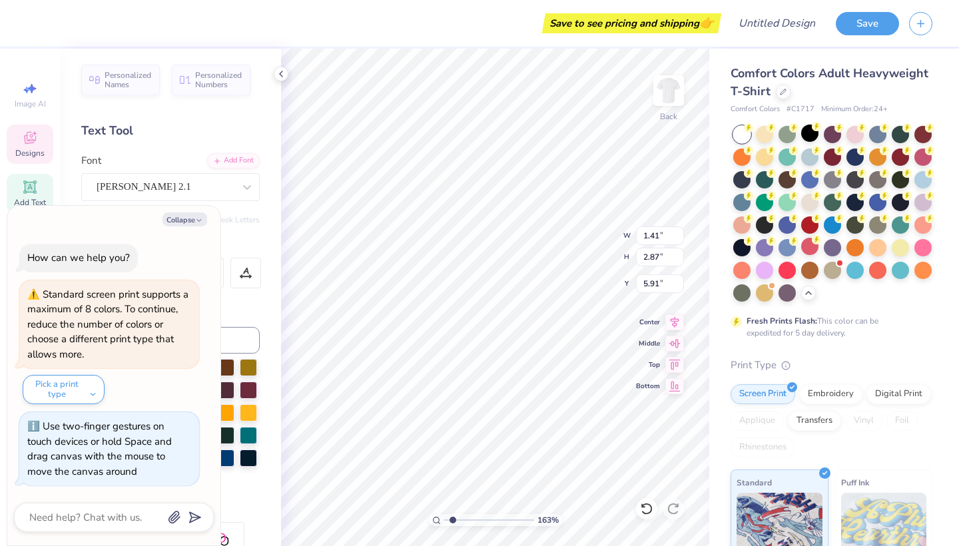
type input "4.48"
type textarea "x"
type input "4.91"
type textarea "x"
type input "4.48"
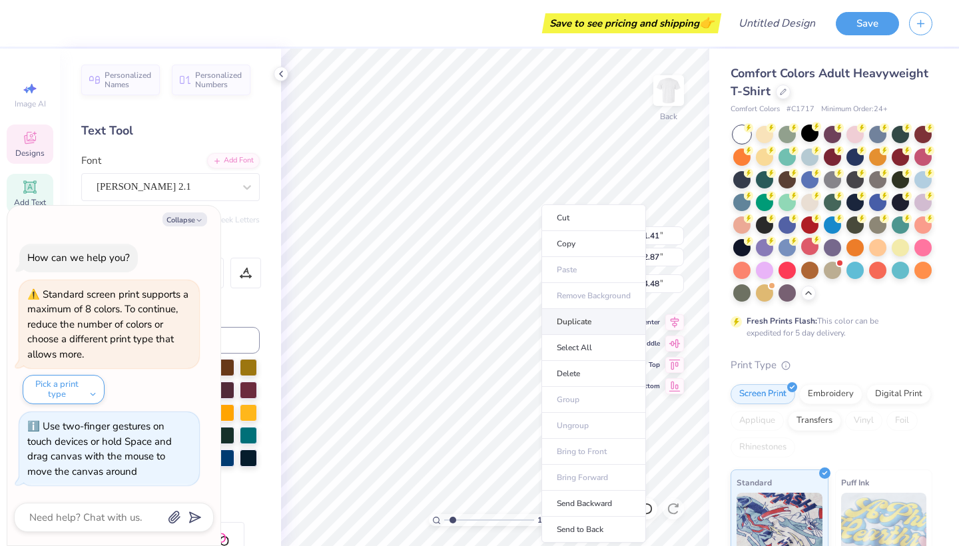
click at [577, 321] on li "Duplicate" at bounding box center [593, 322] width 105 height 26
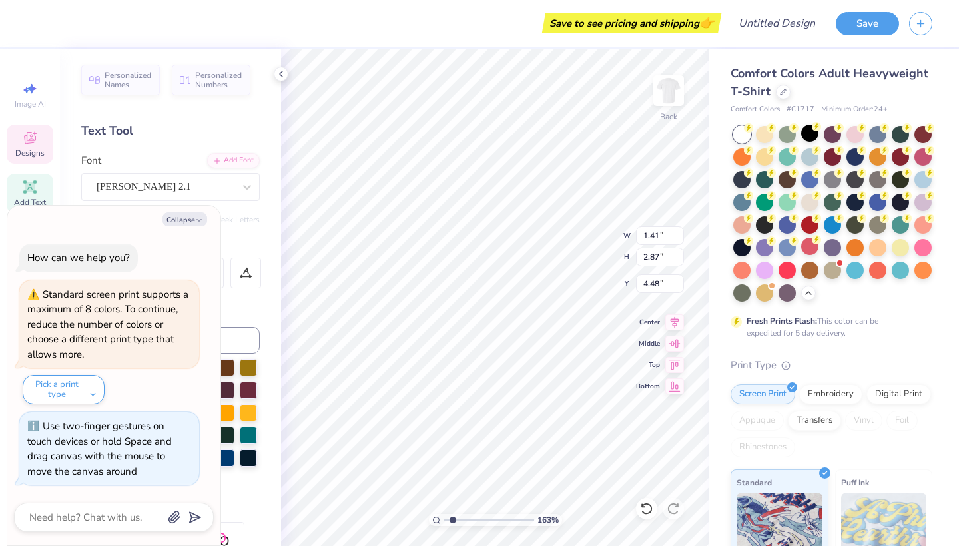
type textarea "x"
type input "5.48"
type textarea "x"
type input "5.34"
type input "2.21"
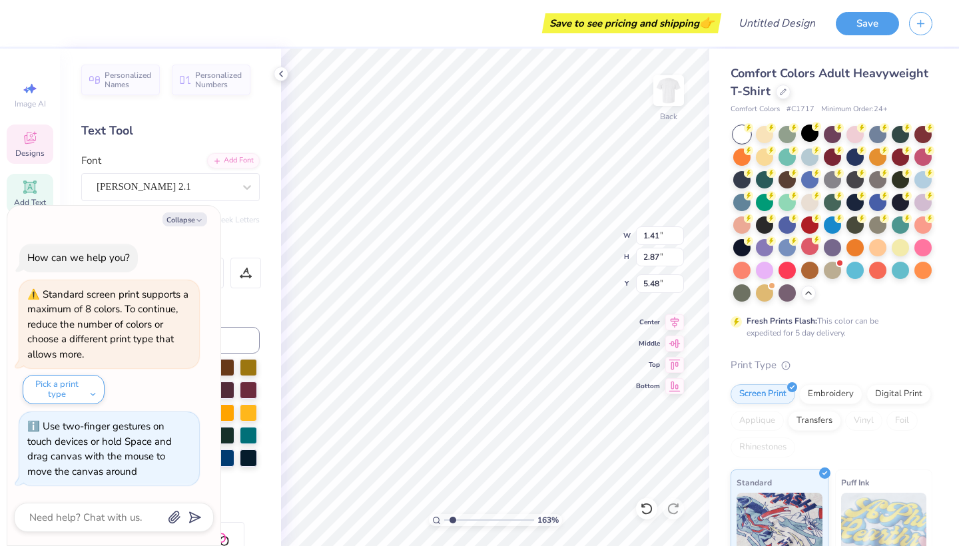
type input "1.19"
type textarea "x"
type input "1.41"
type input "2.87"
type input "5.48"
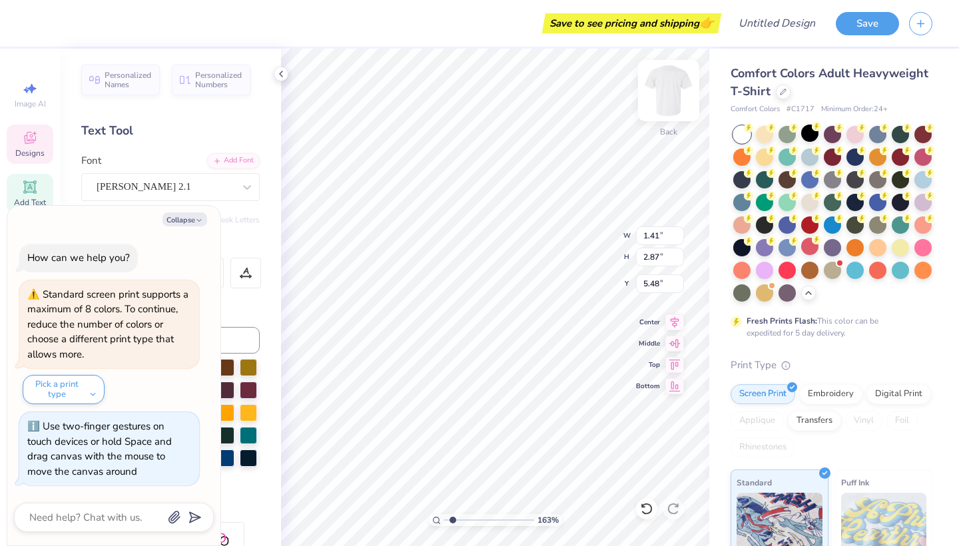
type textarea "x"
type textarea "E"
type textarea "x"
type input "1.43"
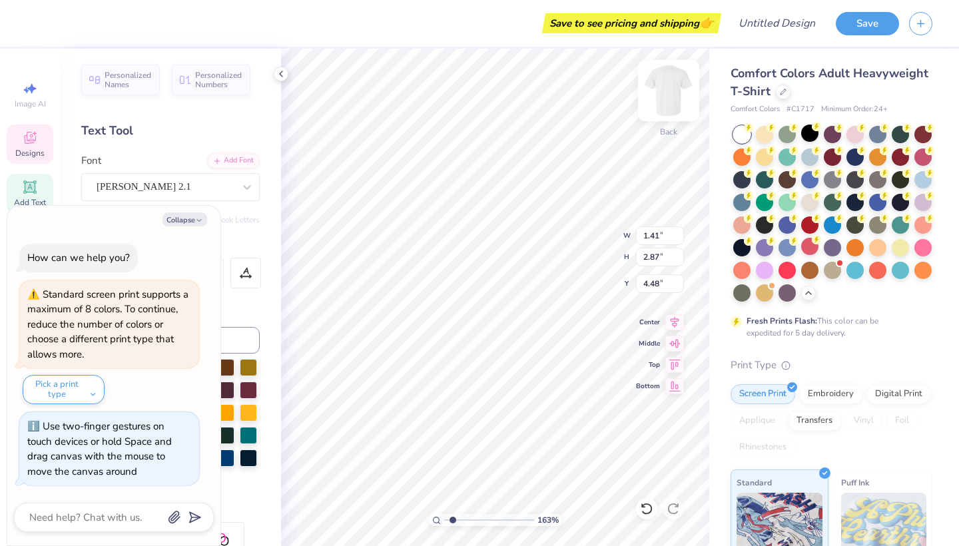
type input "2.80"
type input "4.55"
type textarea "x"
type input "1.41"
type input "2.87"
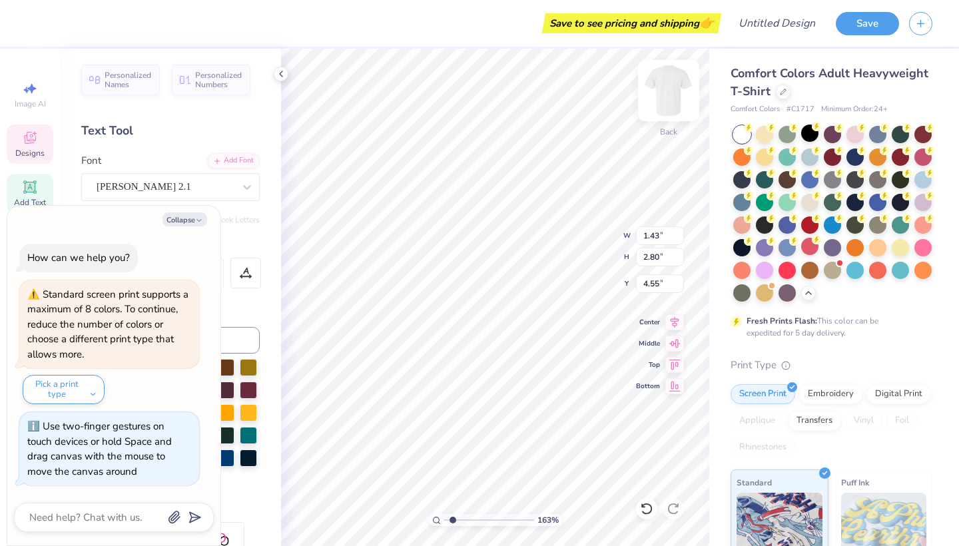
type input "4.48"
type textarea "x"
type input "1.40"
type input "2.84"
type input "4.51"
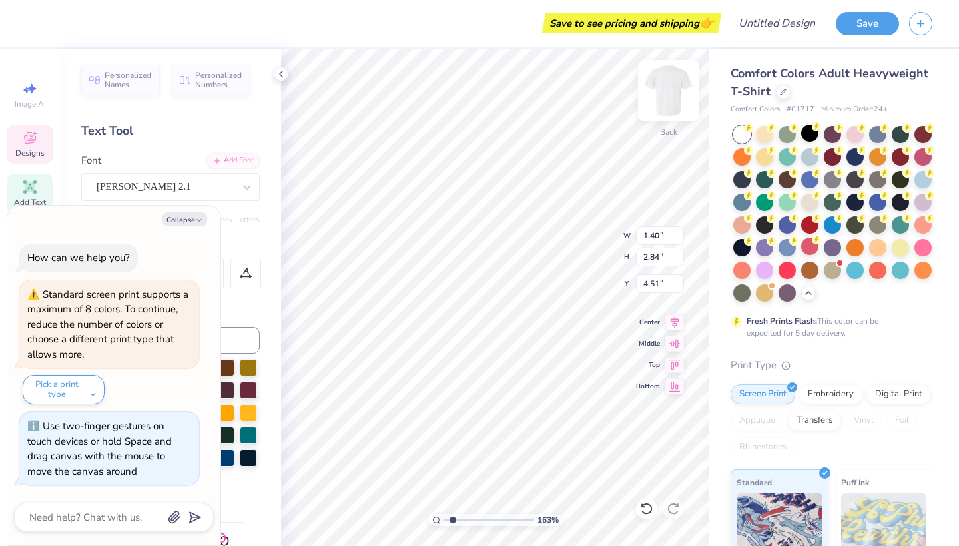
type textarea "x"
type input "2.24"
type input "2.59"
type input "5.66"
type textarea "x"
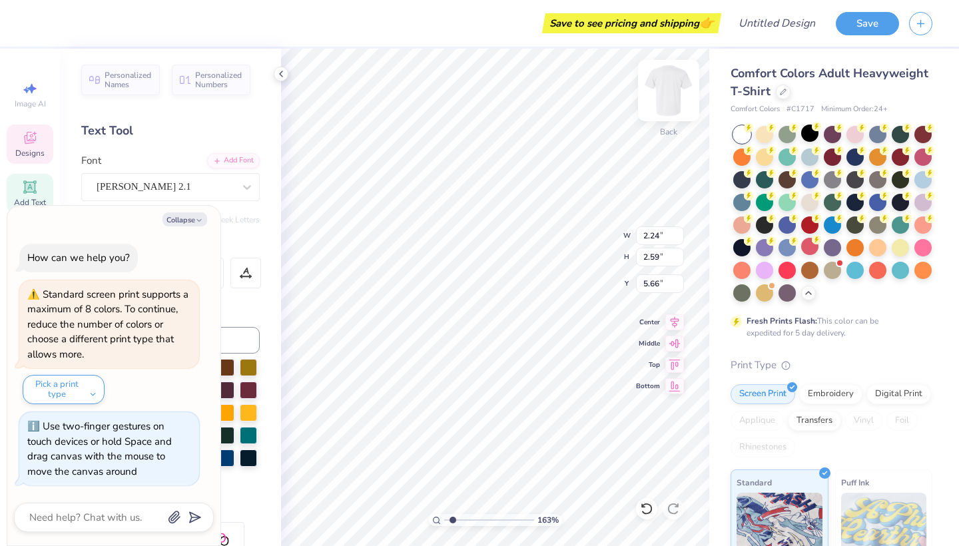
type input "4.76"
type textarea "x"
type input "1.90"
type input "3.19"
type input "4.84"
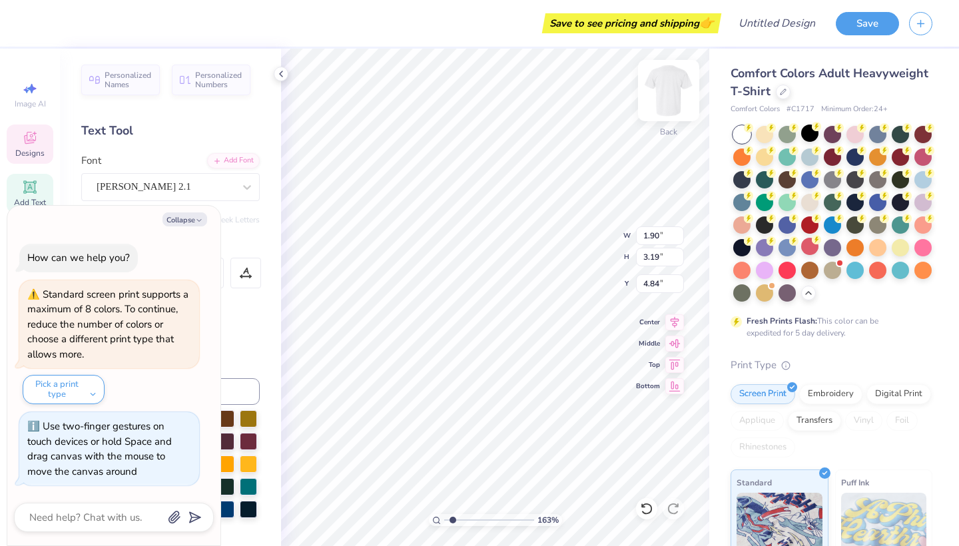
type textarea "x"
type input "4.76"
type textarea "x"
type textarea "Y"
type textarea "x"
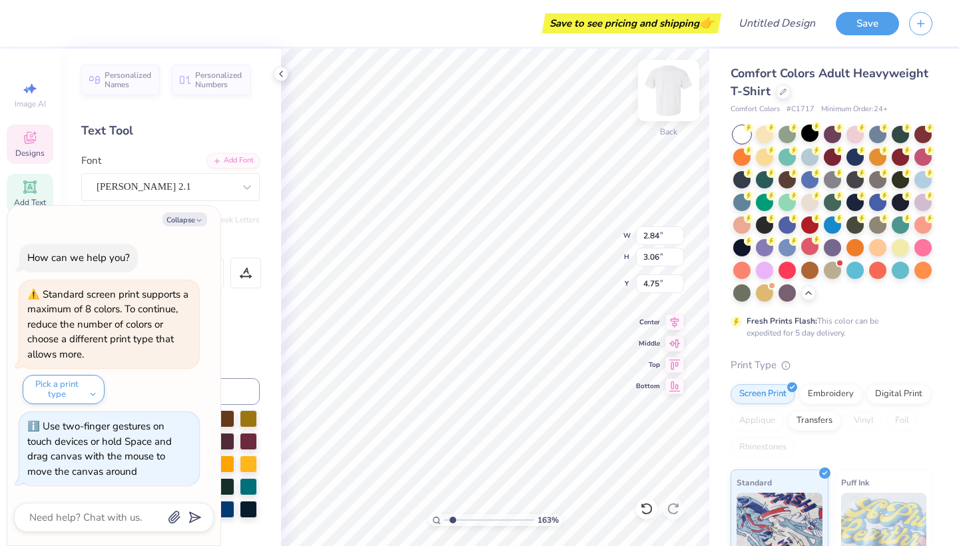
type input "4.76"
type textarea "x"
type input "1.02"
type input "1.20"
type input "8.02"
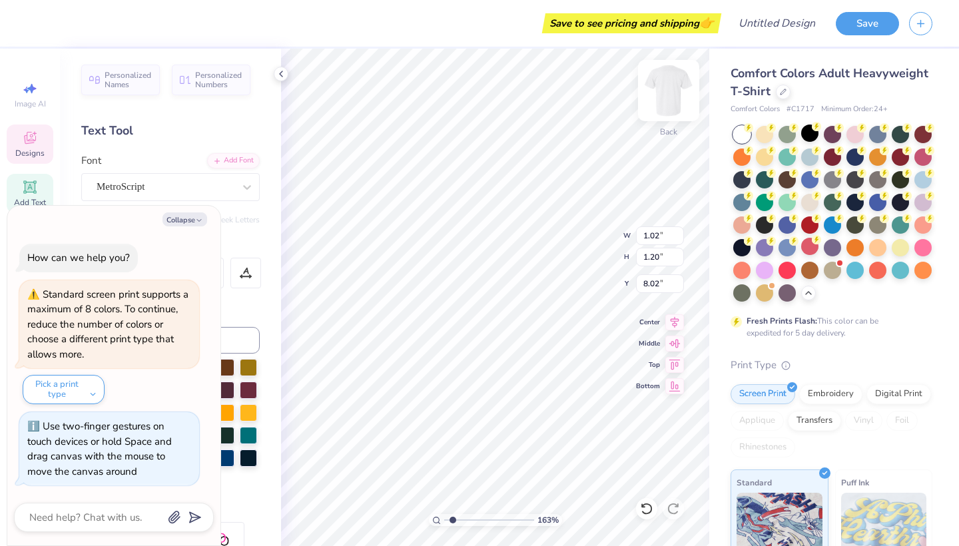
type textarea "x"
type input "7.69"
type textarea "x"
type textarea "4"
type textarea "x"
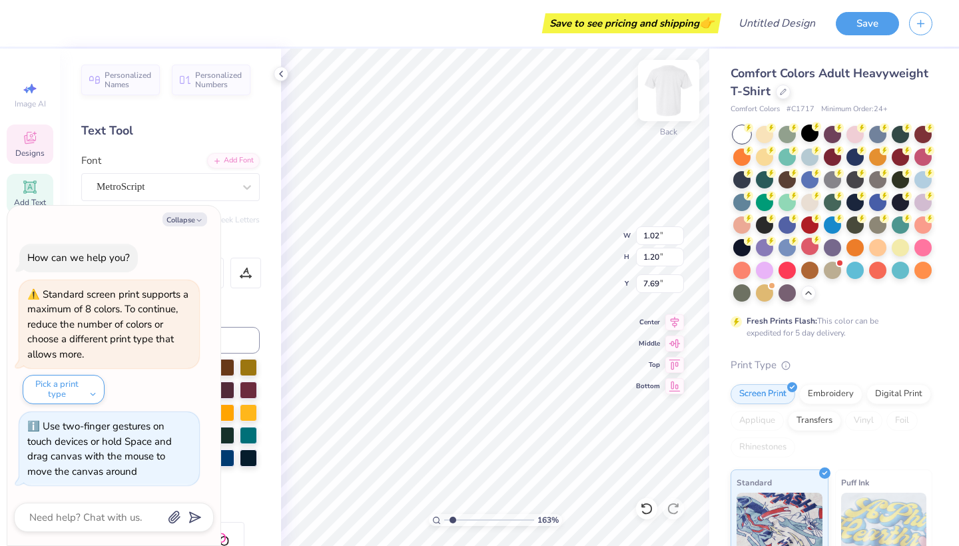
type input "2.07"
type input "2.85"
type input "8.33"
type textarea "x"
type input "10.06"
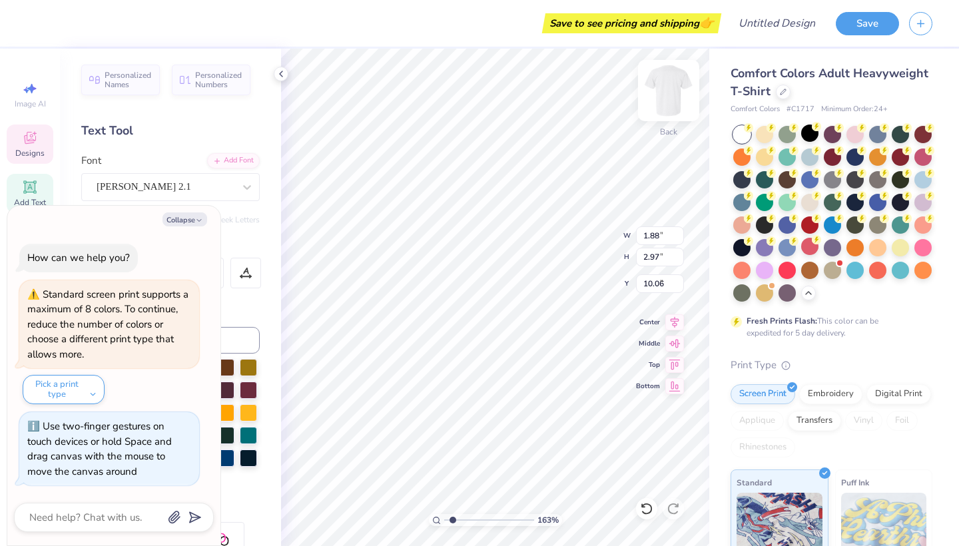
type textarea "x"
type input "2.34"
type input "3.19"
type input "8.35"
type textarea "x"
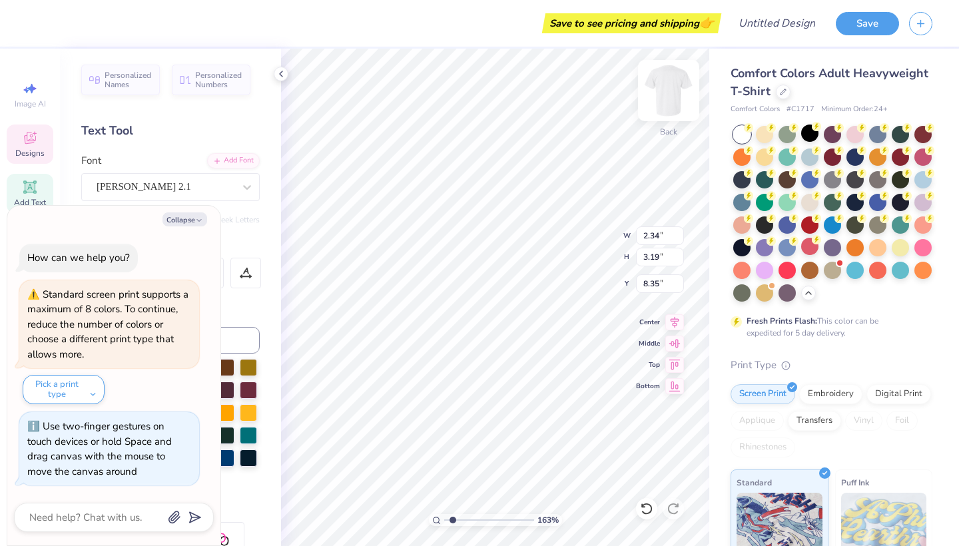
type input "9.75"
type textarea "x"
type input "1.69"
type input "2.88"
type input "8.30"
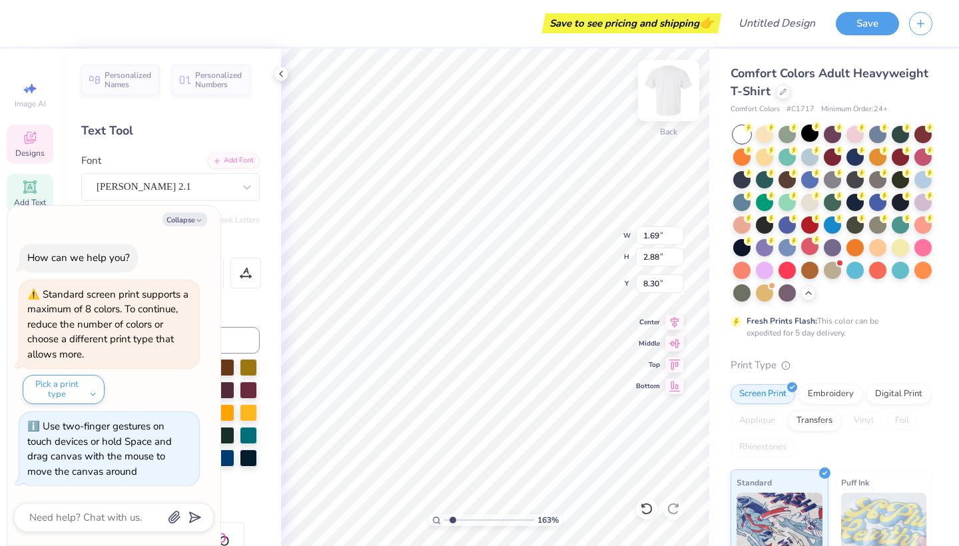
type textarea "x"
type input "10.15"
type textarea "x"
type input "2.07"
type input "2.85"
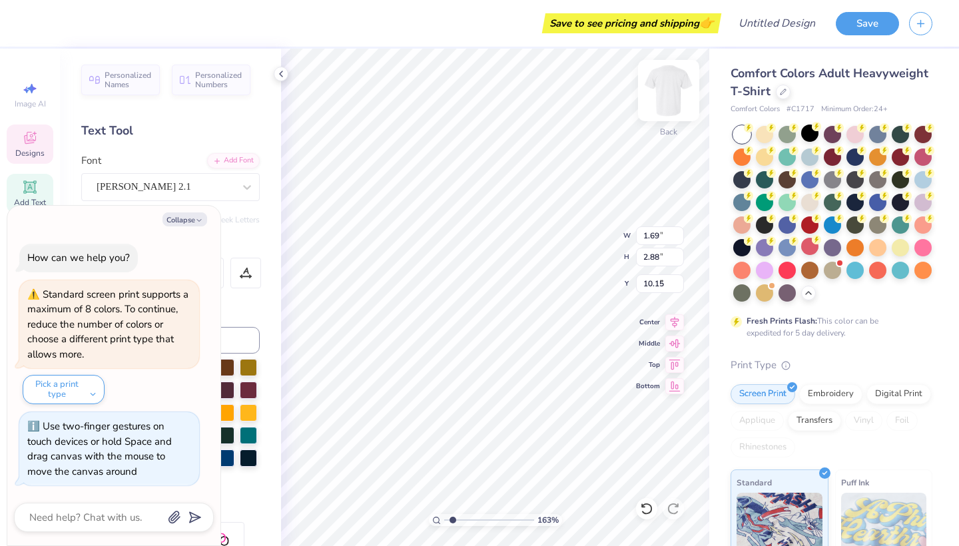
type input "8.33"
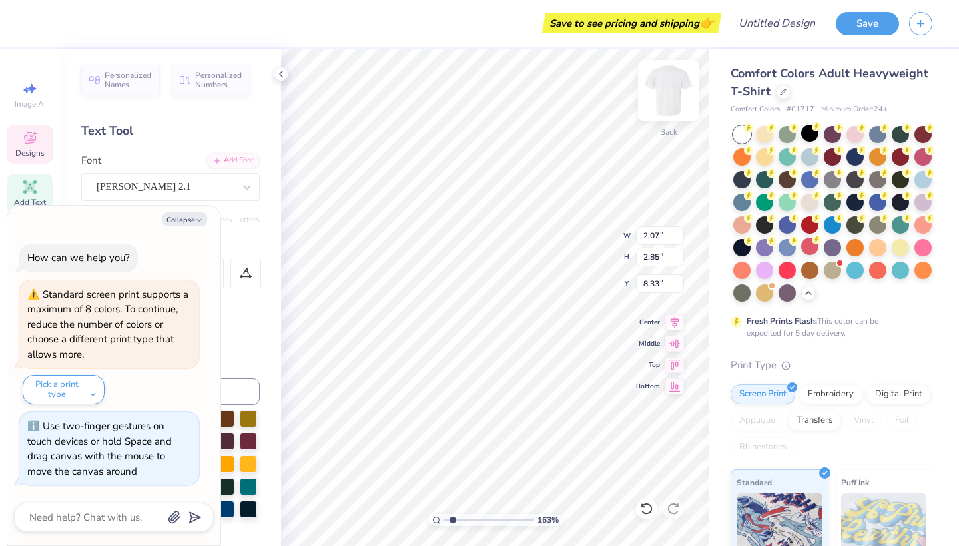
type textarea "x"
type input "0.58"
type input "0.78"
type input "7.84"
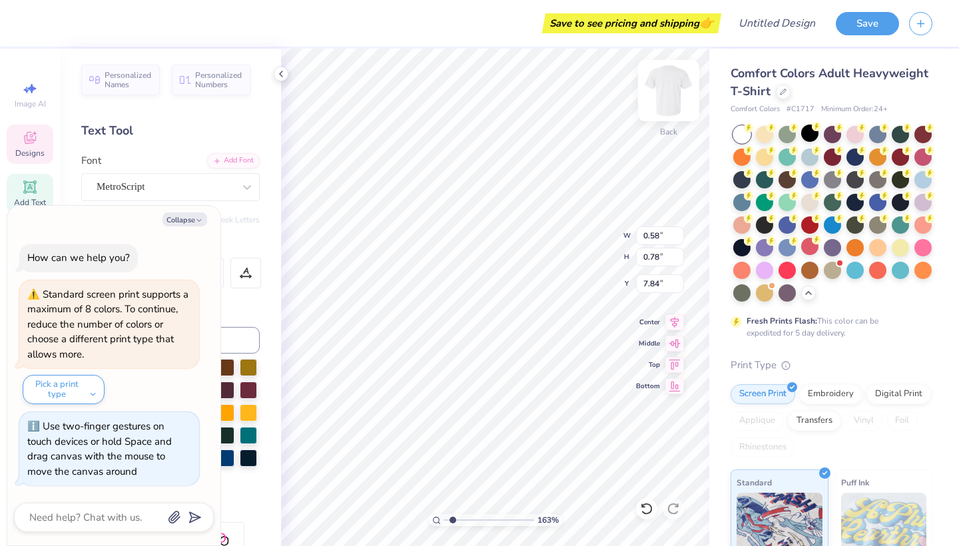
type textarea "x"
type input "7.82"
type textarea "x"
type input "5.34"
type input "2.21"
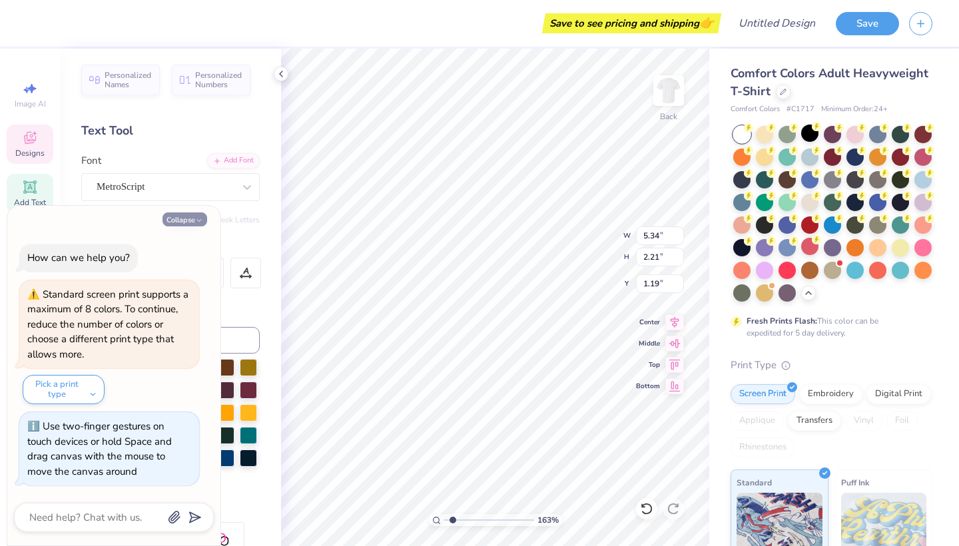
click at [176, 226] on button "Collapse" at bounding box center [184, 219] width 45 height 14
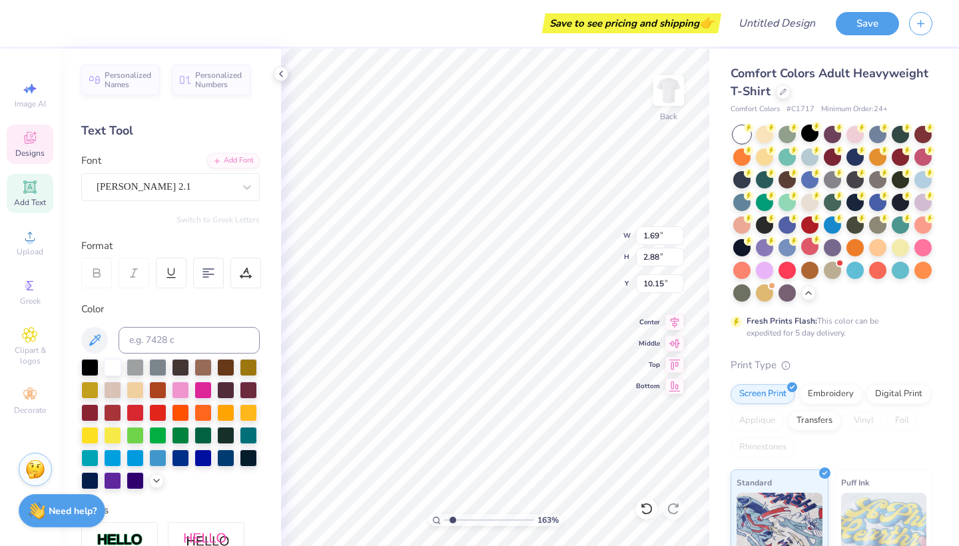
scroll to position [7, 3]
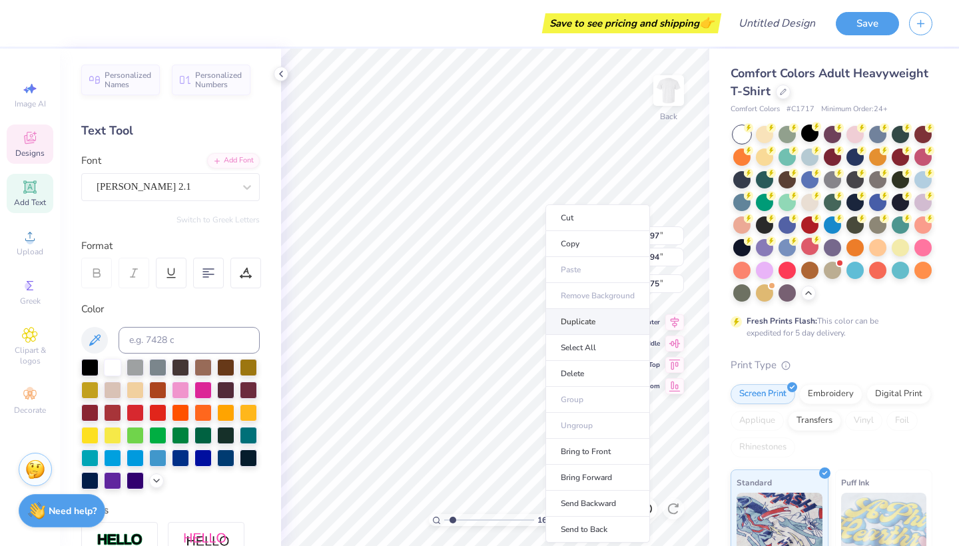
click at [586, 326] on li "Duplicate" at bounding box center [597, 322] width 105 height 26
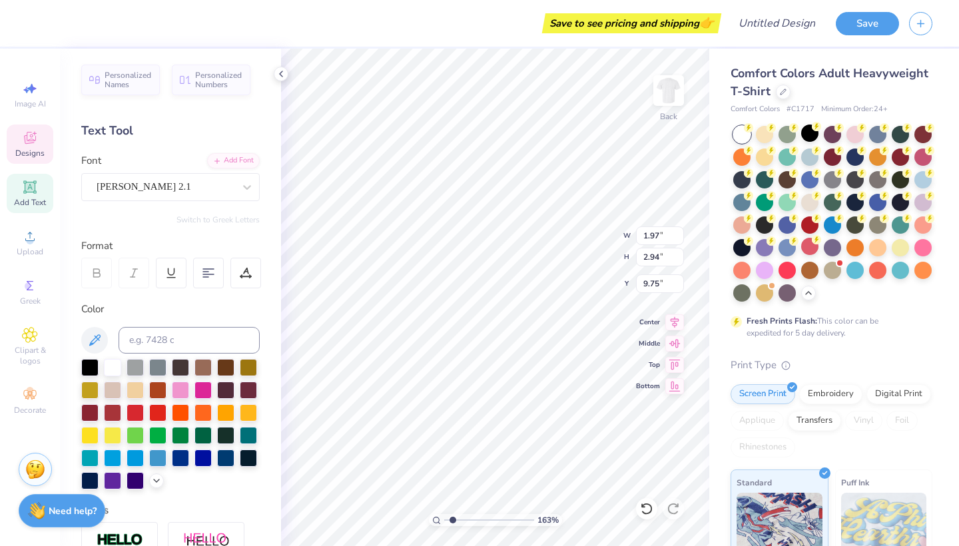
scroll to position [7, 2]
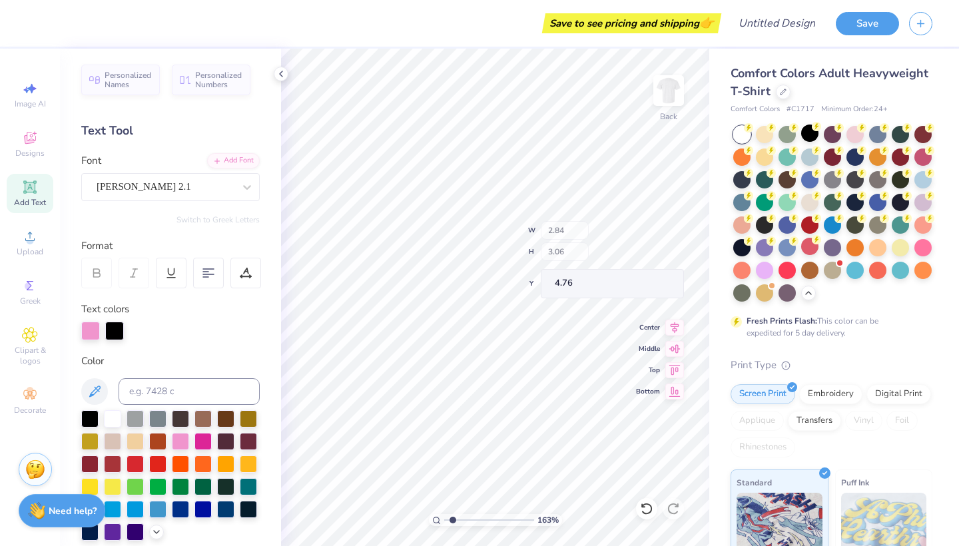
click at [581, 228] on div "163 % Back W 2.84 H 3.06 Y 4.76 Center Middle Top Bottom" at bounding box center [495, 297] width 428 height 497
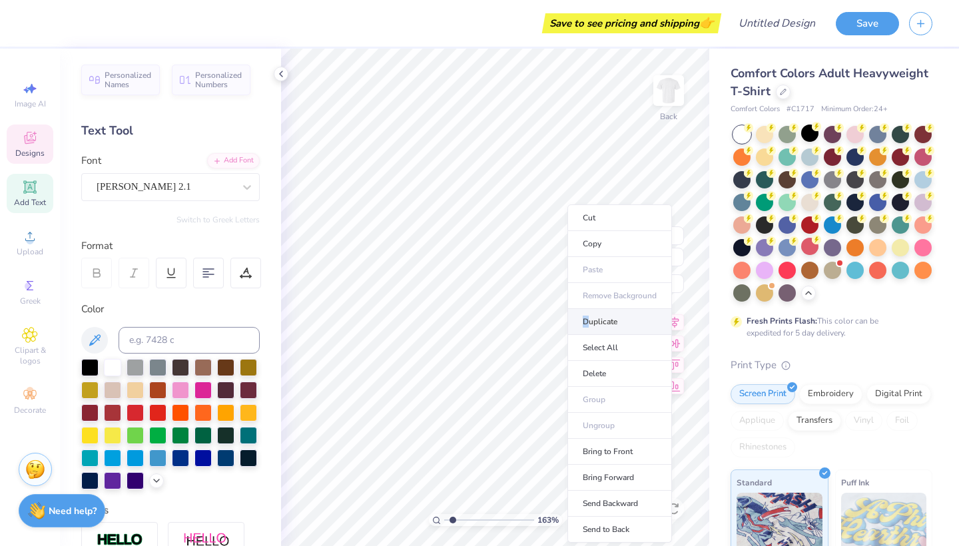
click at [585, 323] on li "Duplicate" at bounding box center [619, 322] width 105 height 26
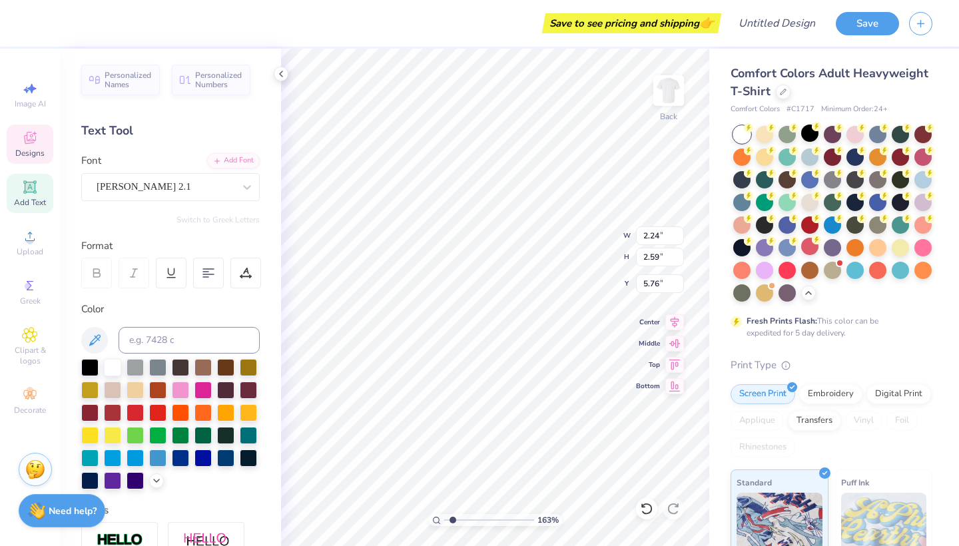
scroll to position [7, 2]
click at [652, 234] on div "163 % Back W 2.78 2.78 " H 3.01 3.01 " Y 5.51 5.51 " Center Middle Top Bottom" at bounding box center [495, 297] width 428 height 497
click at [901, 247] on div at bounding box center [900, 246] width 17 height 17
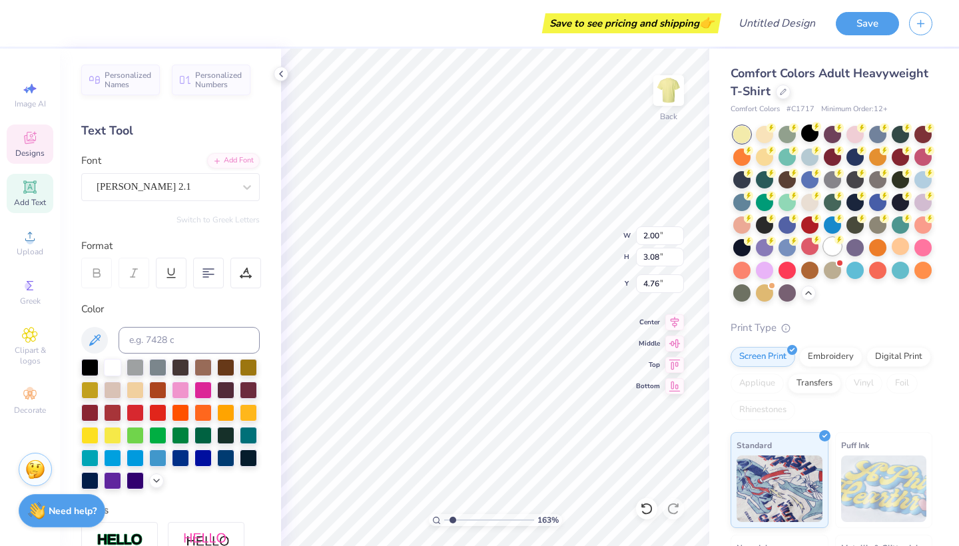
click at [776, 132] on circle at bounding box center [770, 127] width 9 height 9
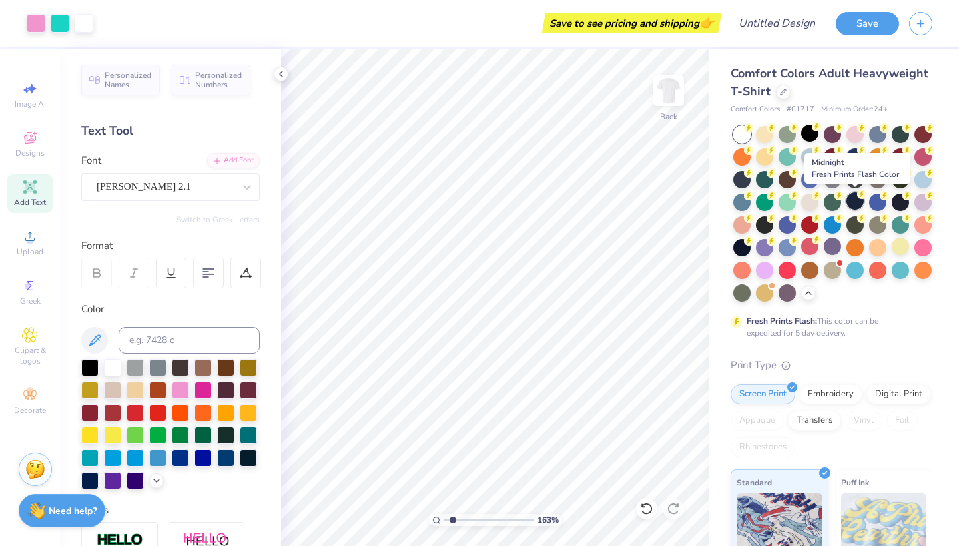
click at [852, 202] on div at bounding box center [854, 200] width 17 height 17
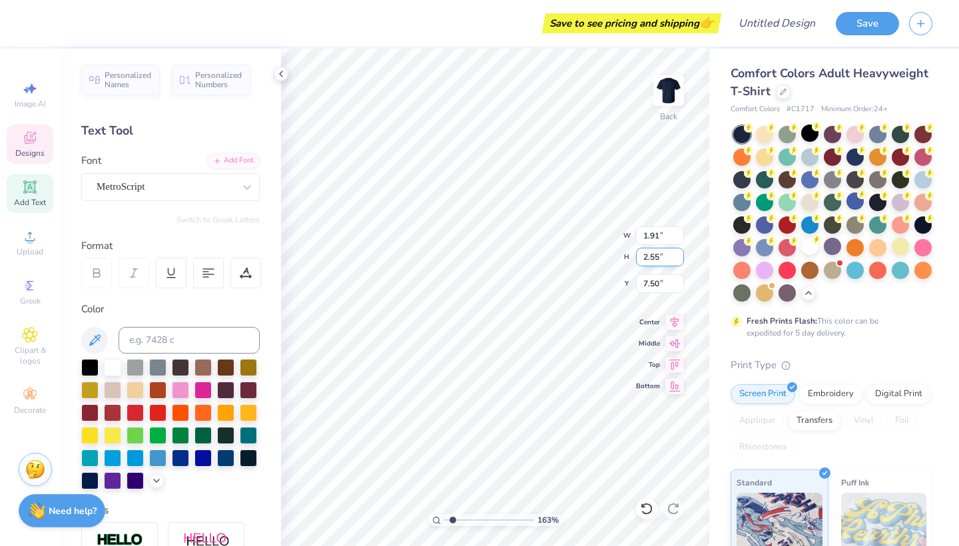
click at [577, 251] on div "163 % Back W 1.91 1.91 " H 2.55 2.55 " Y 7.50 7.55 " Center Middle Top Bottom" at bounding box center [495, 297] width 428 height 497
click at [469, 487] on input "range" at bounding box center [489, 520] width 90 height 12
click at [577, 2] on div "Save to see pricing and shipping 👉" at bounding box center [410, 23] width 615 height 47
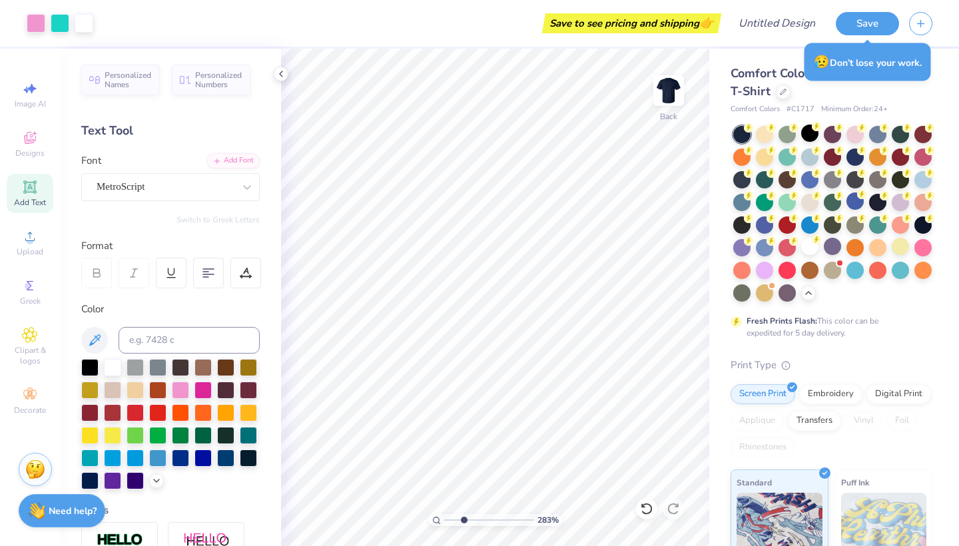
click at [463, 487] on input "range" at bounding box center [489, 520] width 90 height 12
click at [456, 487] on input "range" at bounding box center [489, 520] width 90 height 12
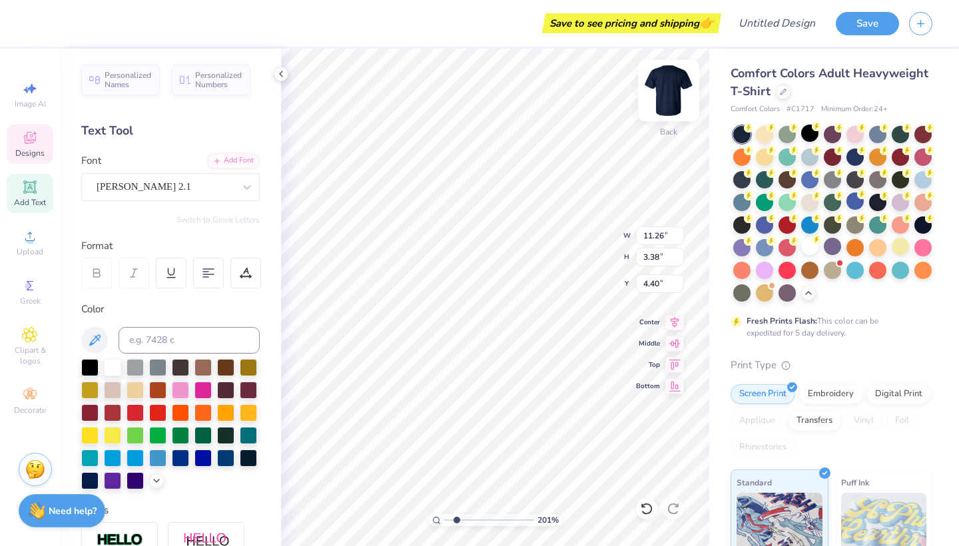
scroll to position [7, 13]
